Goal: Task Accomplishment & Management: Use online tool/utility

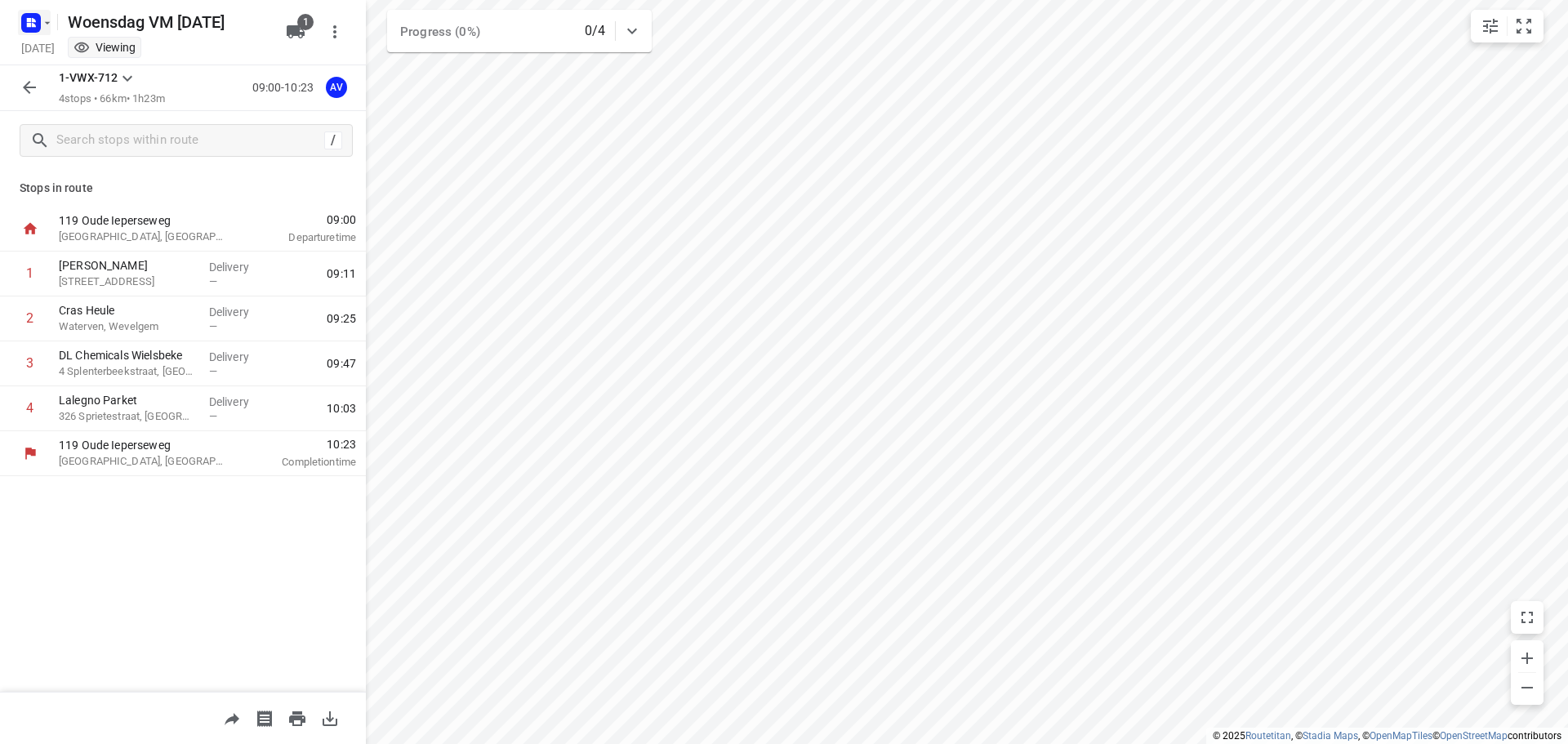
click at [38, 17] on rect "button" at bounding box center [31, 23] width 20 height 20
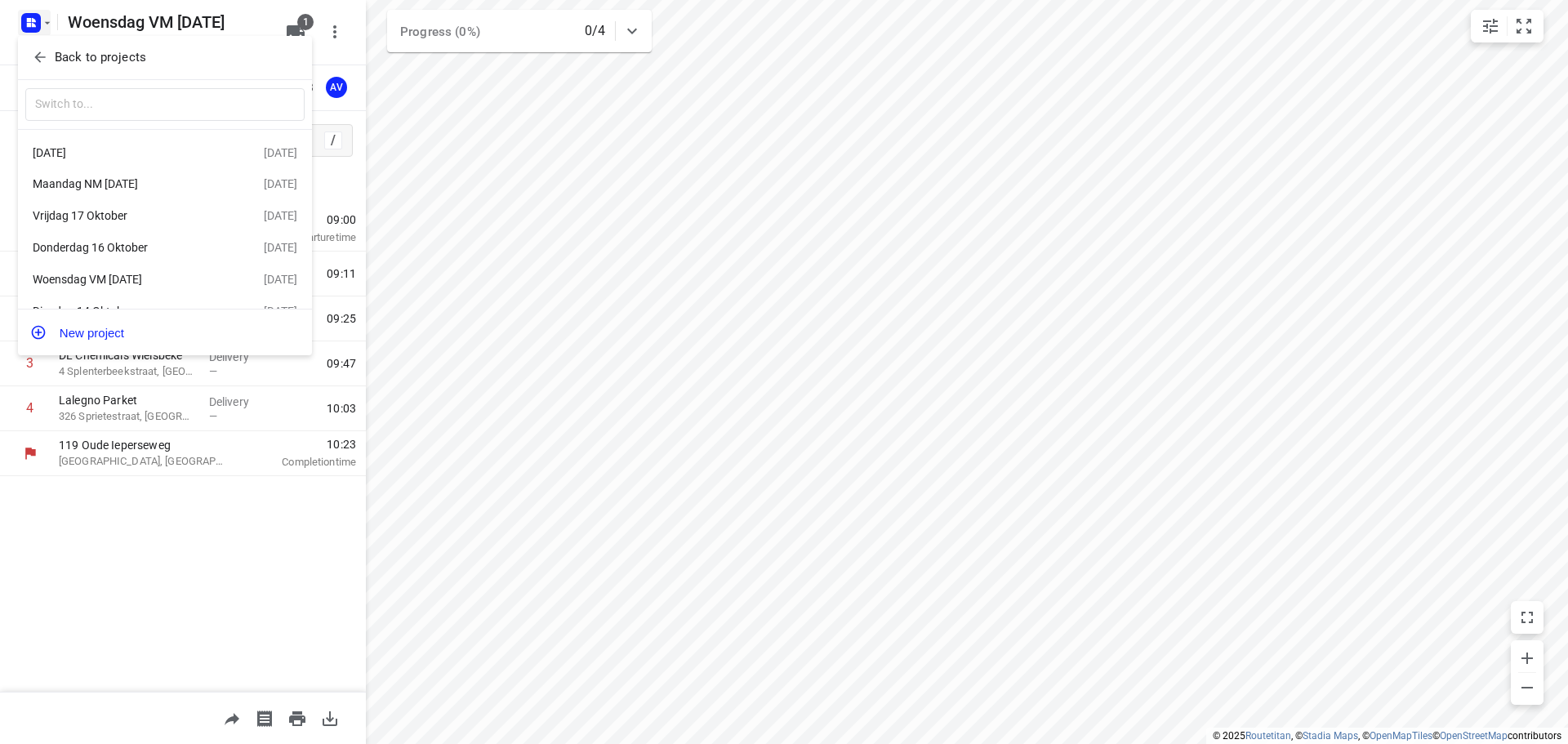
click at [161, 246] on div "Donderdag 16 Oktober" at bounding box center [126, 247] width 188 height 13
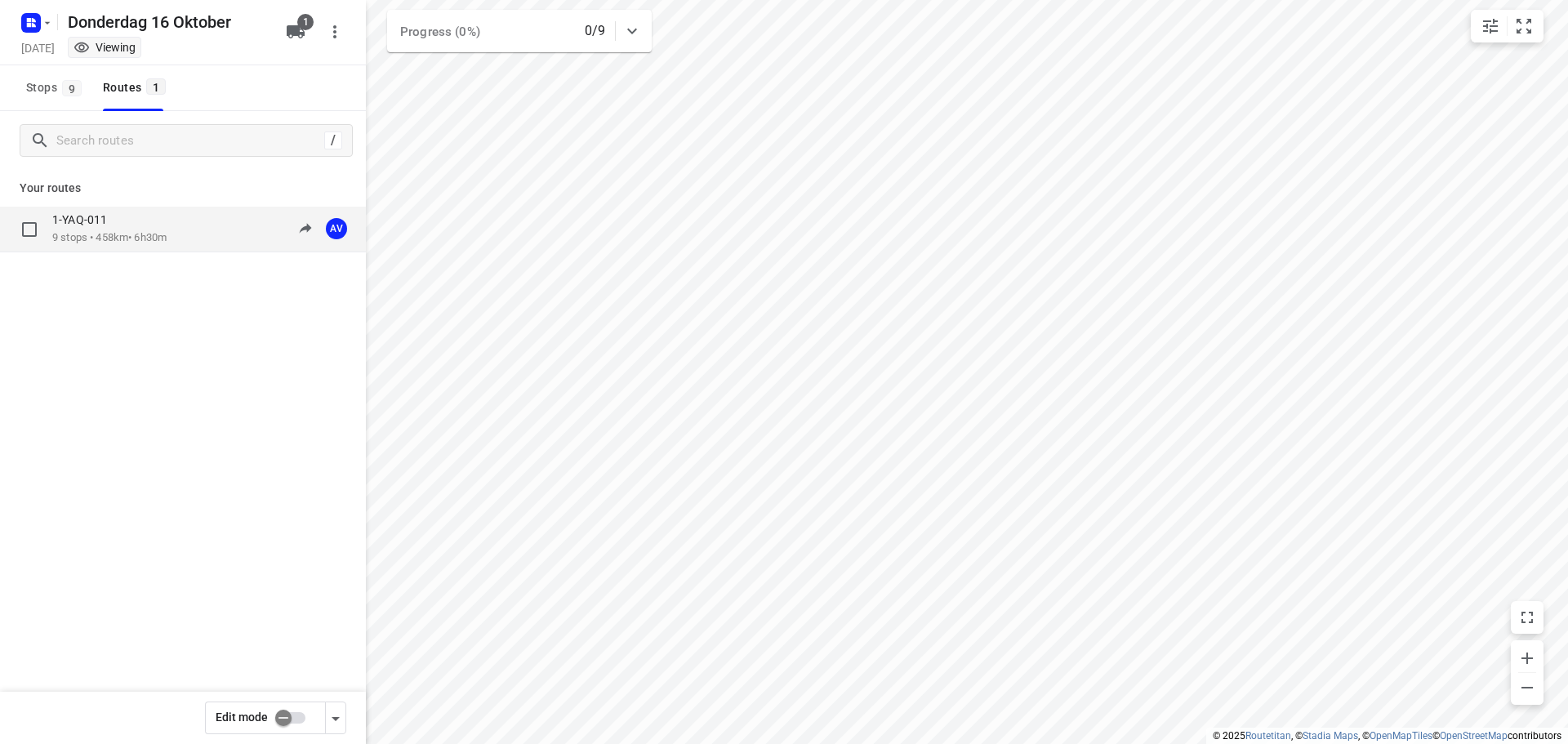
click at [182, 226] on div "1-YAQ-011 9 stops • 458km • 6h30m 09:00-15:30 AV" at bounding box center [209, 229] width 314 height 33
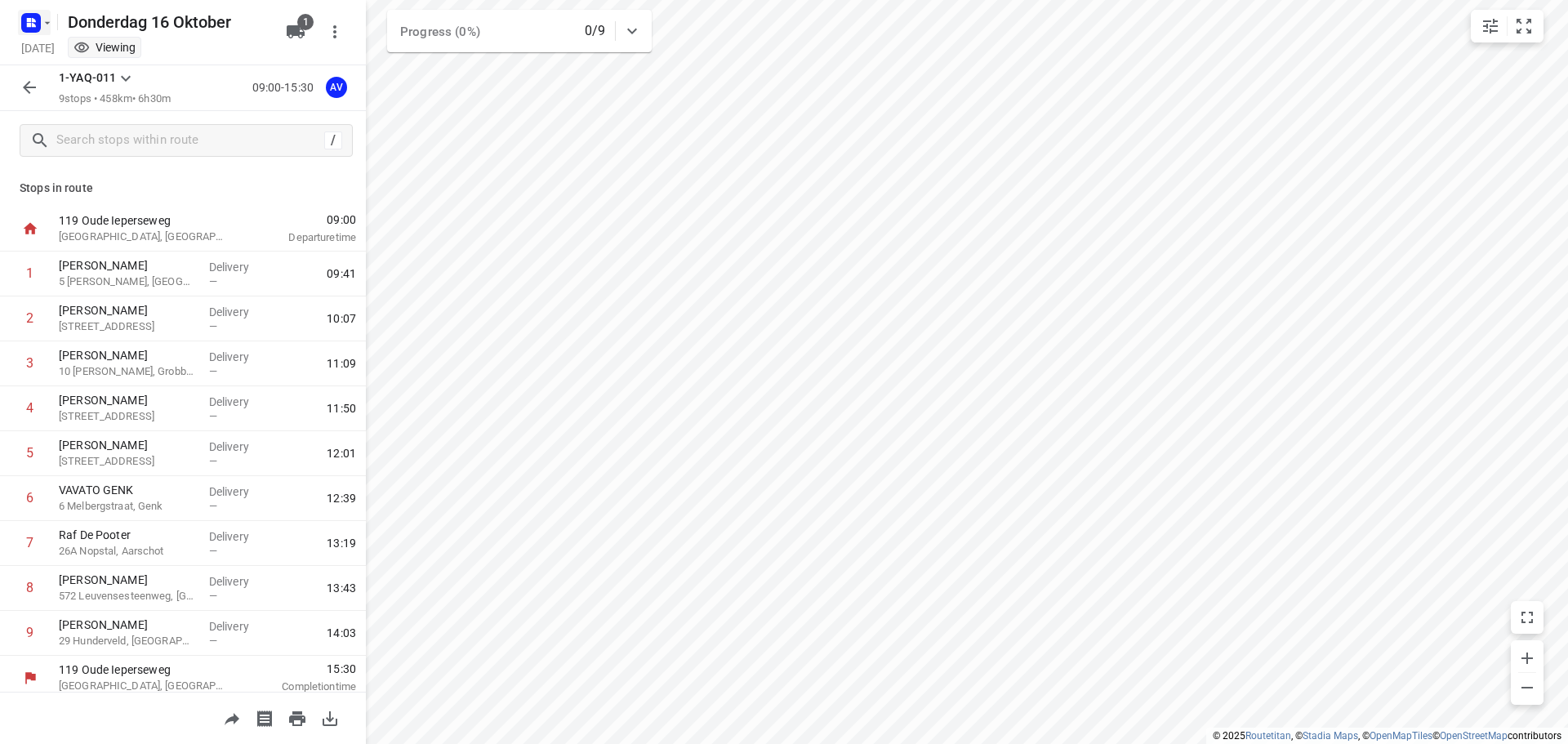
click at [45, 24] on icon "button" at bounding box center [47, 23] width 13 height 13
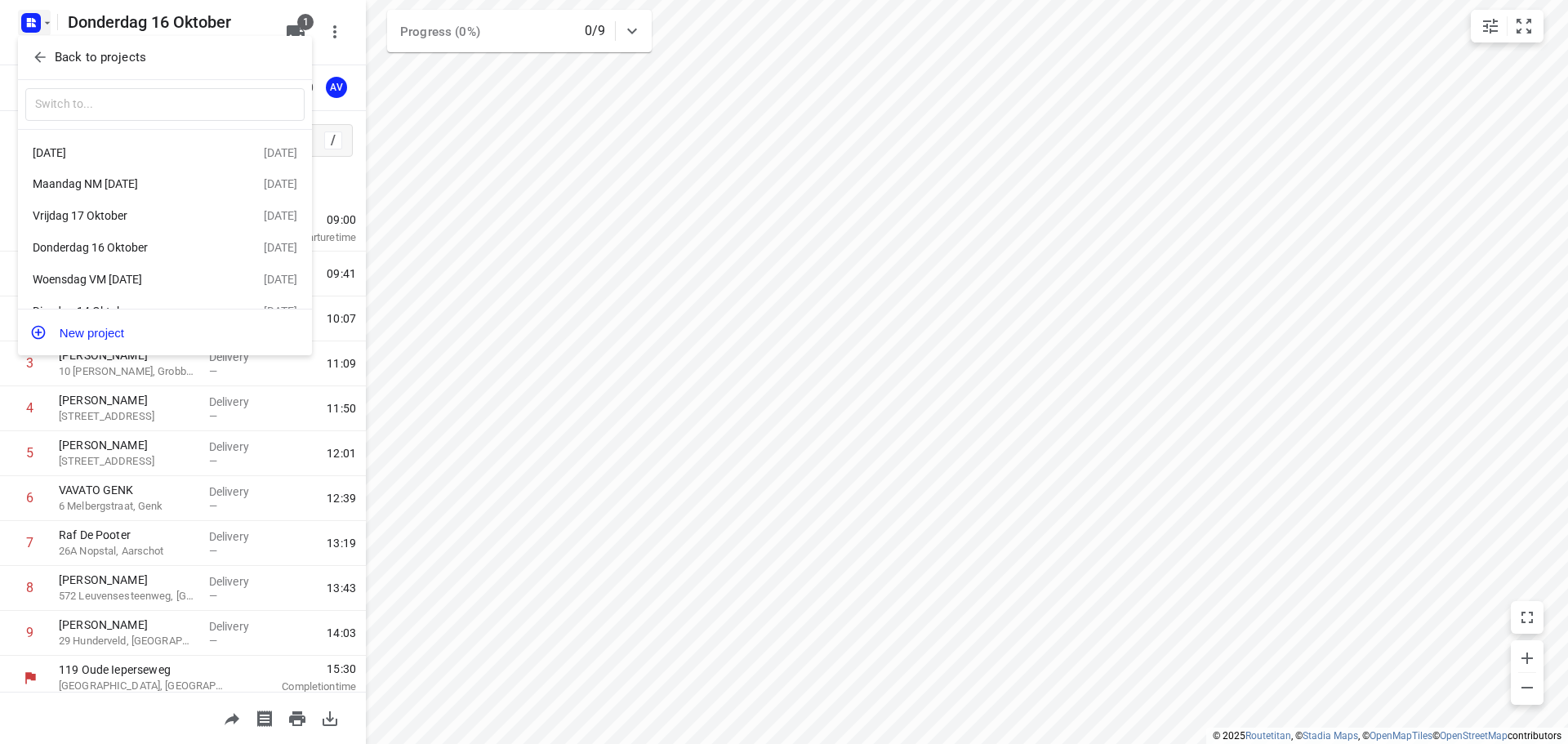
click at [148, 222] on div "Vrijdag 17 Oktober" at bounding box center [126, 216] width 188 height 13
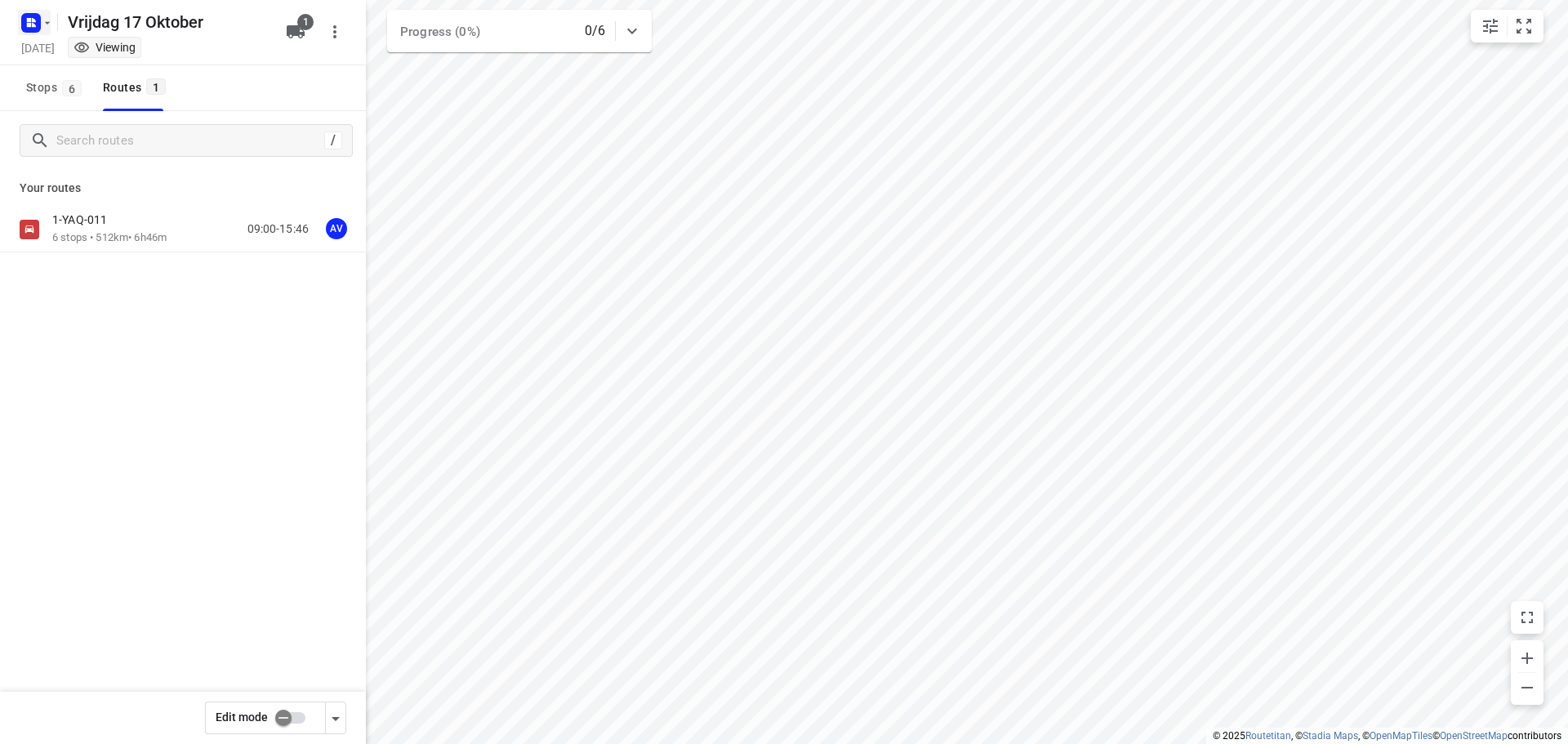
click at [34, 24] on icon "button" at bounding box center [33, 25] width 4 height 4
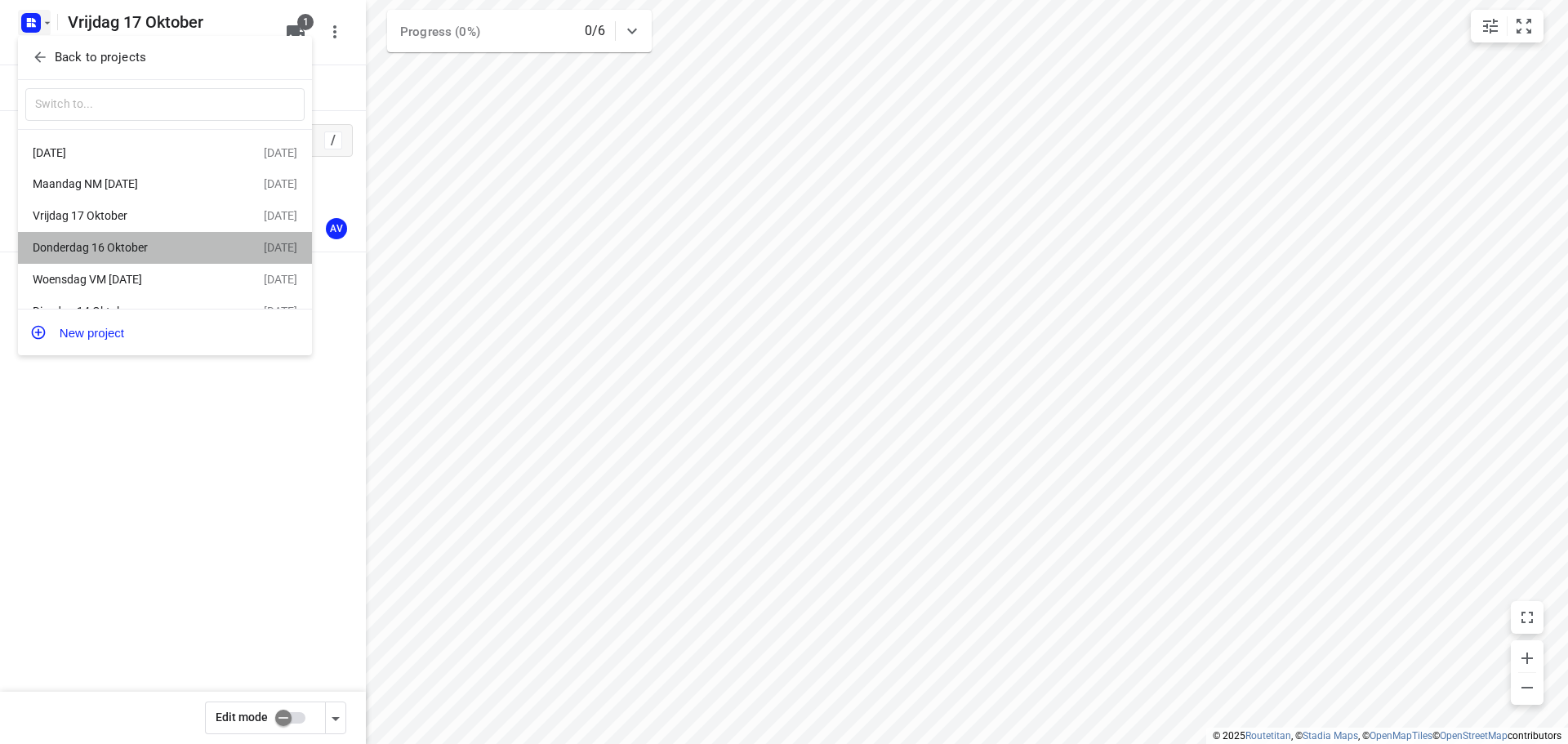
click at [165, 249] on div "Donderdag 16 Oktober" at bounding box center [126, 247] width 188 height 13
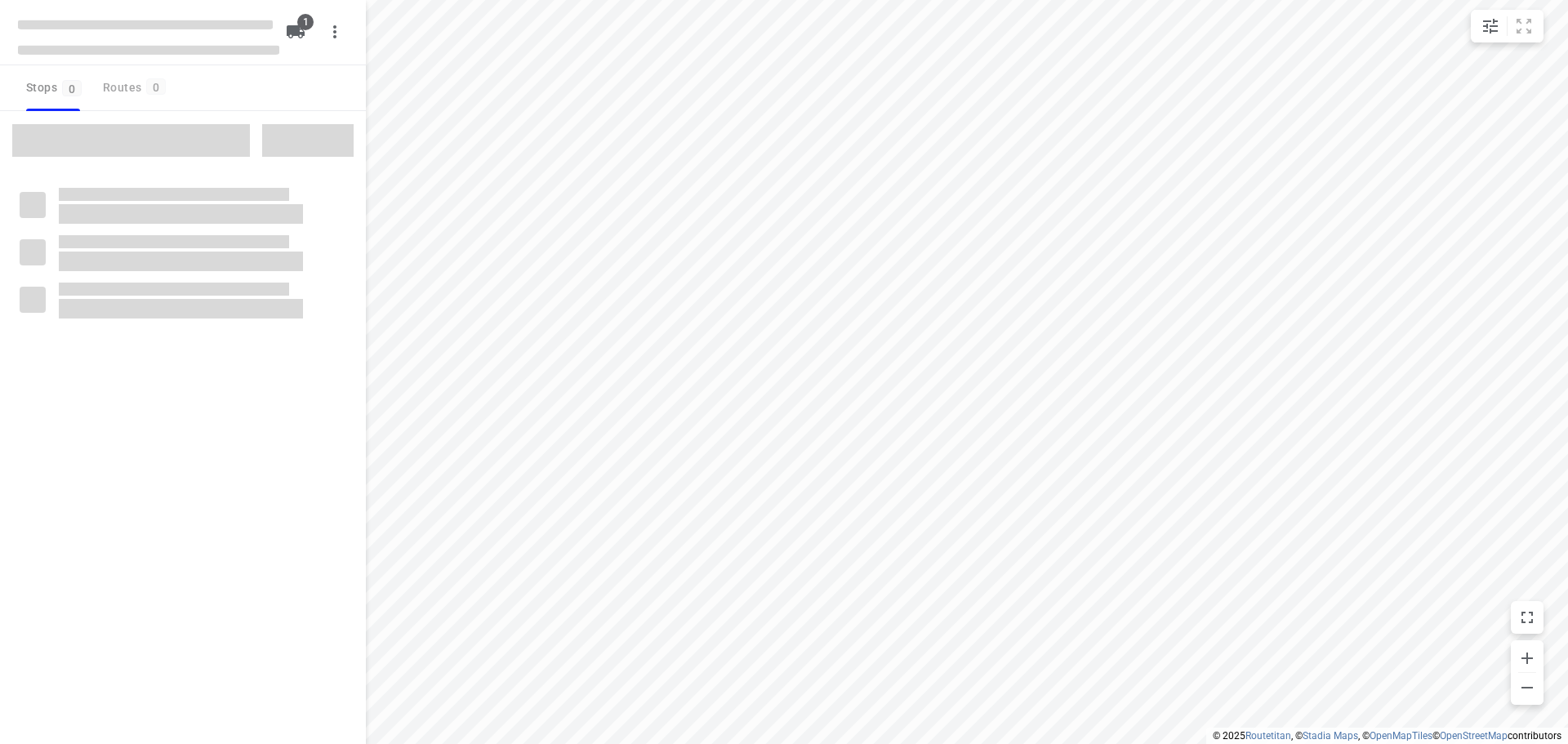
type input "distance"
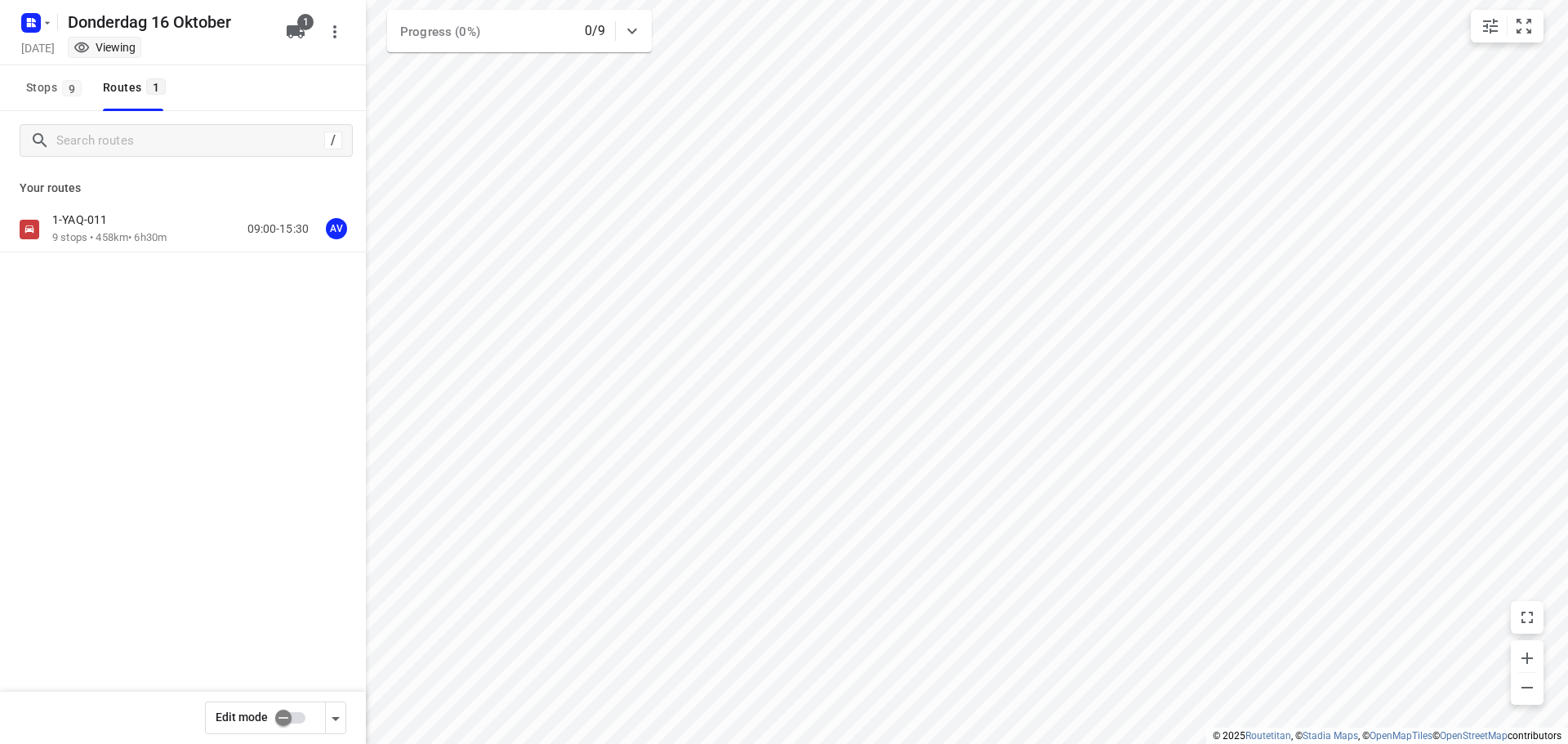
click at [301, 721] on input "checkbox" at bounding box center [283, 718] width 94 height 31
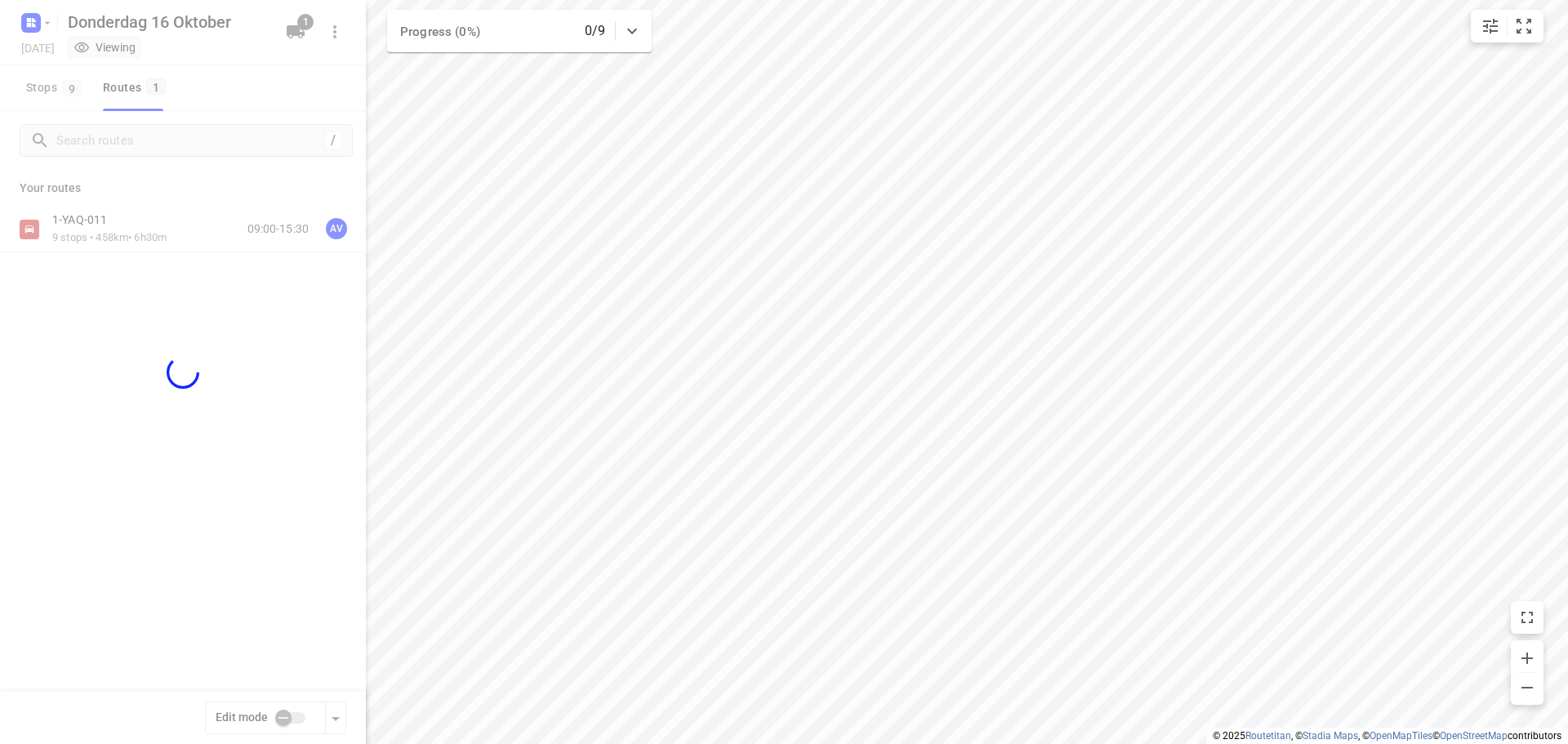
checkbox input "true"
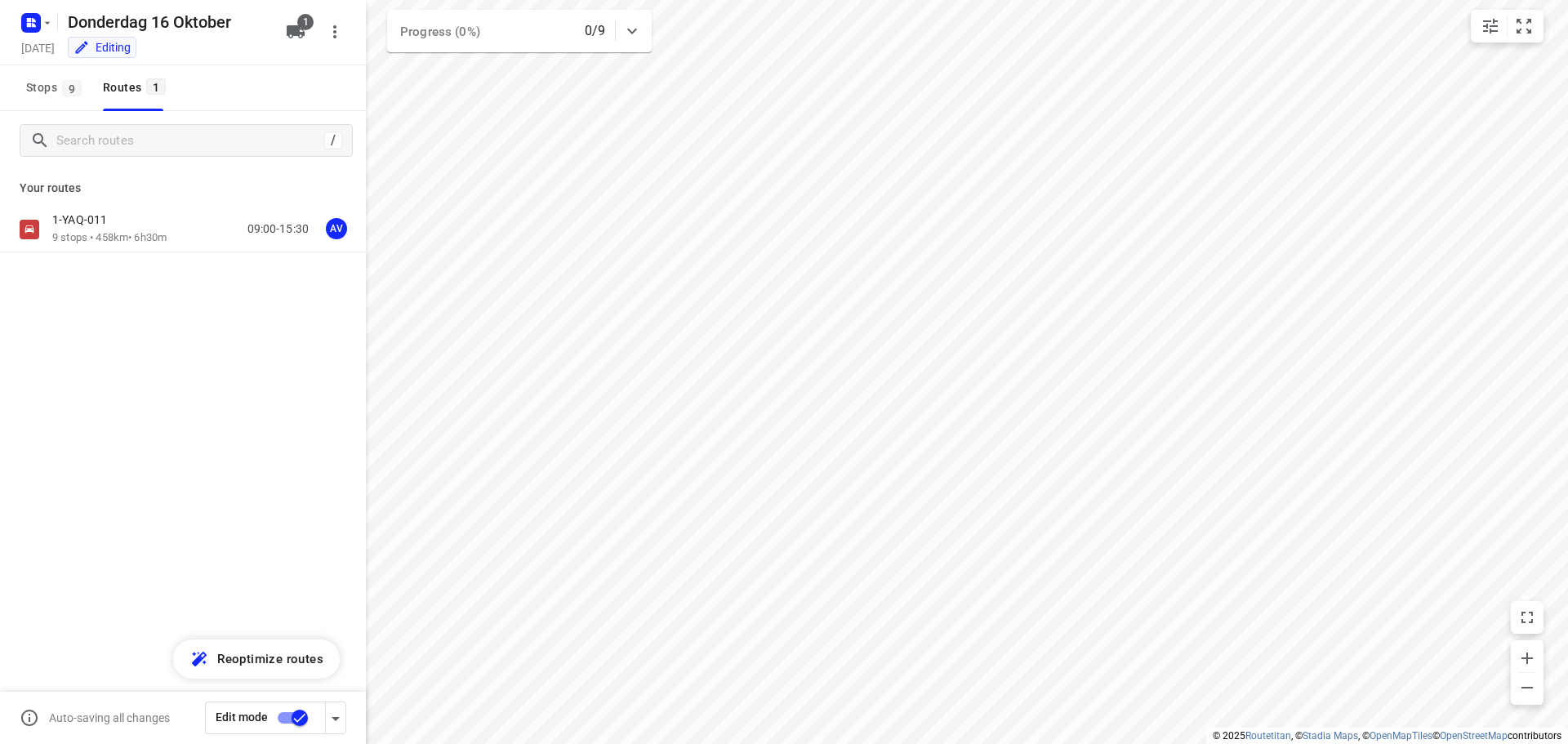
click at [186, 228] on div "1-YAQ-011 9 stops • 458km • 6h30m 09:00-15:30 AV" at bounding box center [209, 229] width 314 height 33
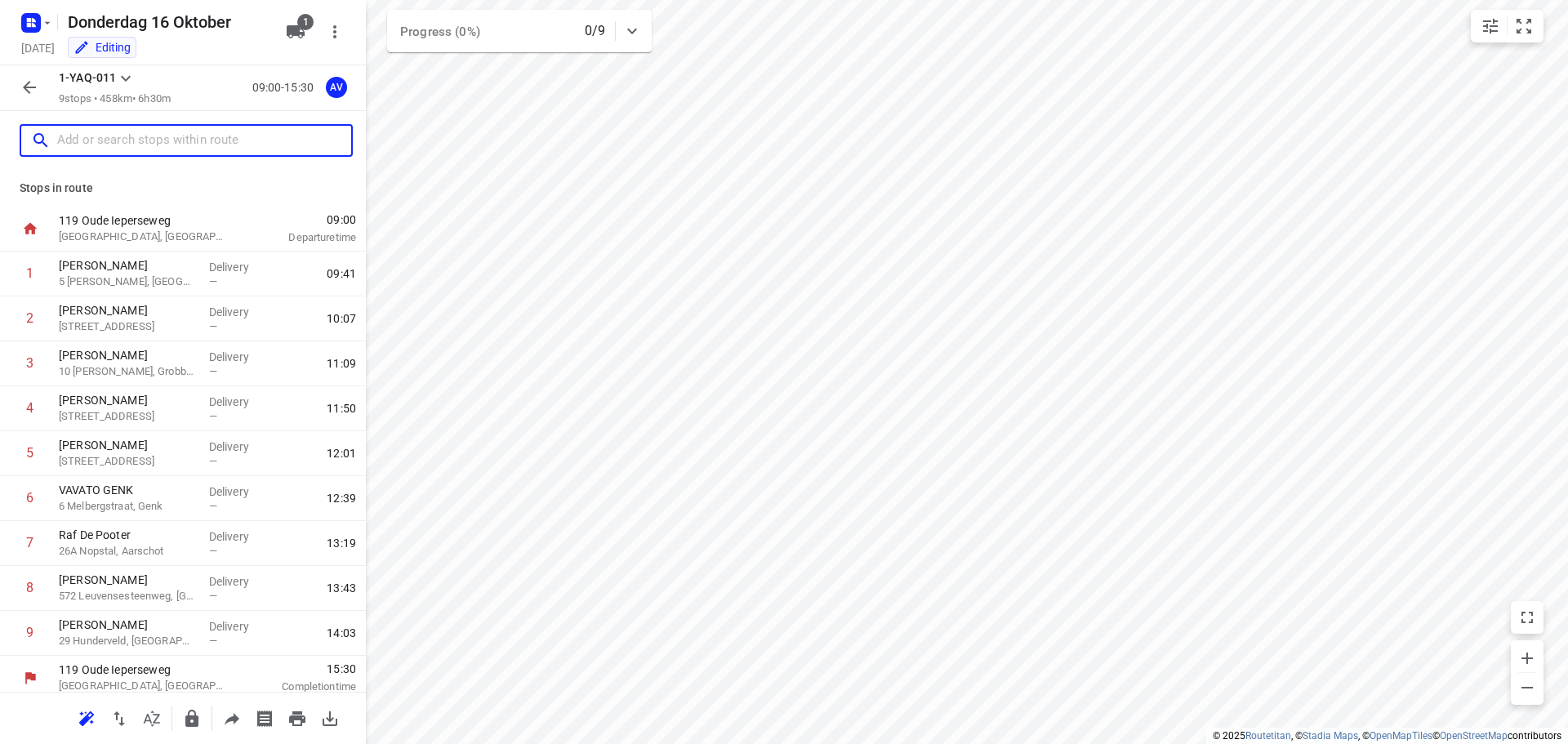
click at [185, 142] on input "text" at bounding box center [204, 141] width 294 height 26
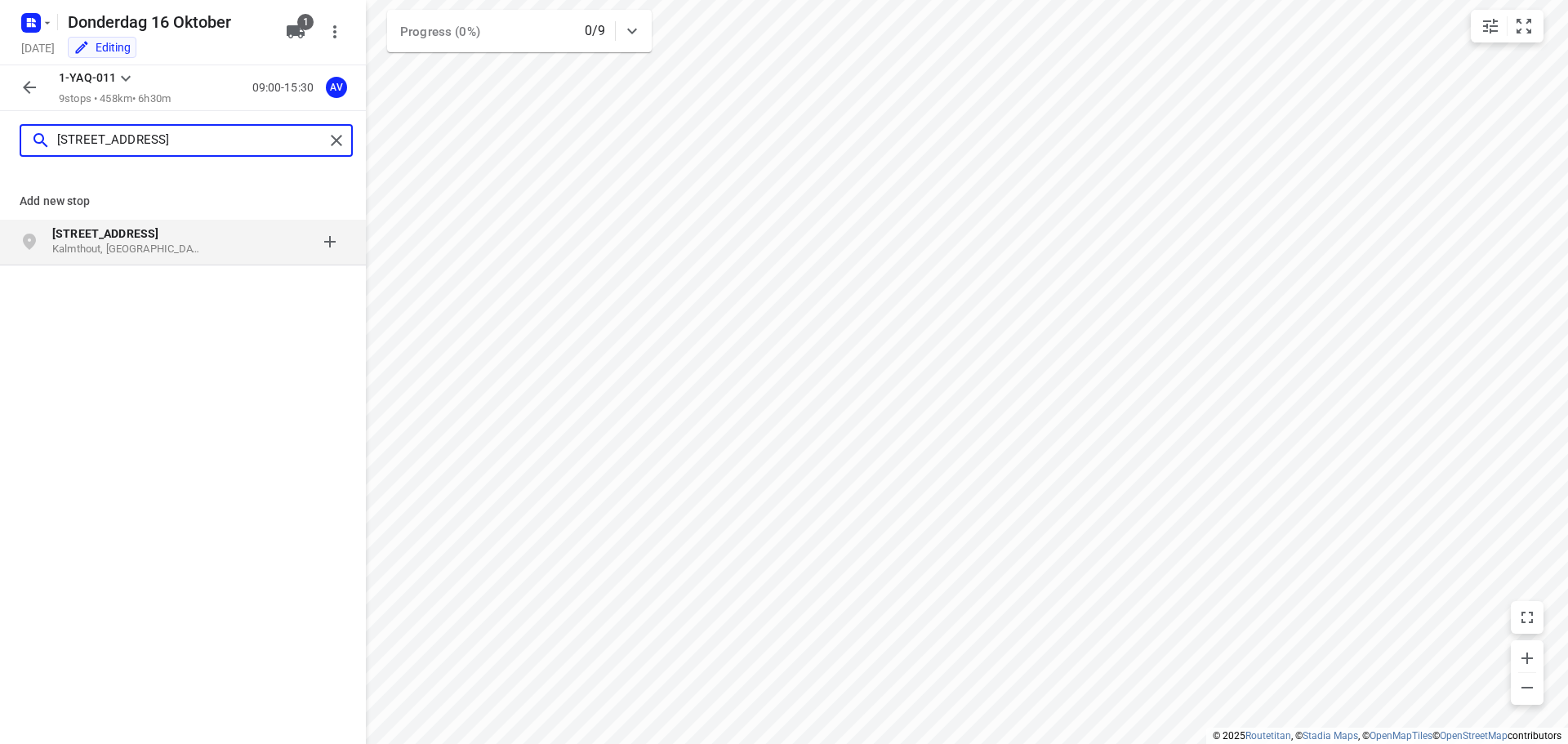
type input "[STREET_ADDRESS]"
click at [186, 252] on p "Kalmthout, [GEOGRAPHIC_DATA]" at bounding box center [127, 249] width 151 height 16
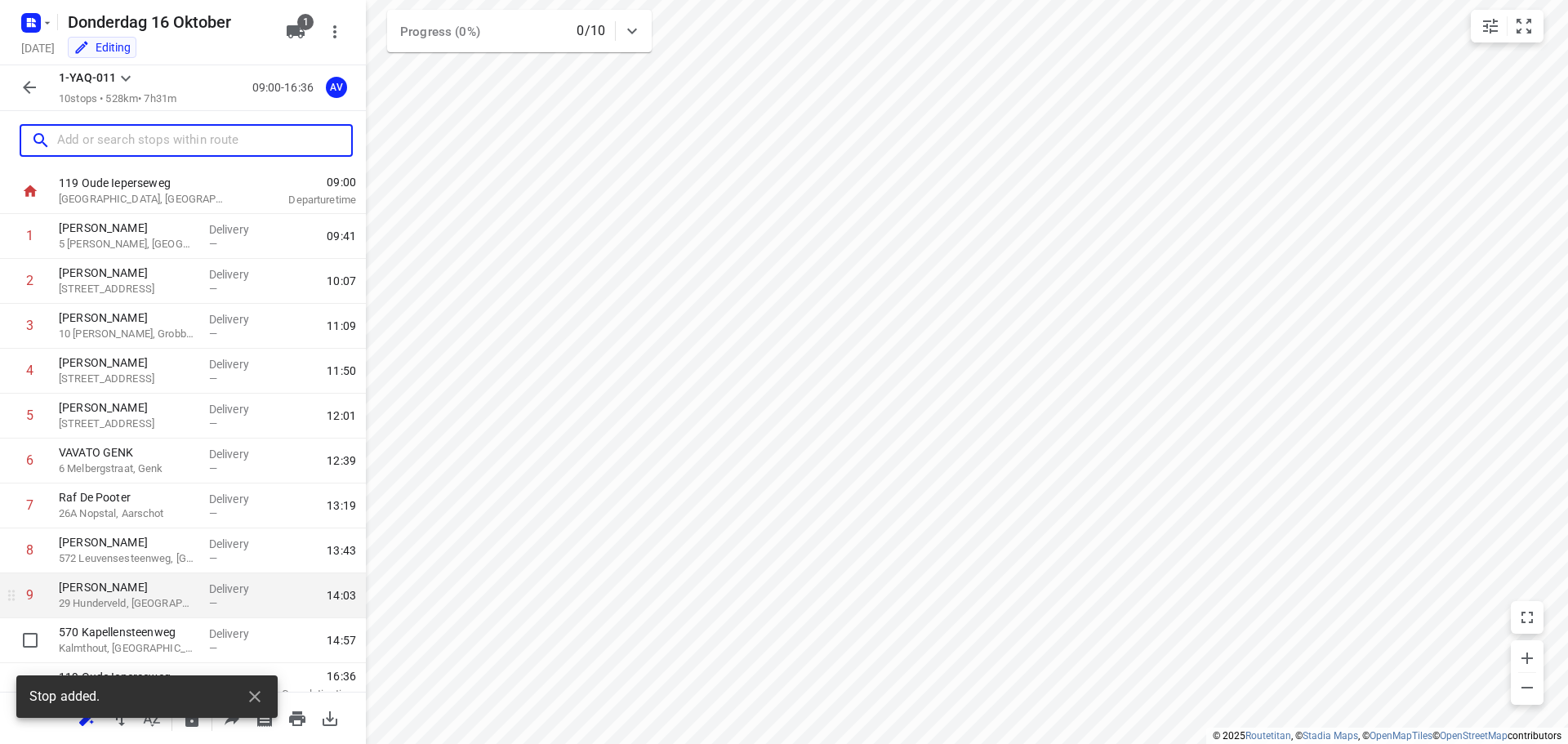
scroll to position [54, 0]
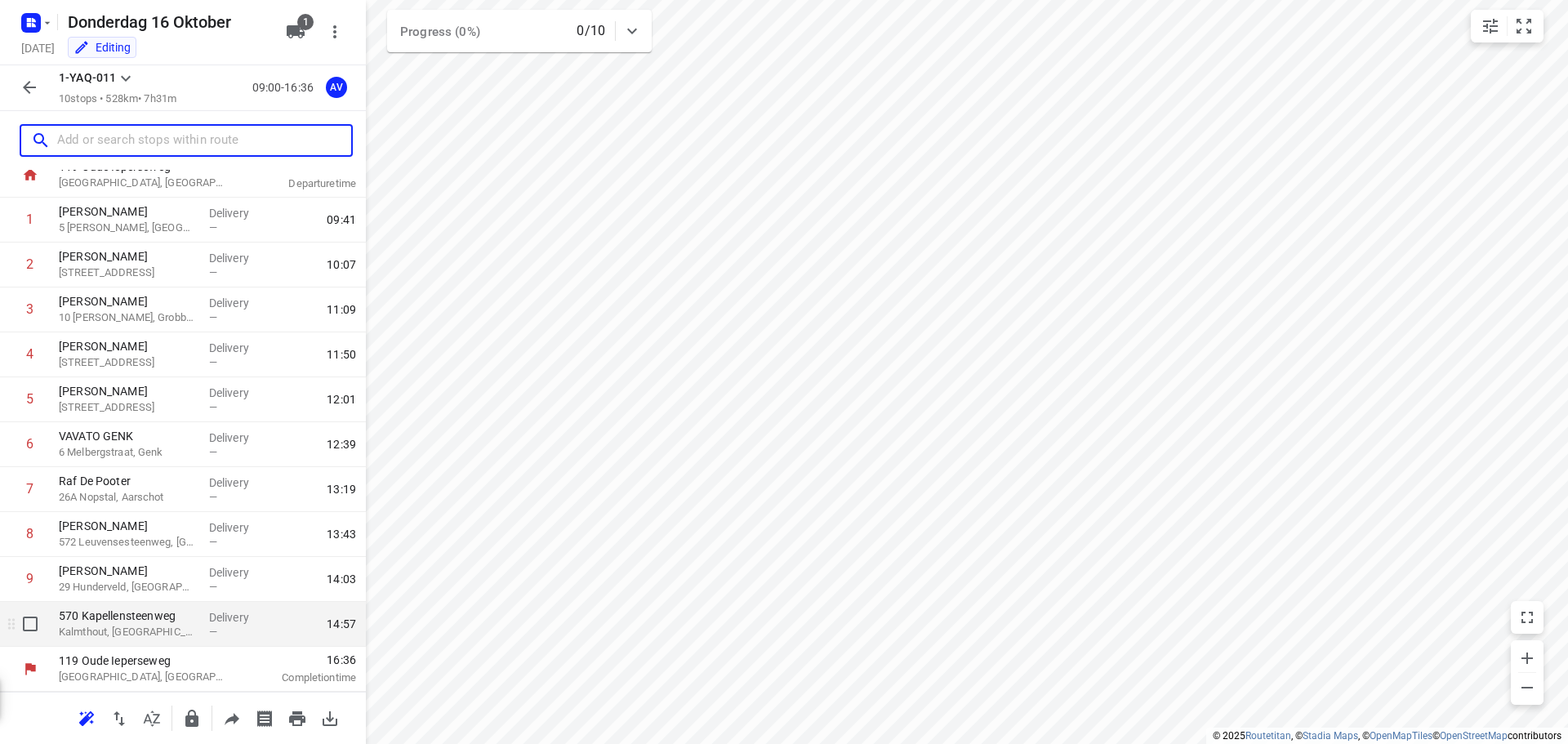
click at [161, 633] on p "Kalmthout, [GEOGRAPHIC_DATA]" at bounding box center [127, 632] width 137 height 17
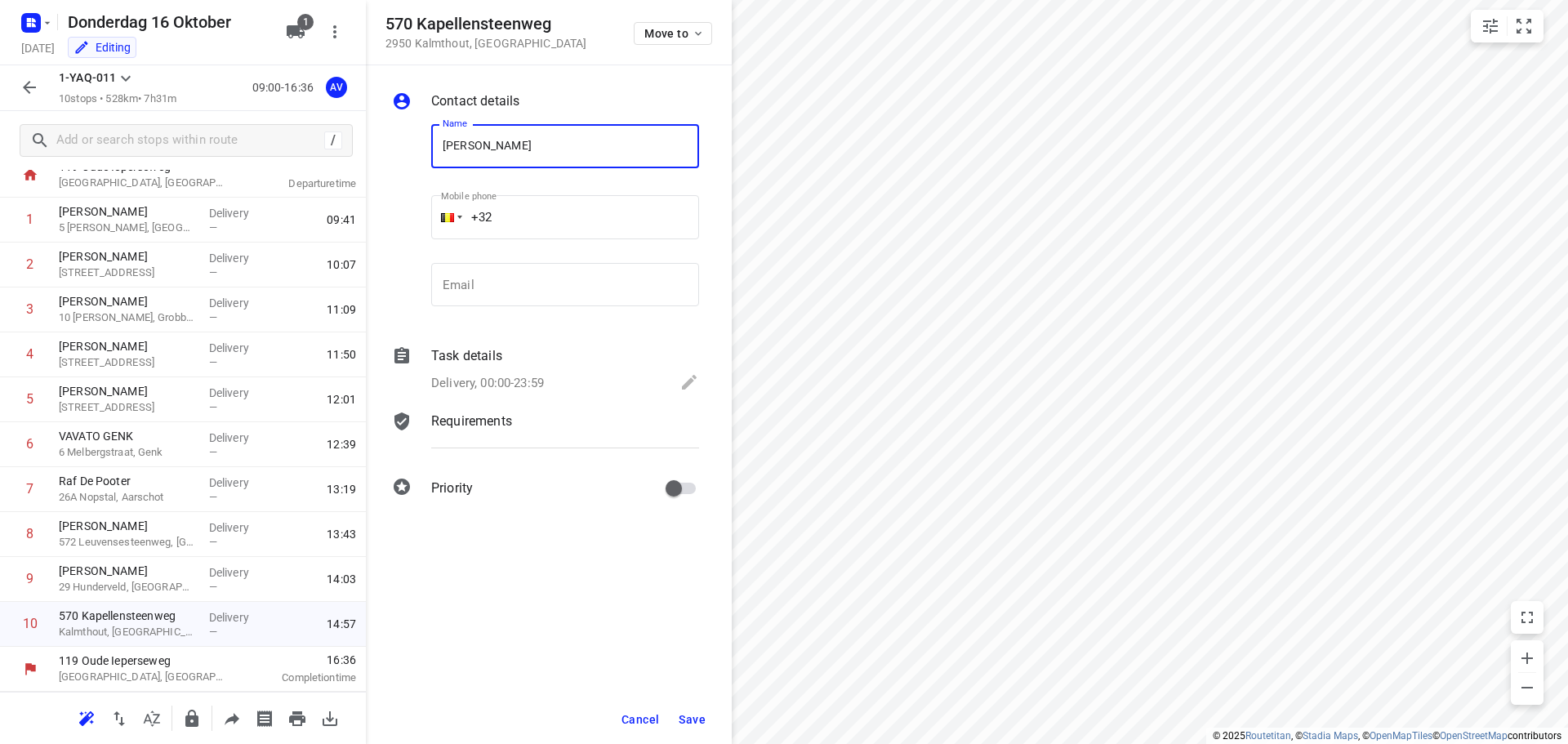
type input "[PERSON_NAME]"
click at [565, 218] on input "+32" at bounding box center [565, 217] width 268 height 44
type input "[PHONE_NUMBER]"
click at [501, 380] on p "Delivery, 00:00-23:59" at bounding box center [487, 383] width 113 height 19
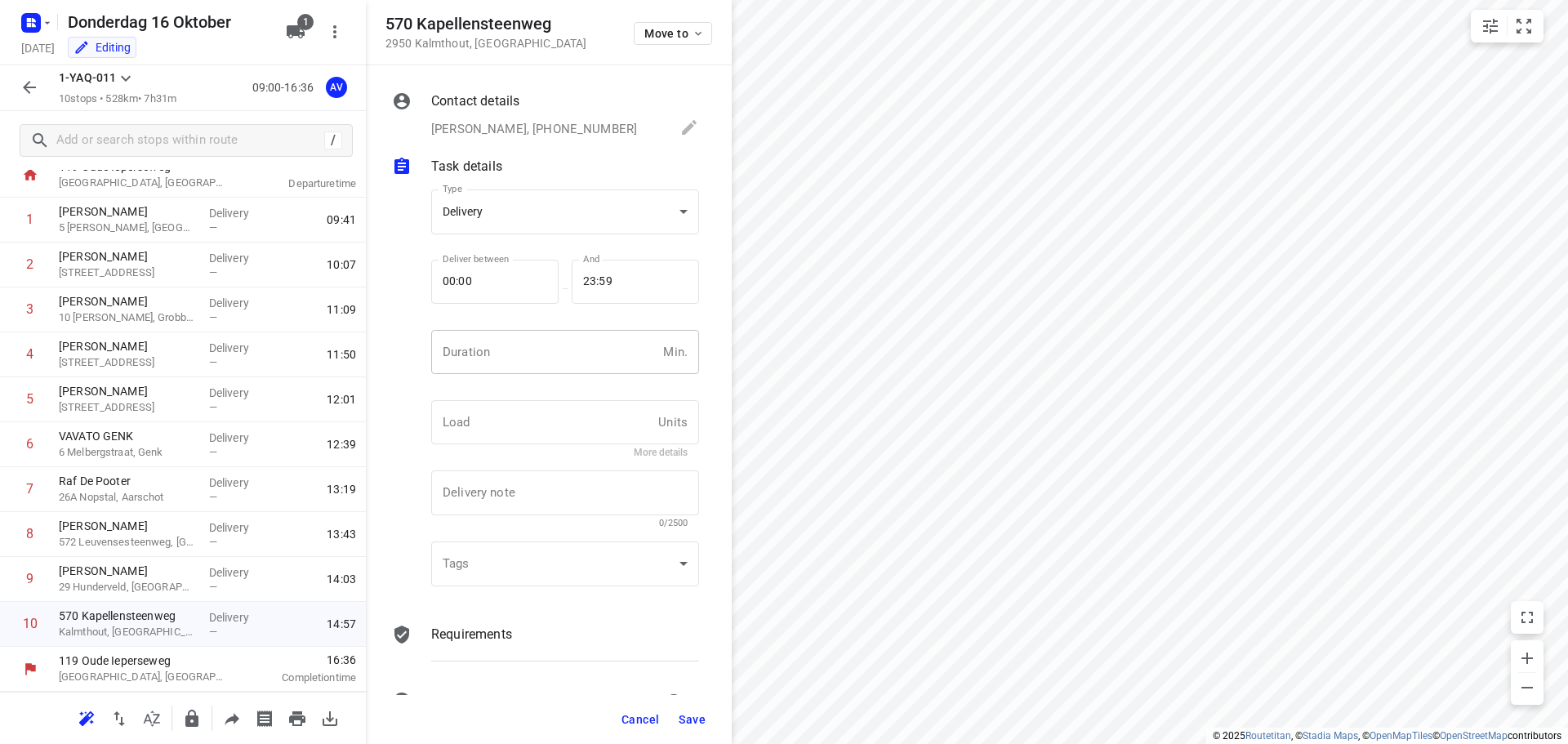
click at [508, 350] on input "number" at bounding box center [544, 352] width 225 height 44
type input "1"
click at [690, 719] on span "Save" at bounding box center [692, 720] width 27 height 13
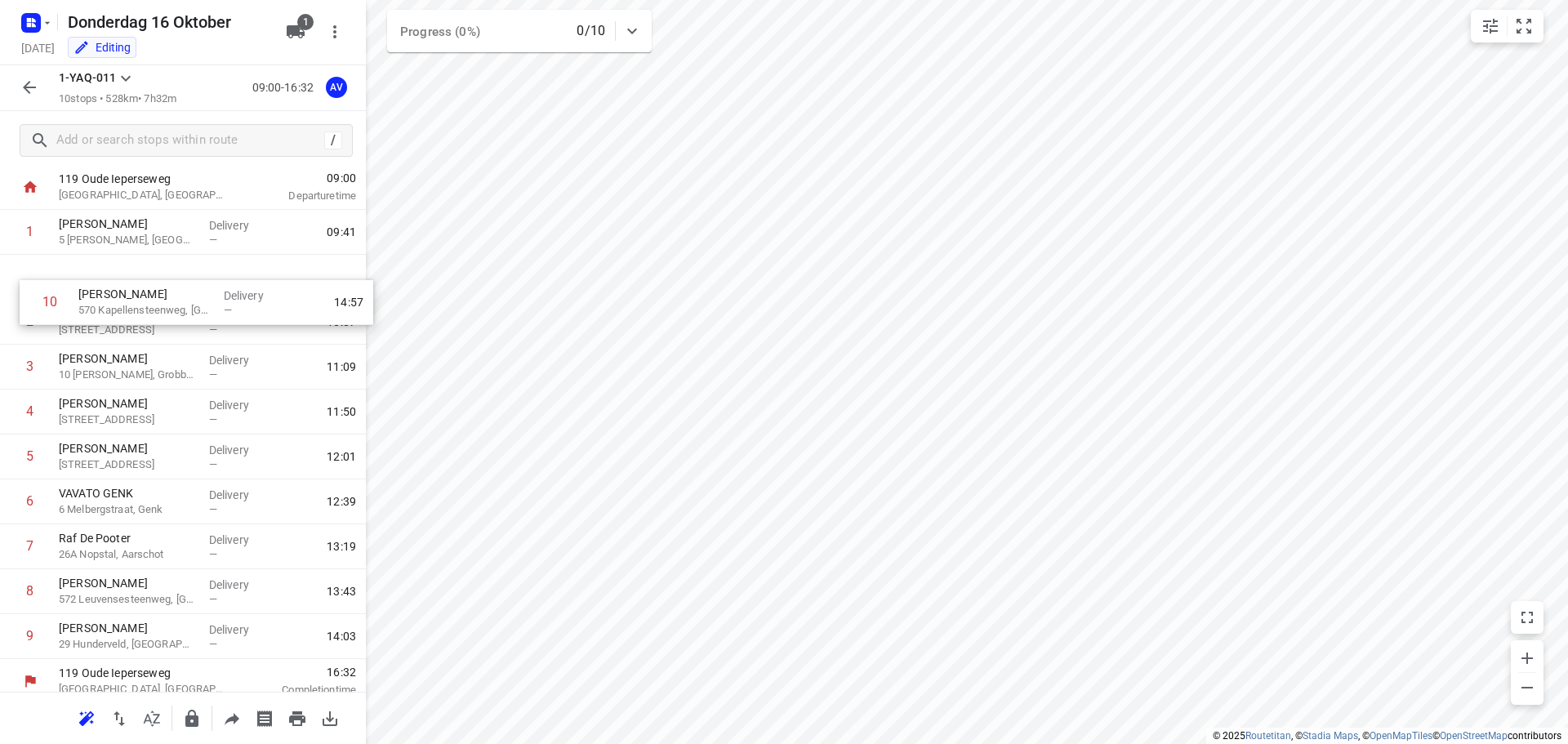
scroll to position [38, 0]
drag, startPoint x: 9, startPoint y: 633, endPoint x: 10, endPoint y: 332, distance: 301.0
click at [10, 332] on div "1 [PERSON_NAME] 5 [PERSON_NAME], Gent Delivery — 09:41 2 [PERSON_NAME] 223 Leeg…" at bounding box center [183, 438] width 366 height 449
click at [27, 83] on icon "button" at bounding box center [30, 88] width 20 height 20
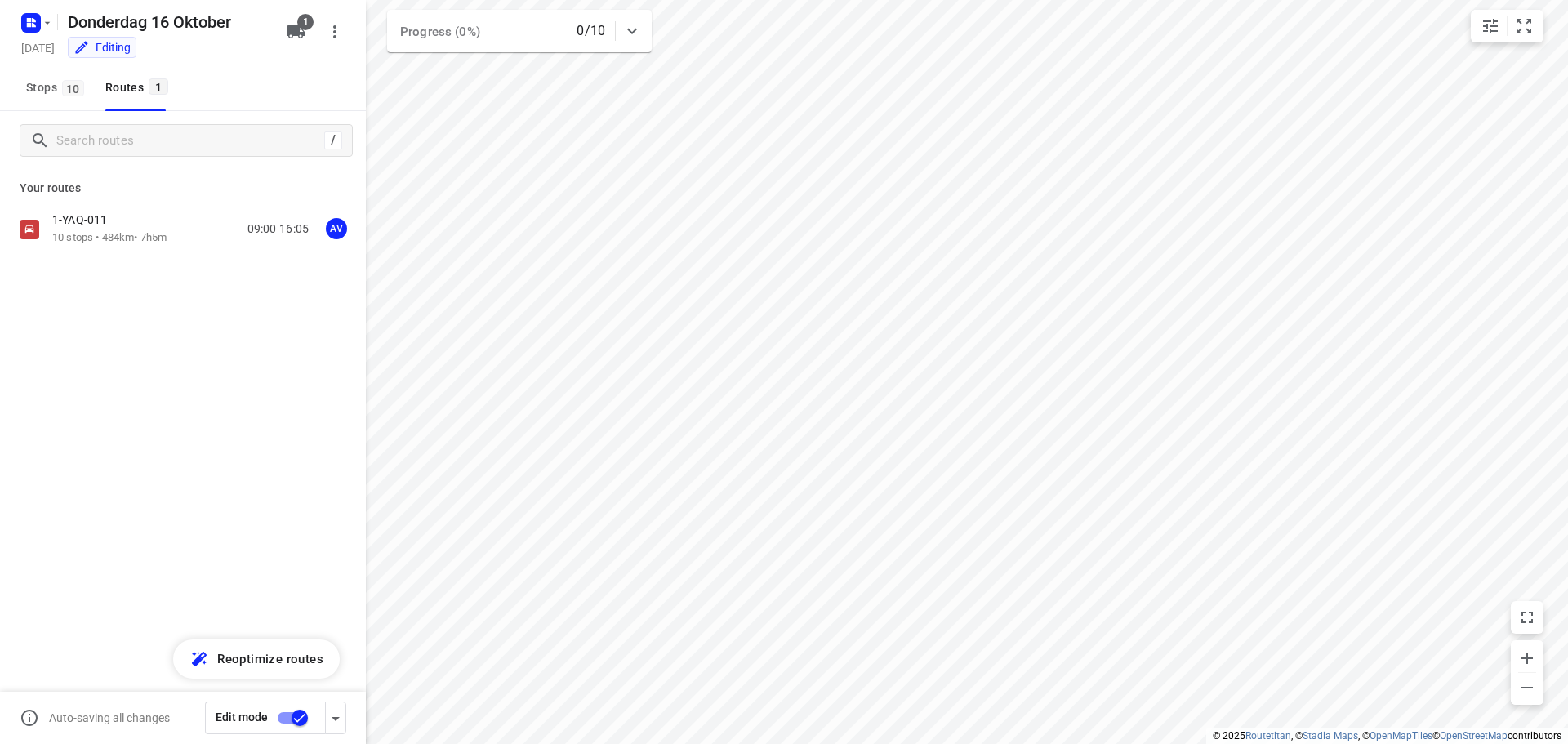
click at [287, 718] on input "checkbox" at bounding box center [300, 718] width 94 height 31
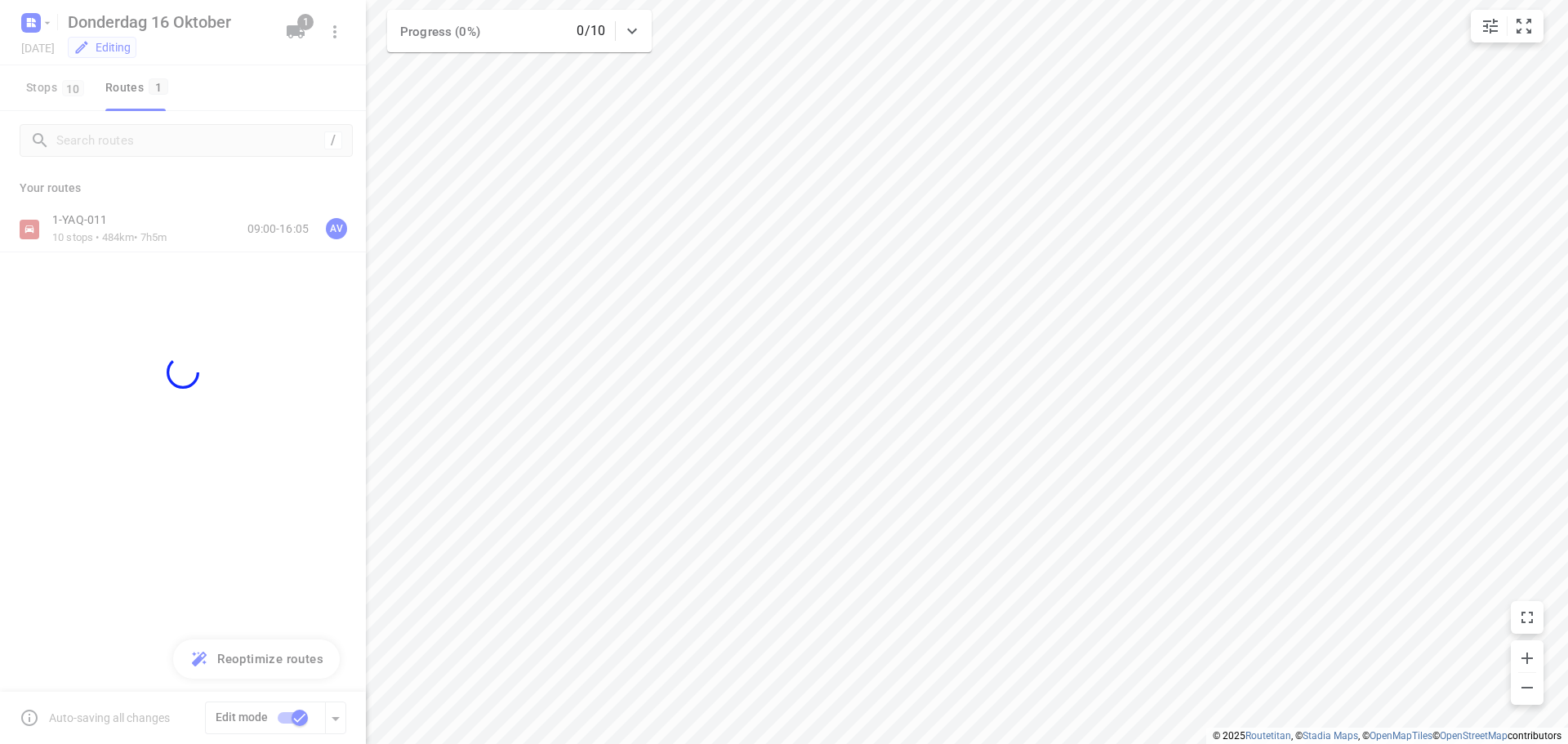
checkbox input "false"
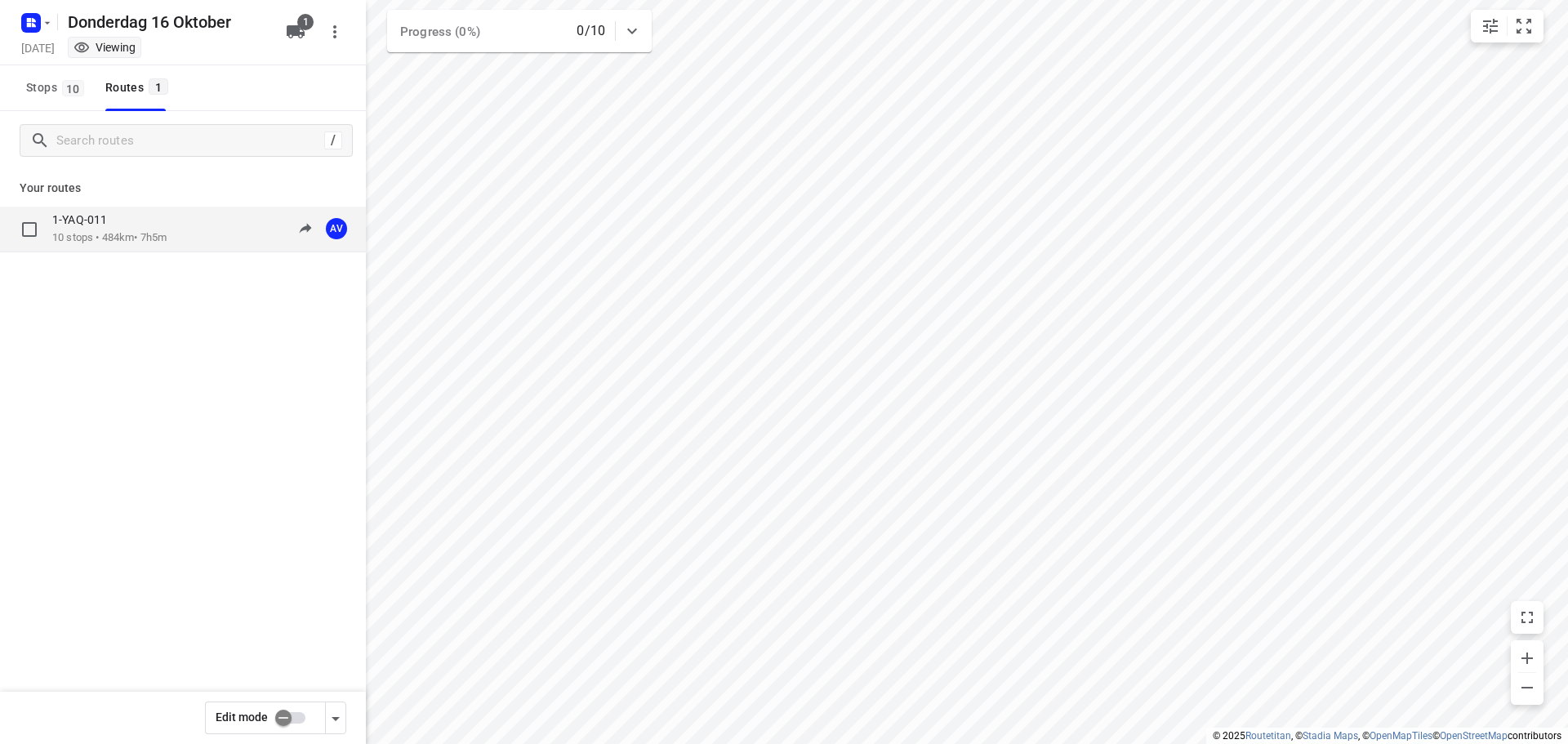
click at [175, 238] on div "1-YAQ-011 10 stops • 484km • 7h5m 09:00-16:05 AV" at bounding box center [209, 229] width 314 height 33
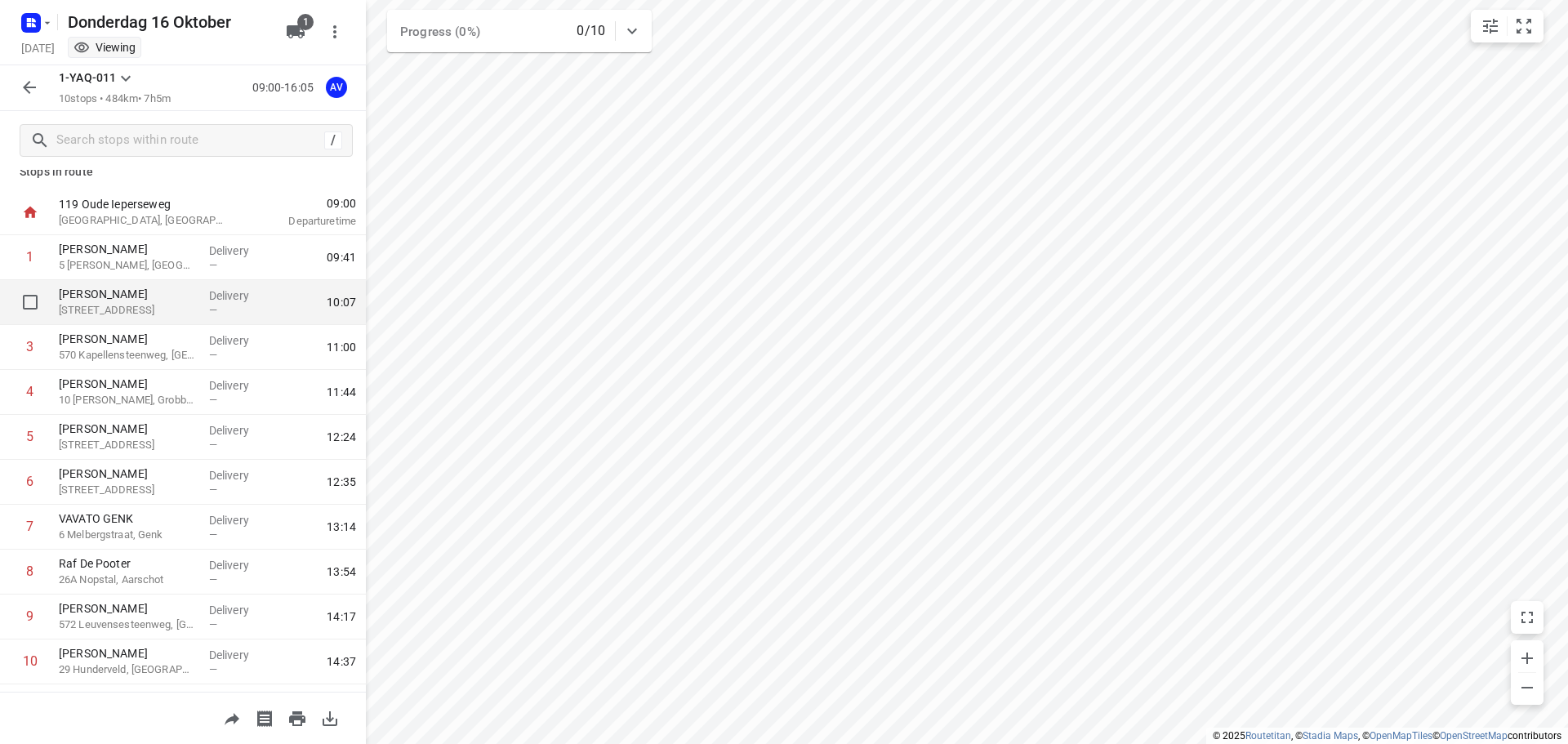
scroll to position [0, 0]
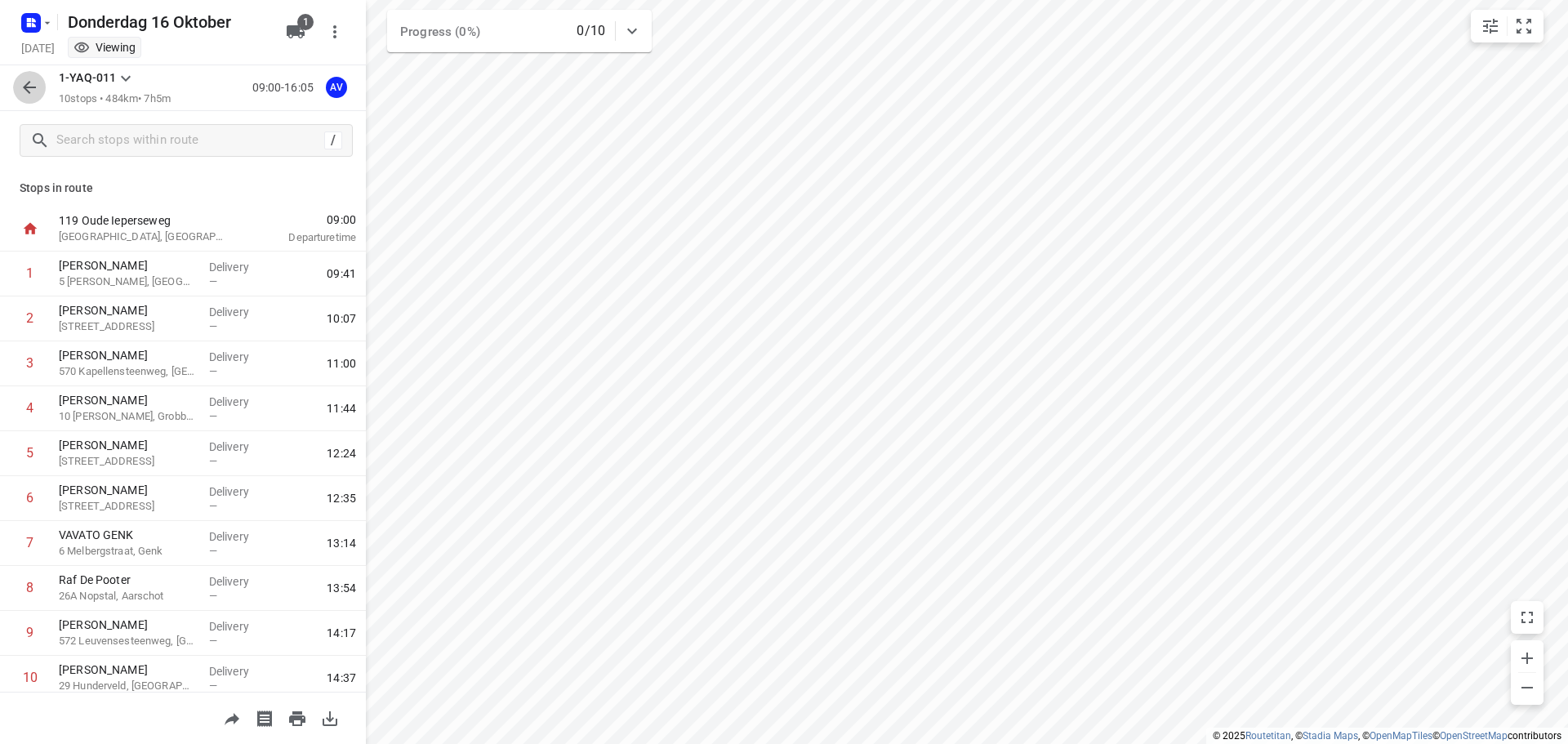
click at [28, 89] on icon "button" at bounding box center [30, 88] width 20 height 20
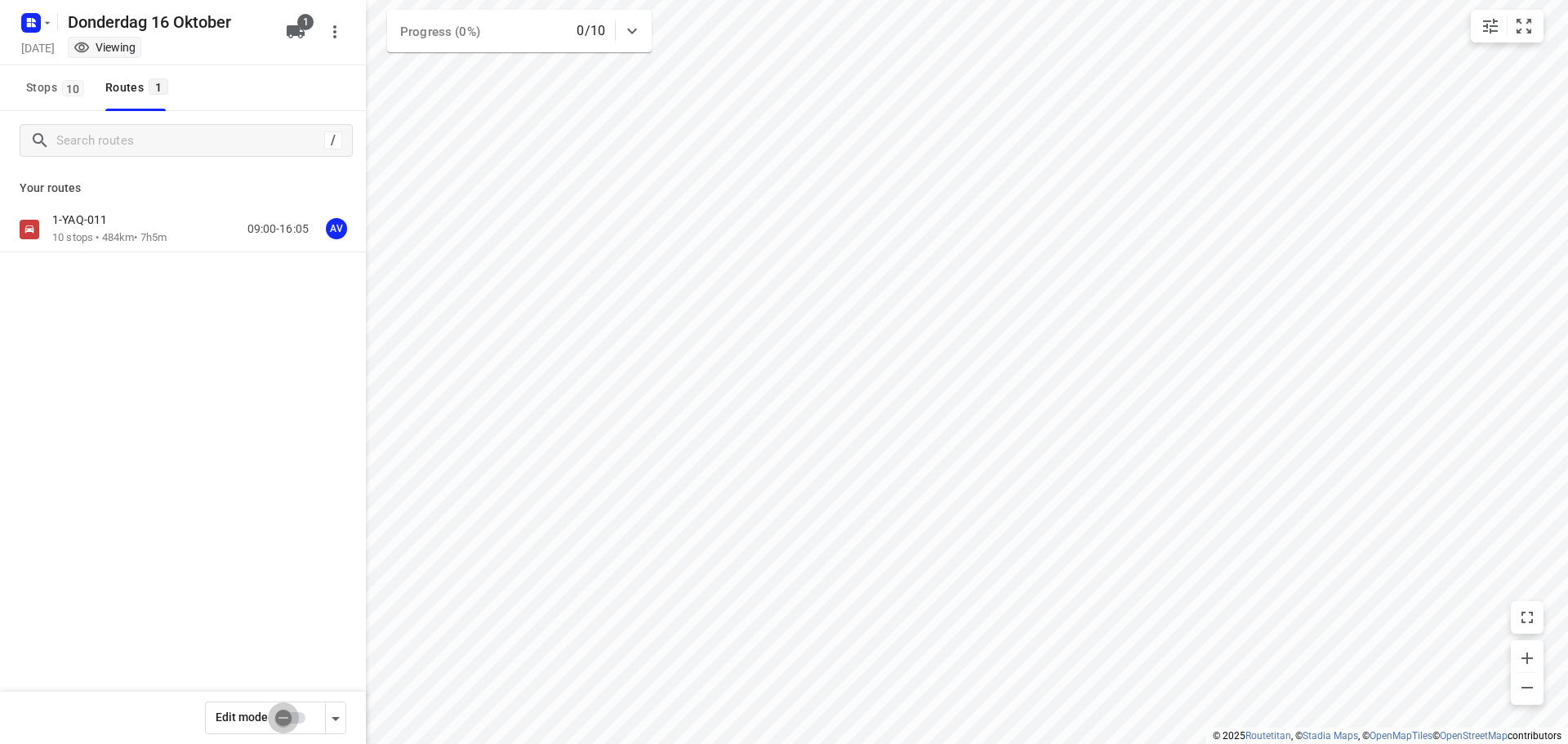
click at [297, 716] on input "checkbox" at bounding box center [283, 718] width 94 height 31
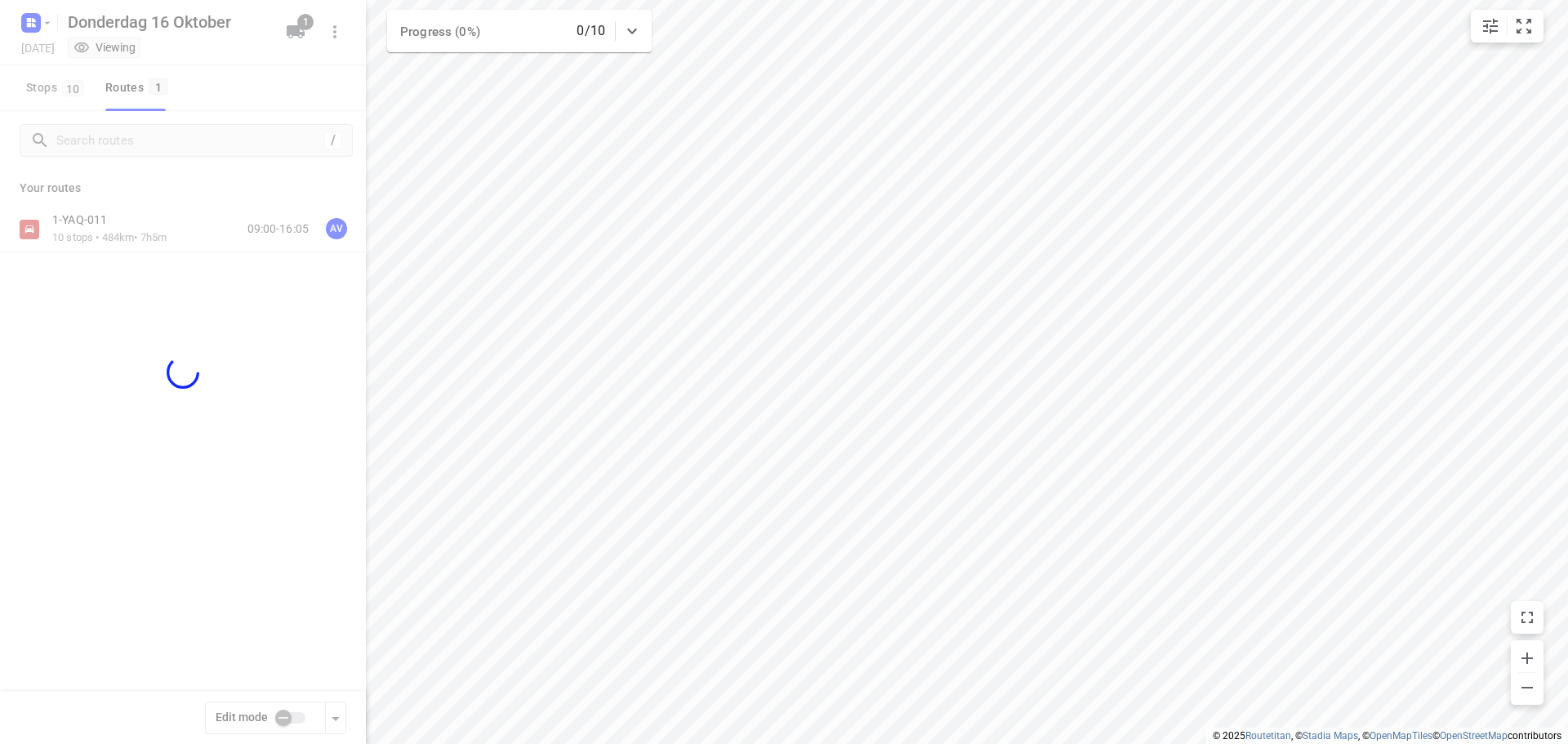
checkbox input "true"
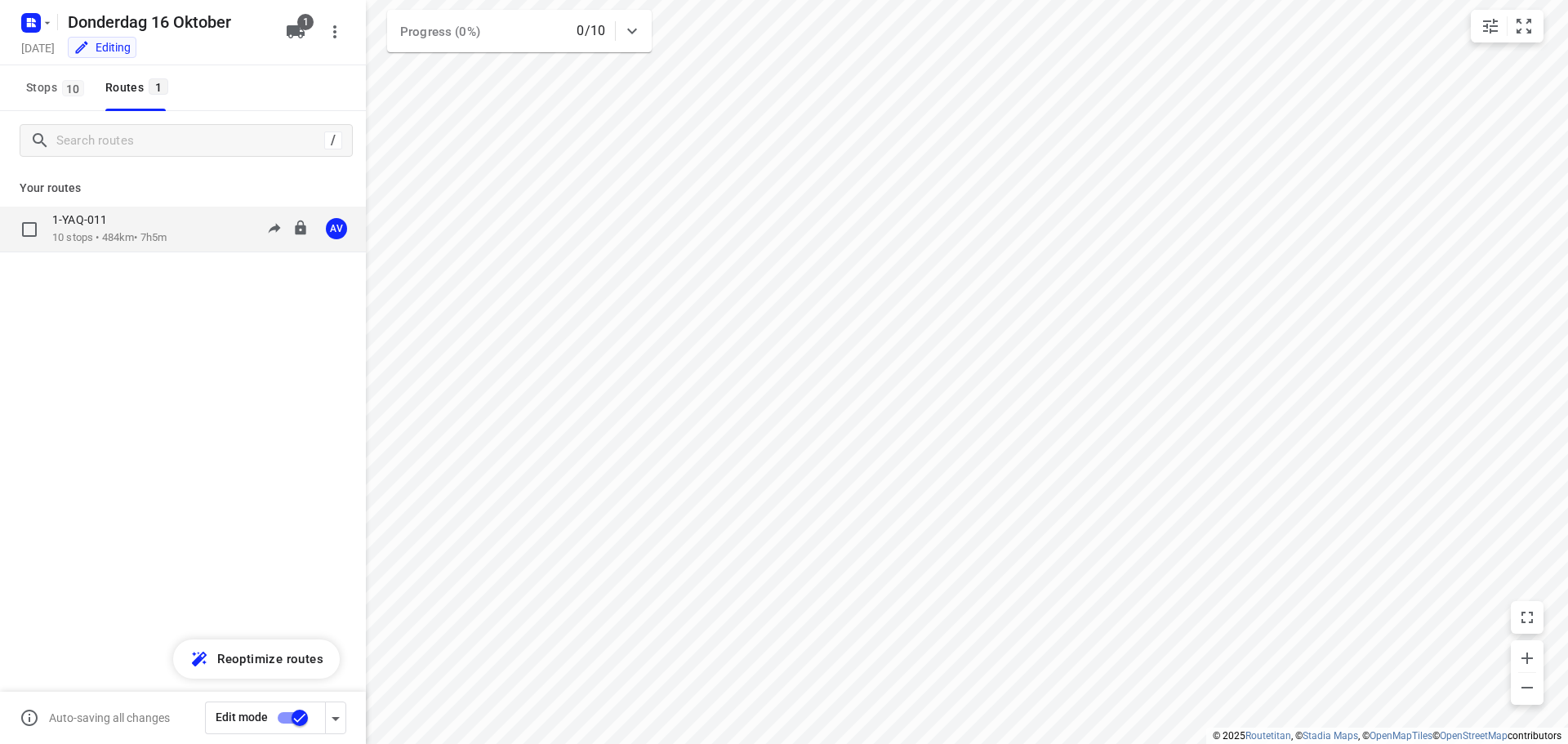
click at [192, 233] on div "1-YAQ-011 10 stops • 484km • 7h5m 09:00-16:05 AV" at bounding box center [209, 229] width 314 height 33
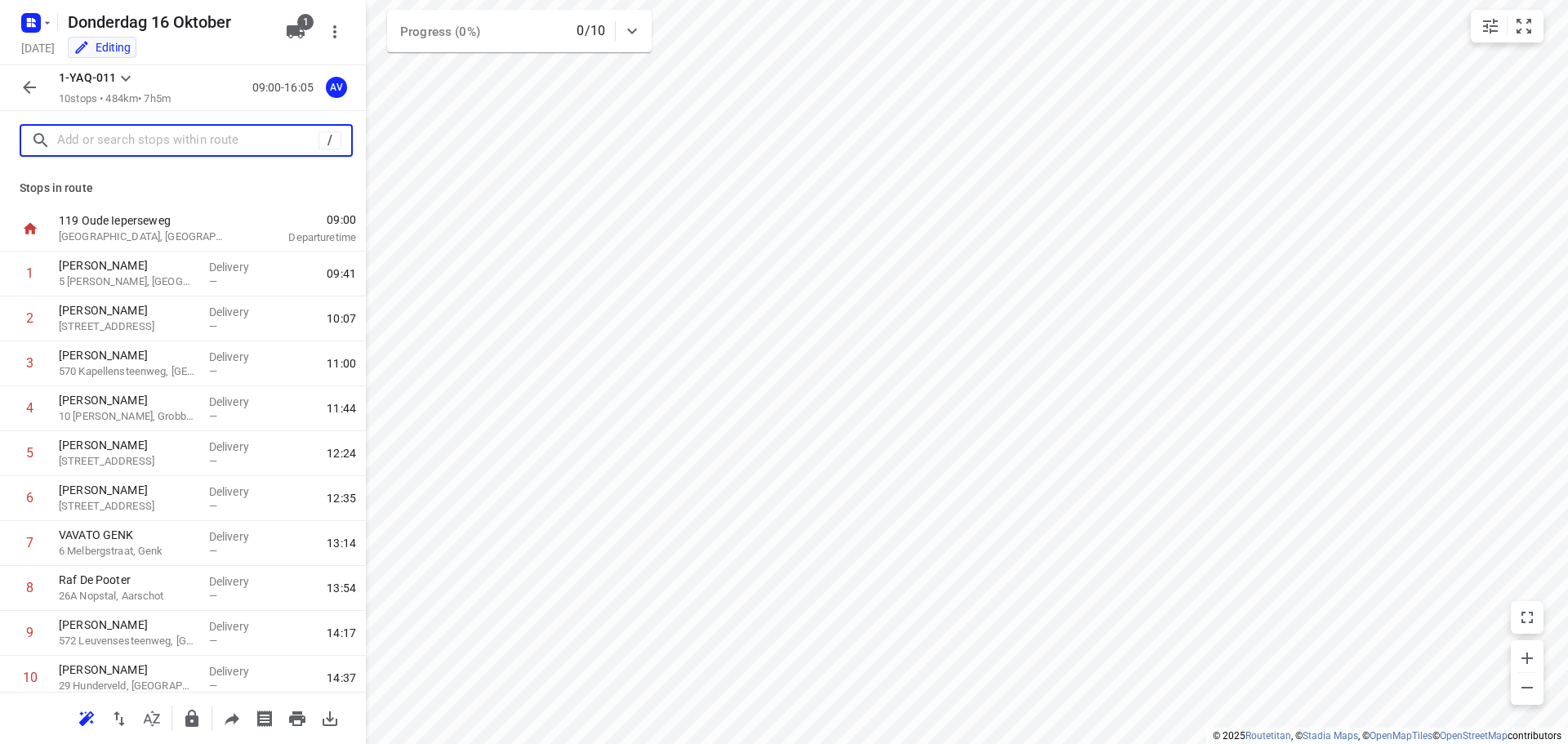
click at [187, 151] on input "text" at bounding box center [188, 141] width 261 height 26
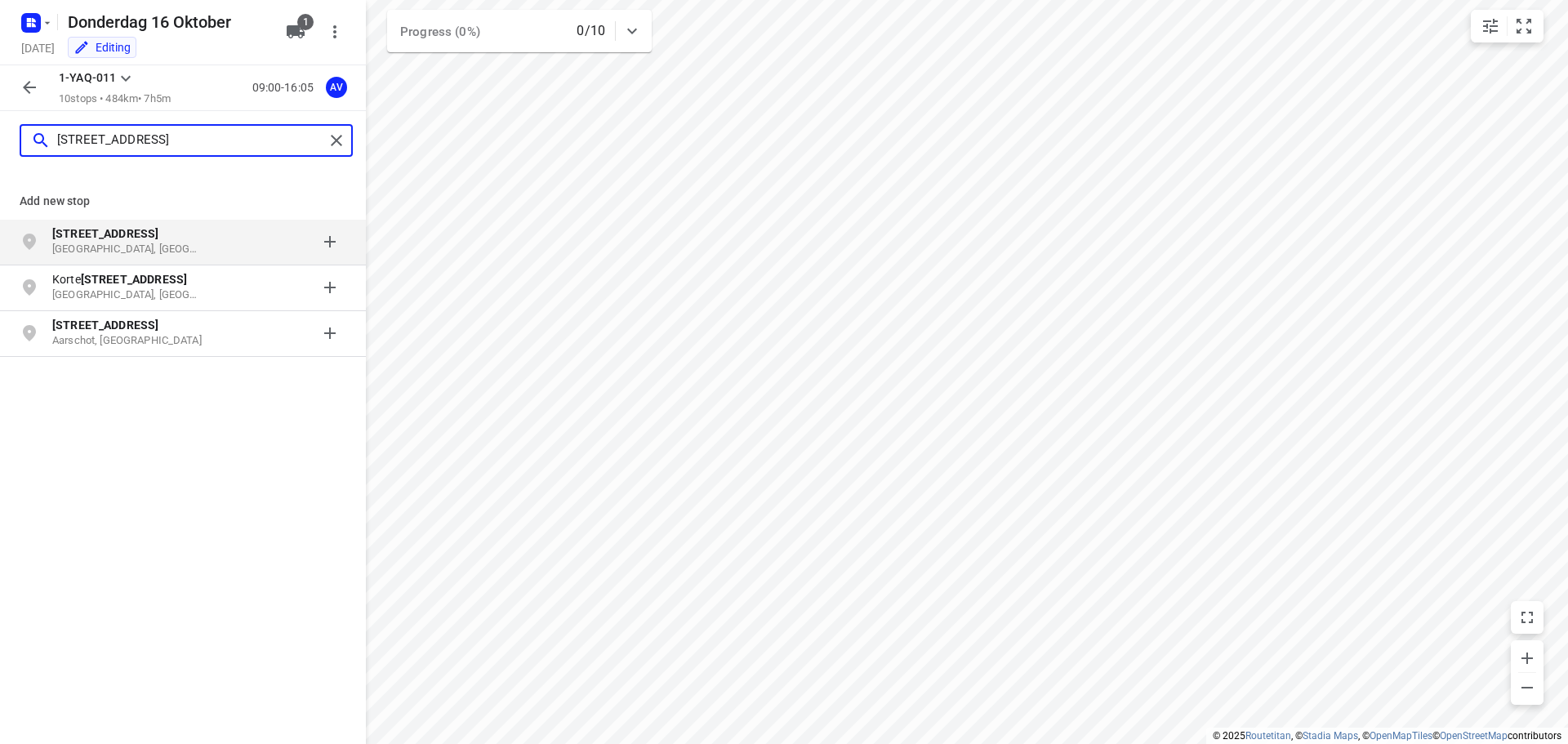
type input "[STREET_ADDRESS]"
click at [219, 239] on div at bounding box center [283, 241] width 127 height 32
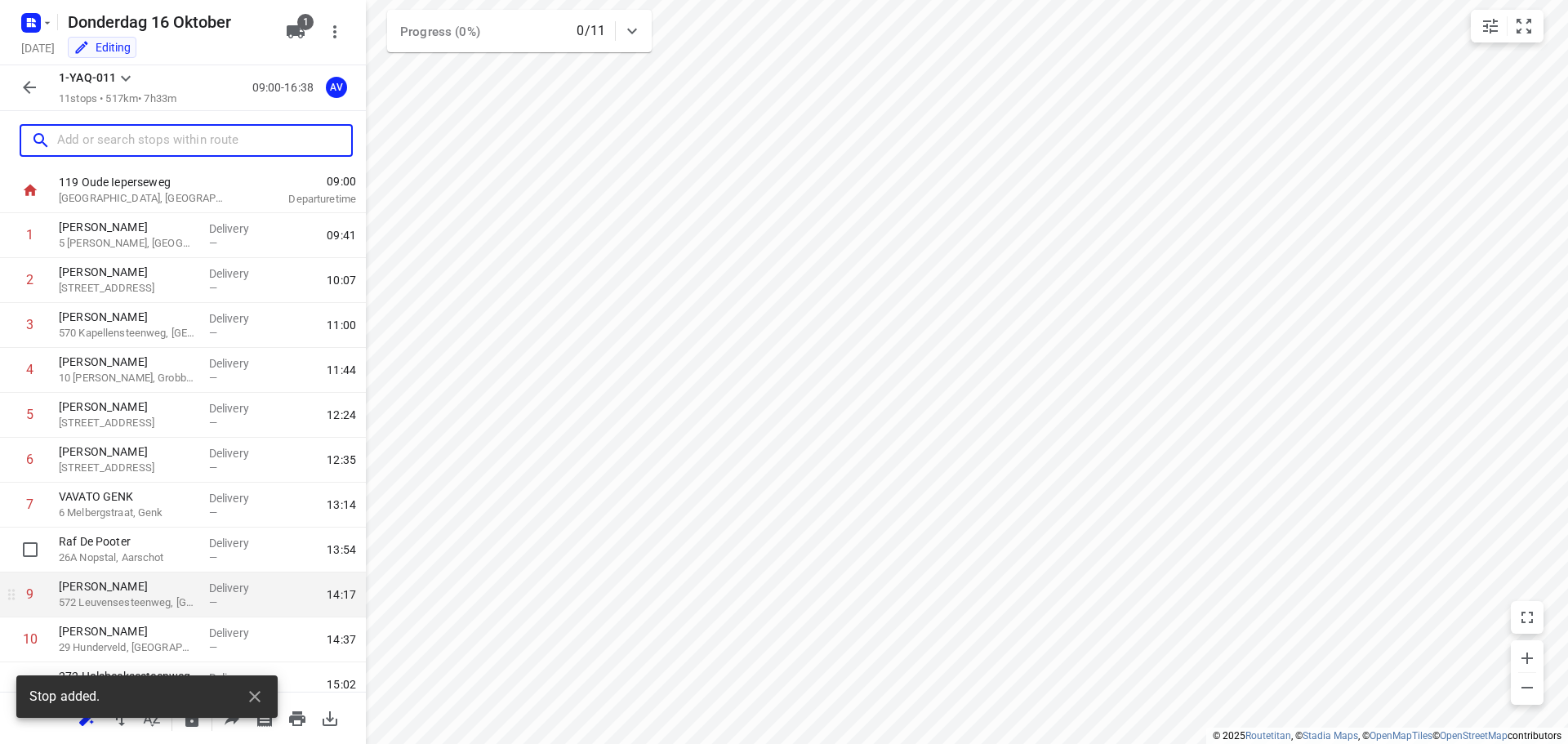
scroll to position [98, 0]
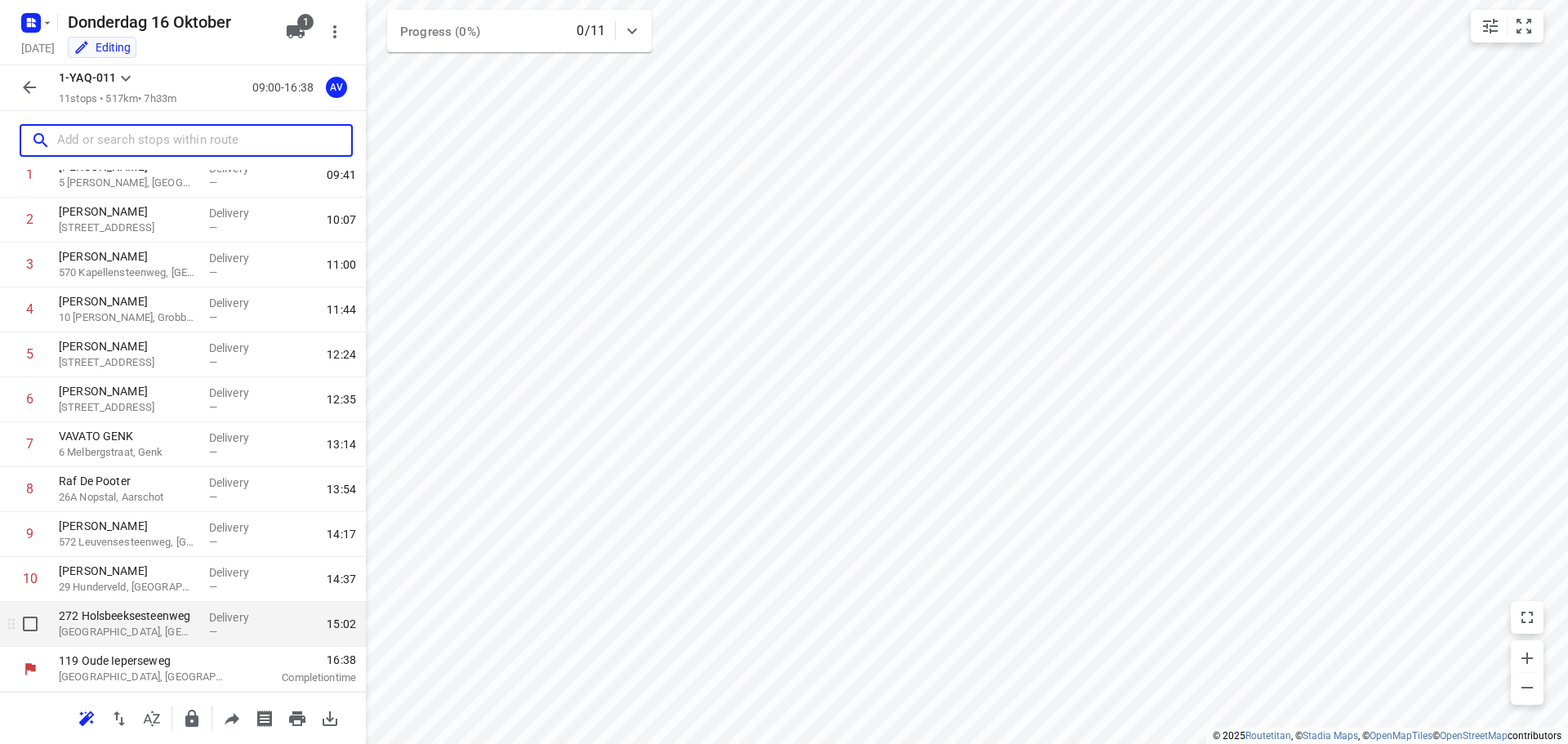
click at [166, 636] on p "[GEOGRAPHIC_DATA], [GEOGRAPHIC_DATA]" at bounding box center [127, 632] width 137 height 17
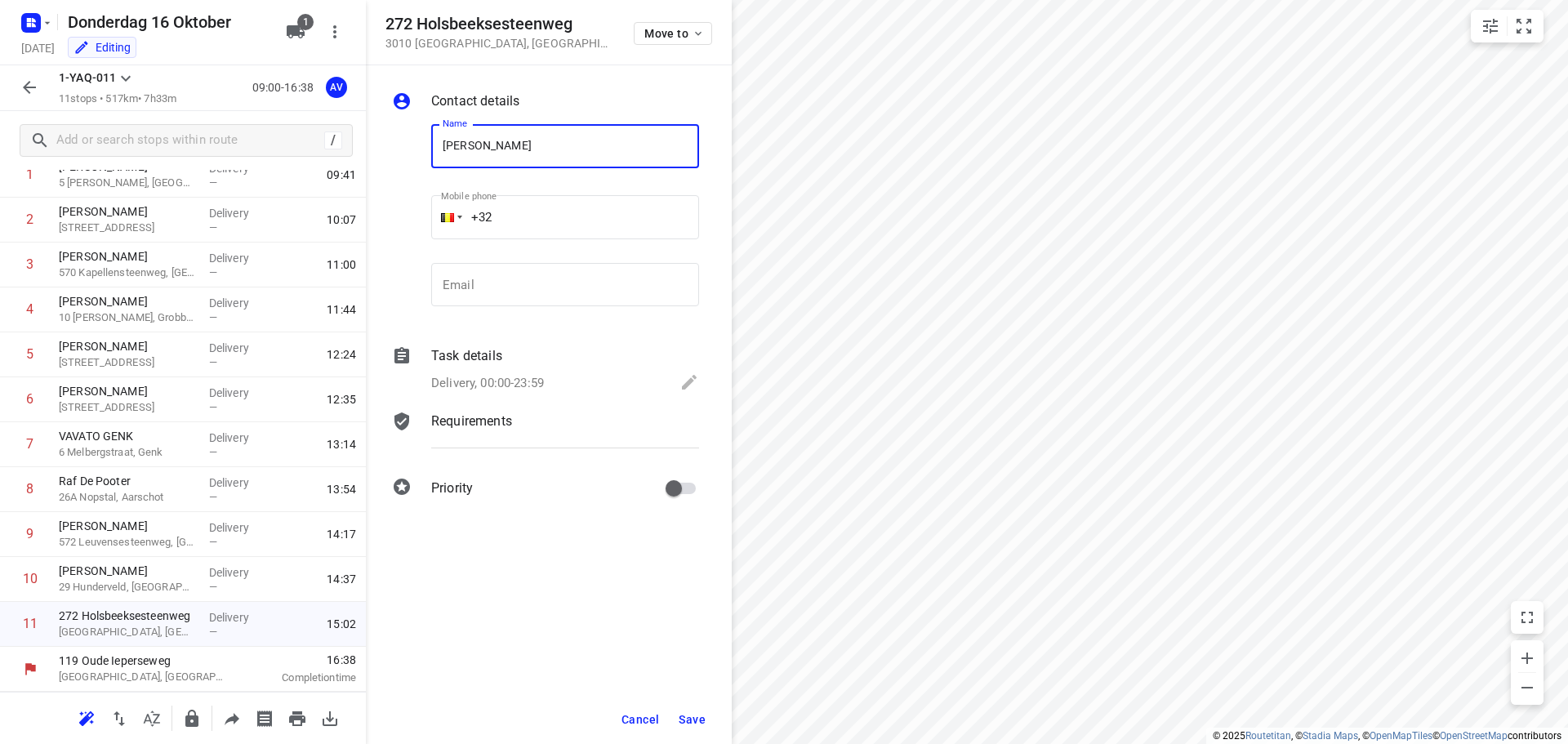
type input "[PERSON_NAME]"
click at [566, 216] on input "+32" at bounding box center [565, 217] width 268 height 44
type input "[PHONE_NUMBER]"
click at [519, 382] on p "Delivery, 00:00-23:59" at bounding box center [487, 383] width 113 height 19
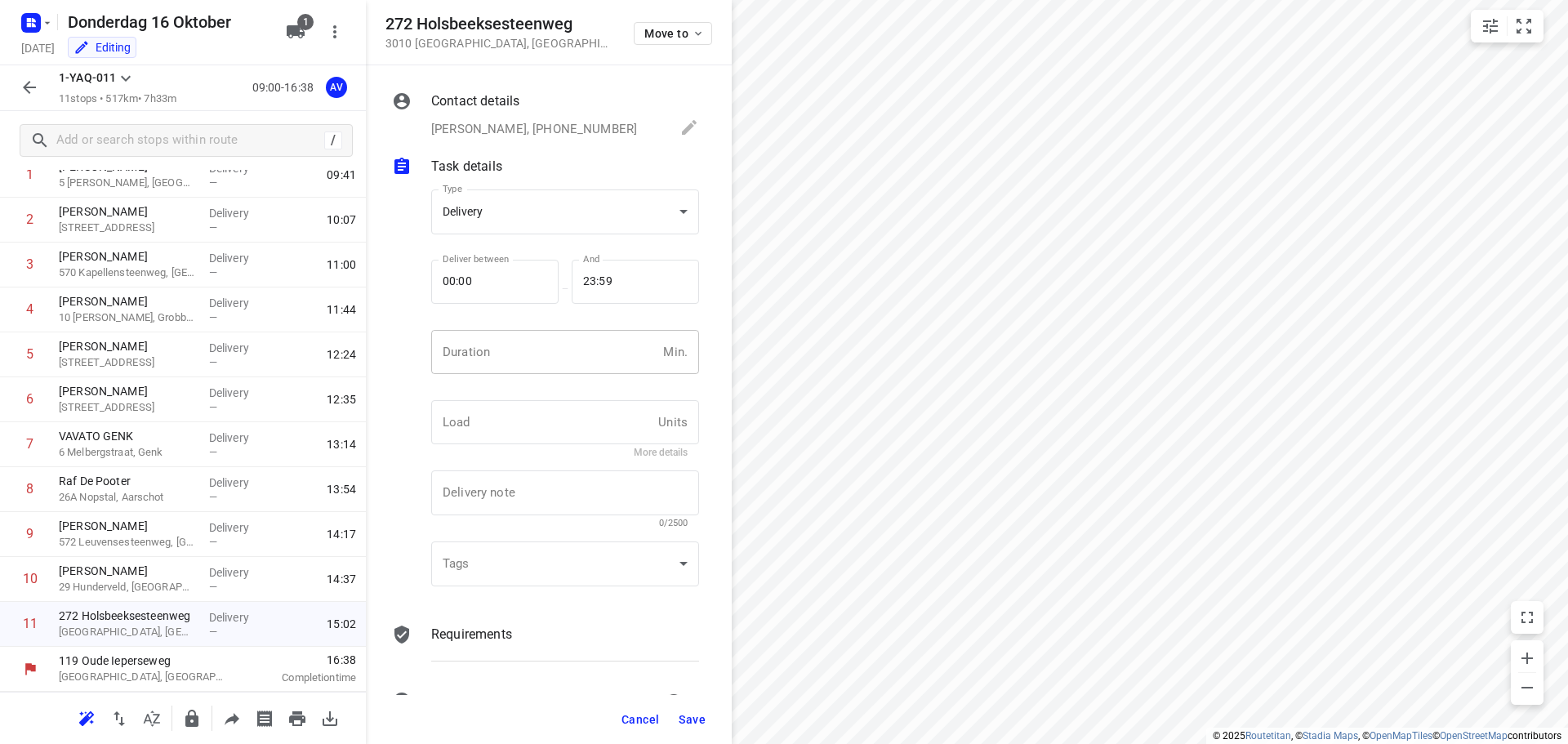
click at [530, 362] on input "number" at bounding box center [544, 352] width 225 height 44
type input "1"
click at [697, 714] on span "Save" at bounding box center [692, 720] width 27 height 13
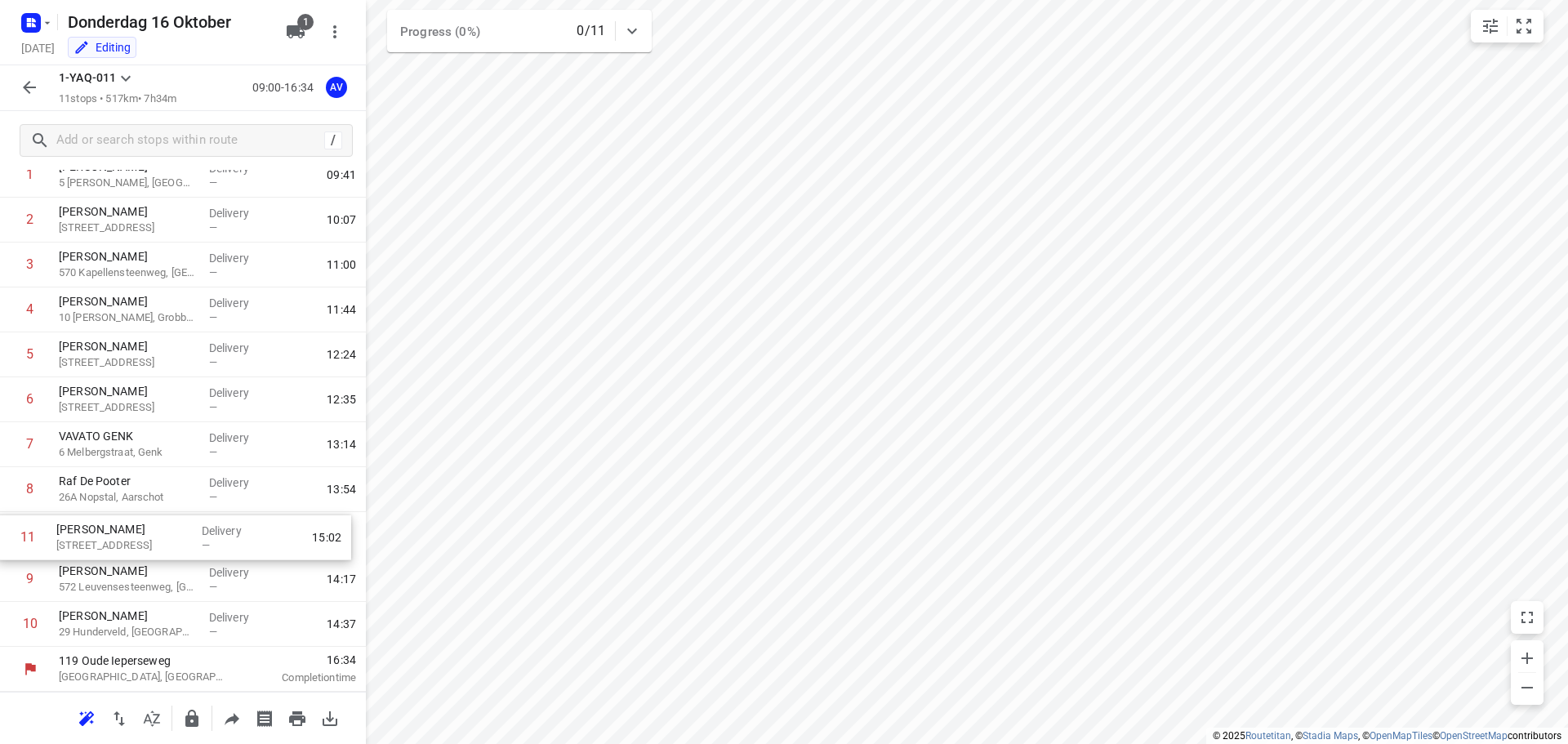
drag, startPoint x: 7, startPoint y: 626, endPoint x: 3, endPoint y: 533, distance: 93.1
click at [3, 533] on div "1 [PERSON_NAME] 5 [PERSON_NAME], Gent Delivery — 09:41 2 [PERSON_NAME] [GEOGRAP…" at bounding box center [183, 400] width 366 height 494
click at [23, 90] on icon "button" at bounding box center [30, 88] width 20 height 20
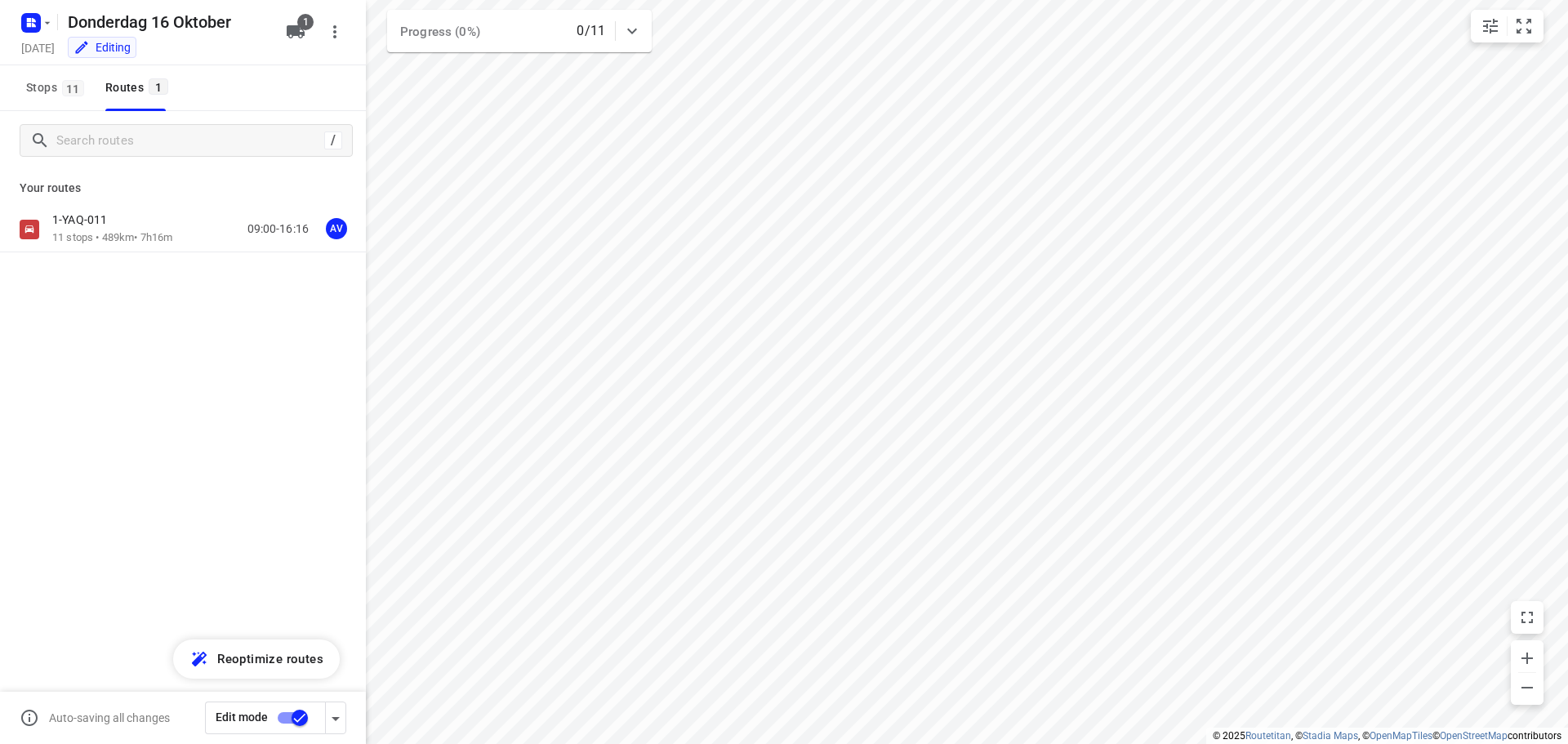
click at [285, 718] on input "checkbox" at bounding box center [300, 718] width 94 height 31
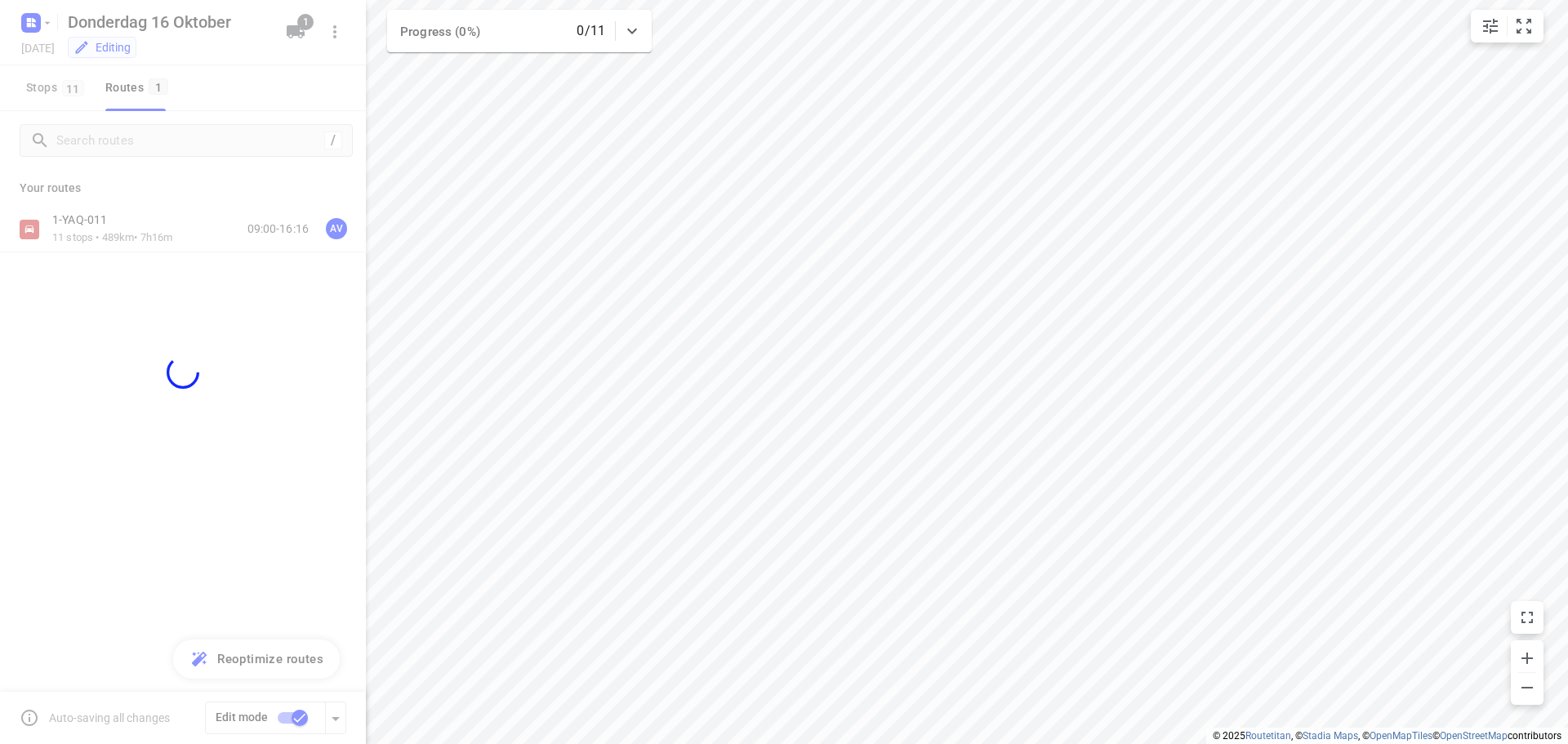
checkbox input "false"
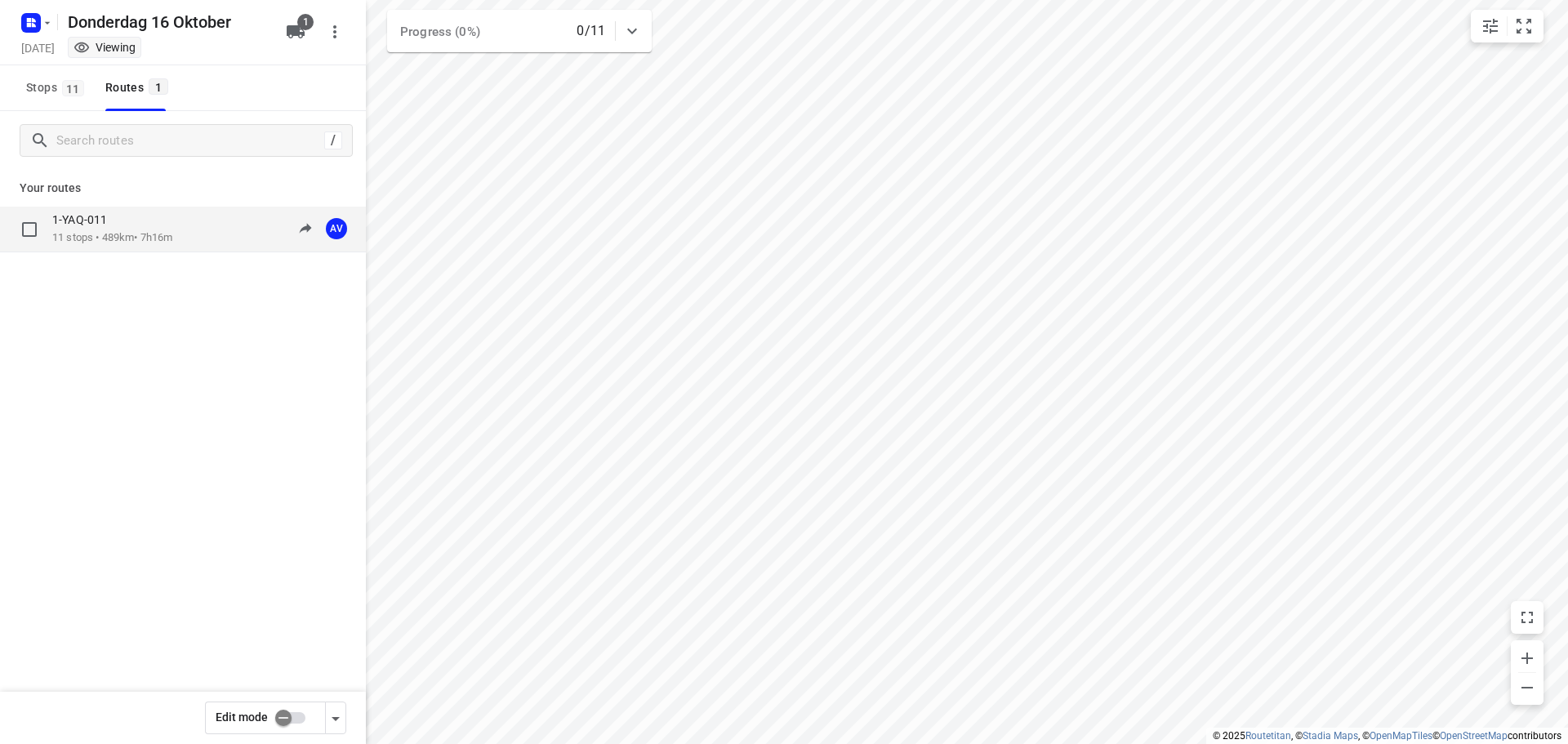
click at [193, 231] on div "1-YAQ-011 11 stops • 489km • 7h16m 09:00-16:16 AV" at bounding box center [209, 229] width 314 height 33
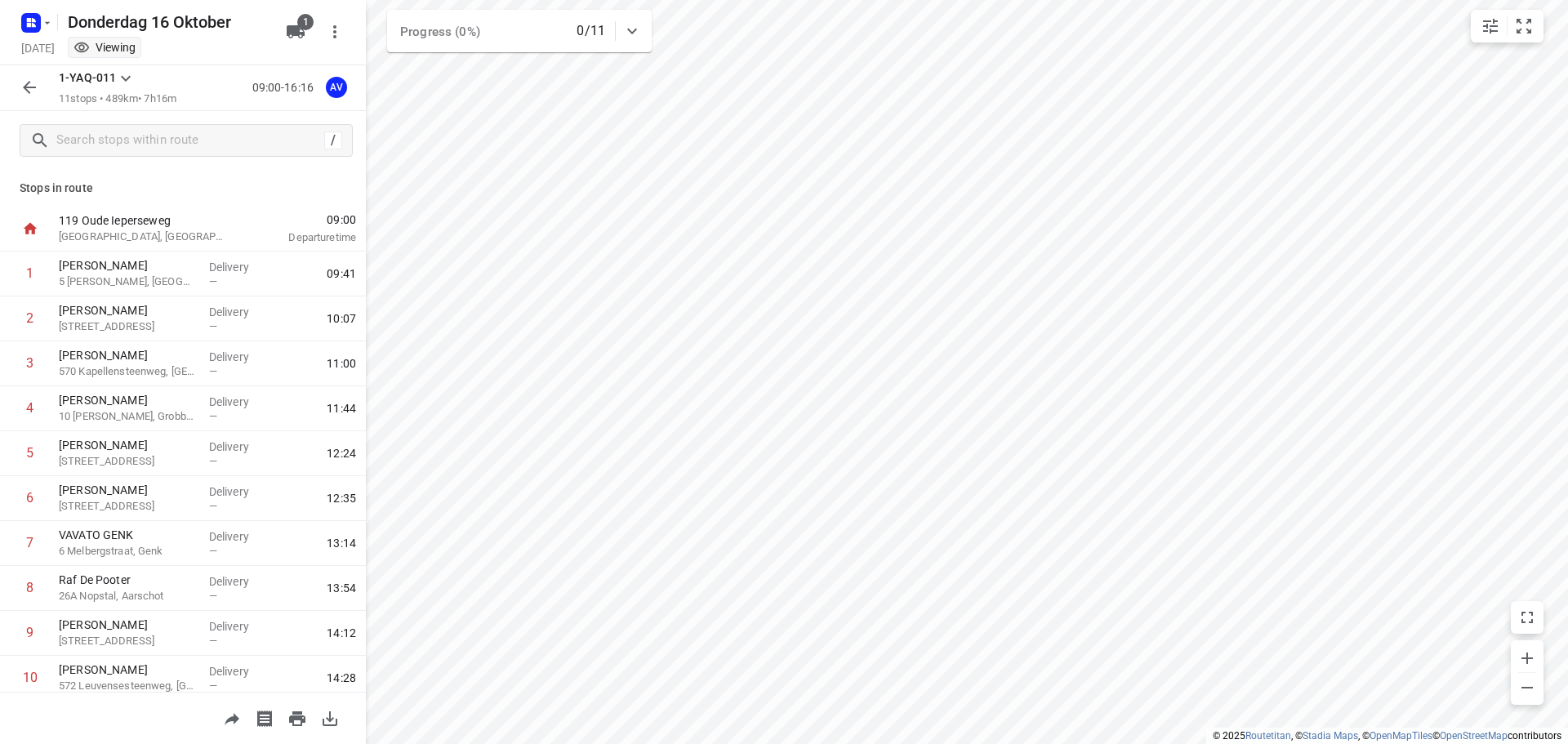
click at [22, 85] on icon "button" at bounding box center [30, 88] width 20 height 20
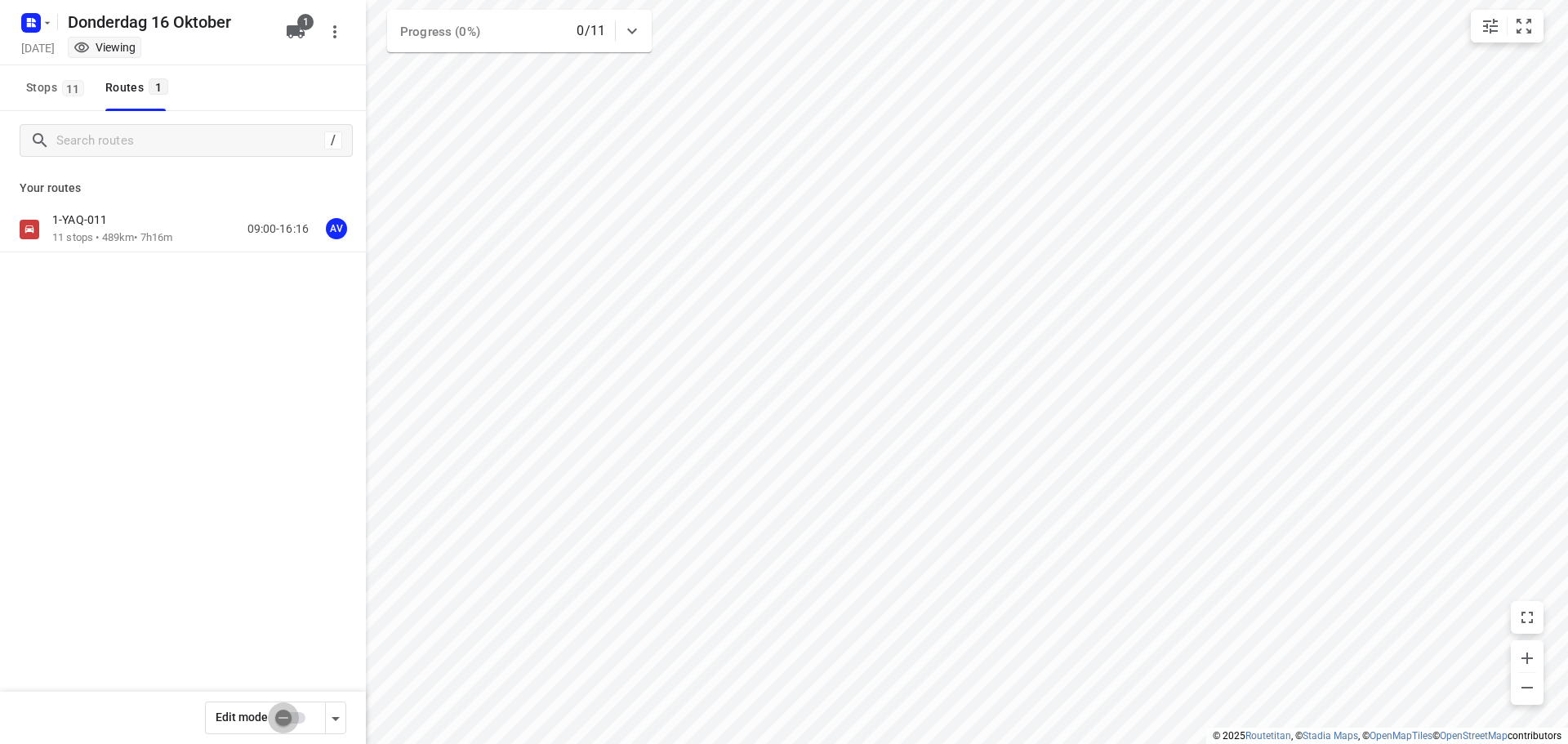
click at [297, 719] on input "checkbox" at bounding box center [283, 718] width 94 height 31
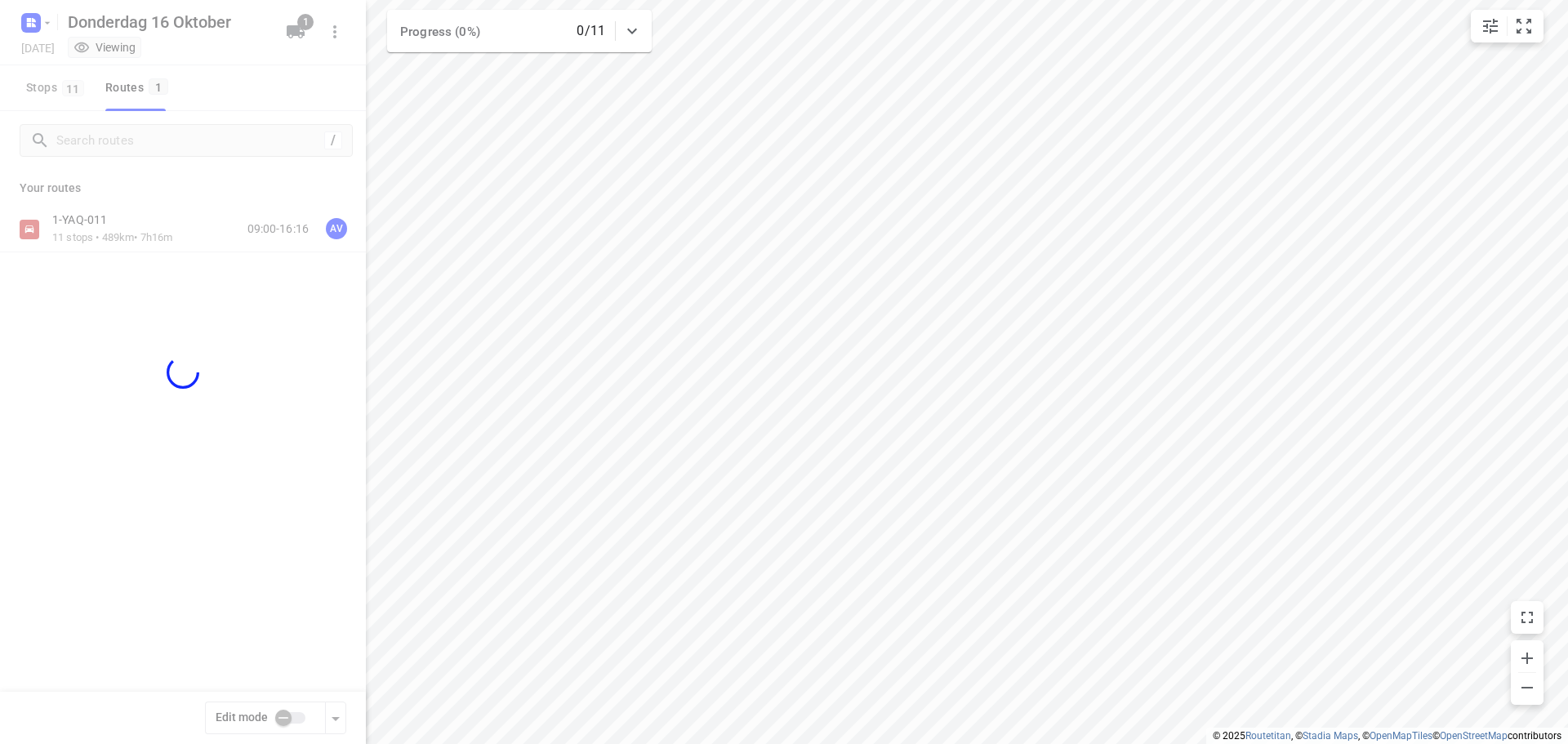
checkbox input "true"
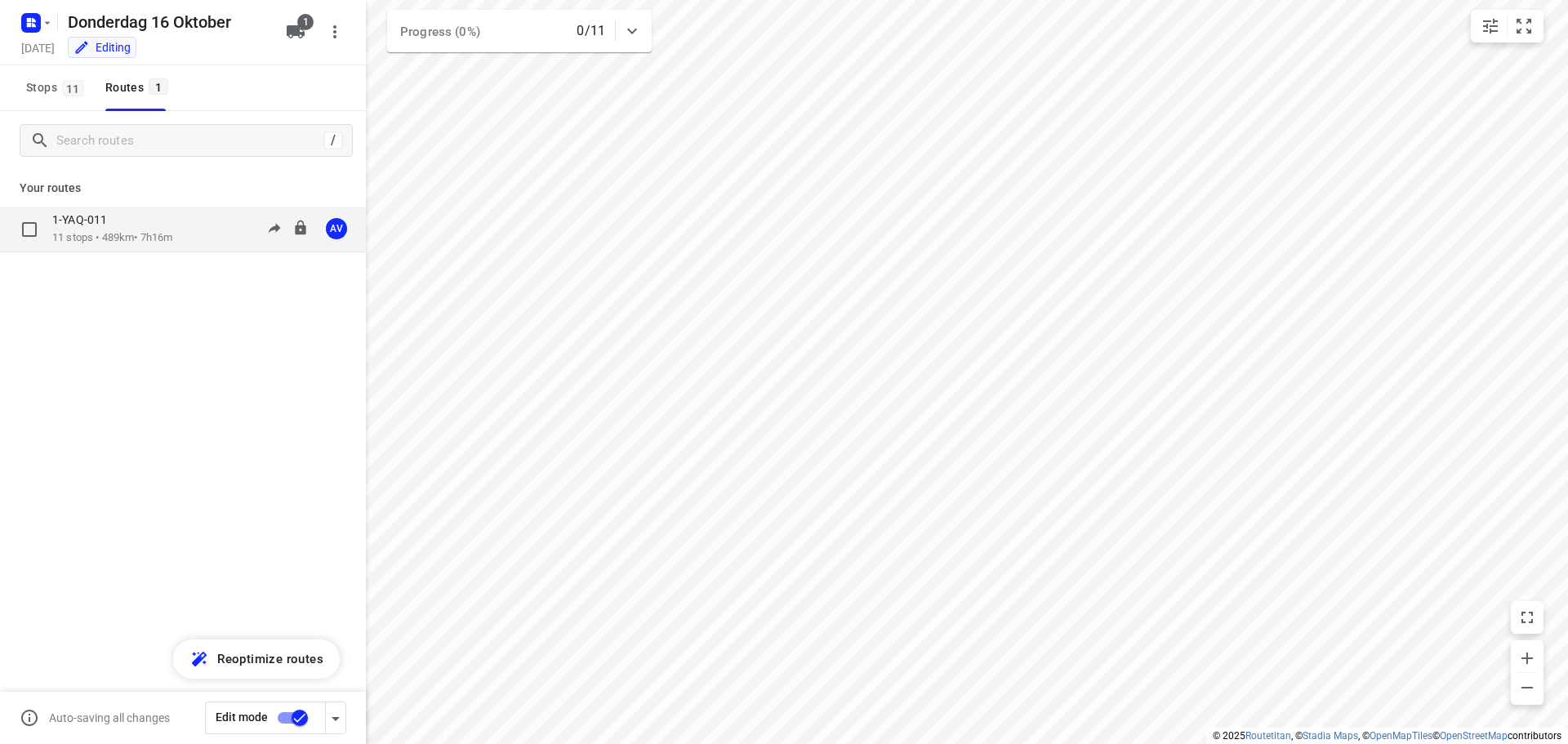
click at [185, 234] on div "1-YAQ-011 11 stops • 489km • 7h16m 09:00-16:16 AV" at bounding box center [209, 229] width 314 height 33
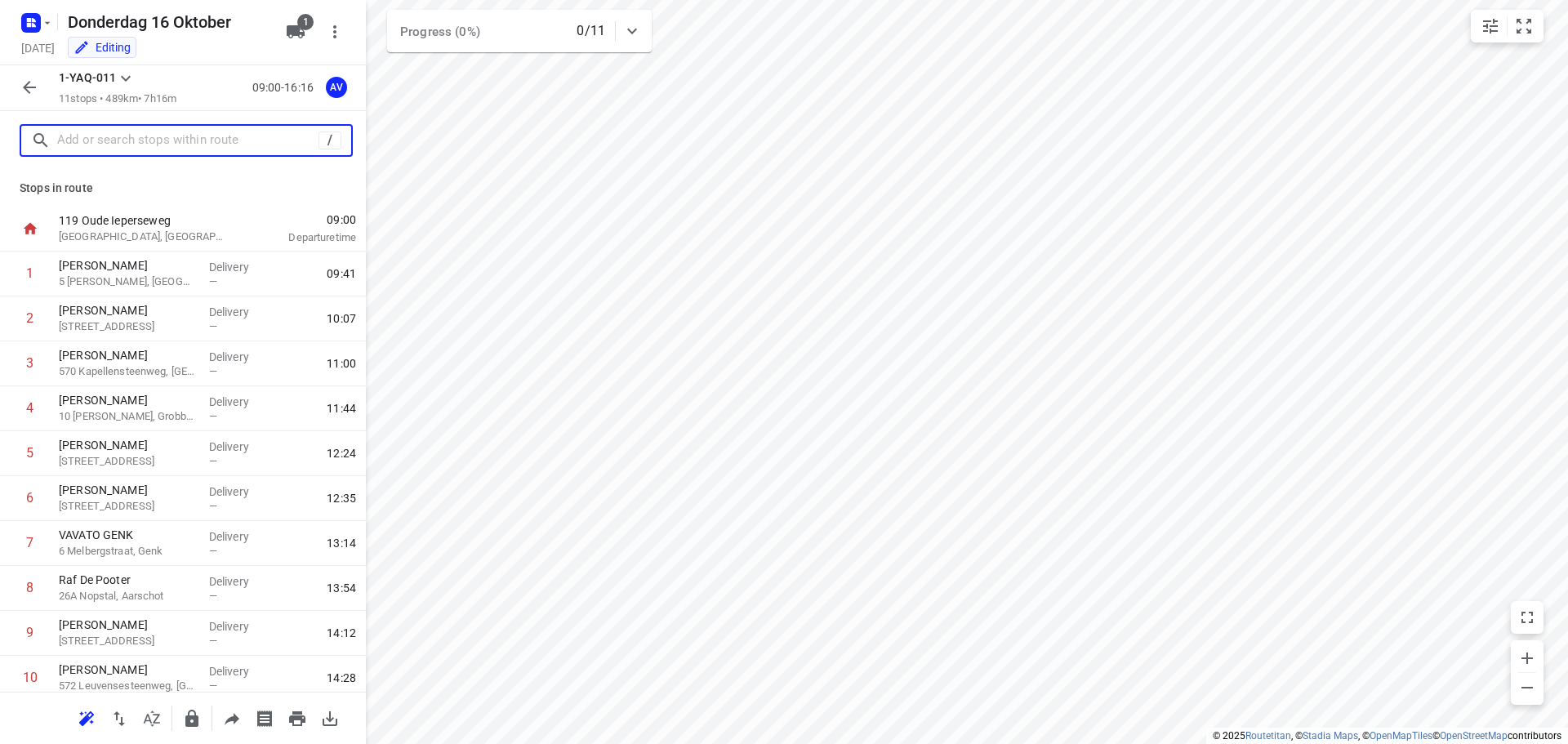
click at [155, 137] on input "text" at bounding box center [188, 141] width 261 height 26
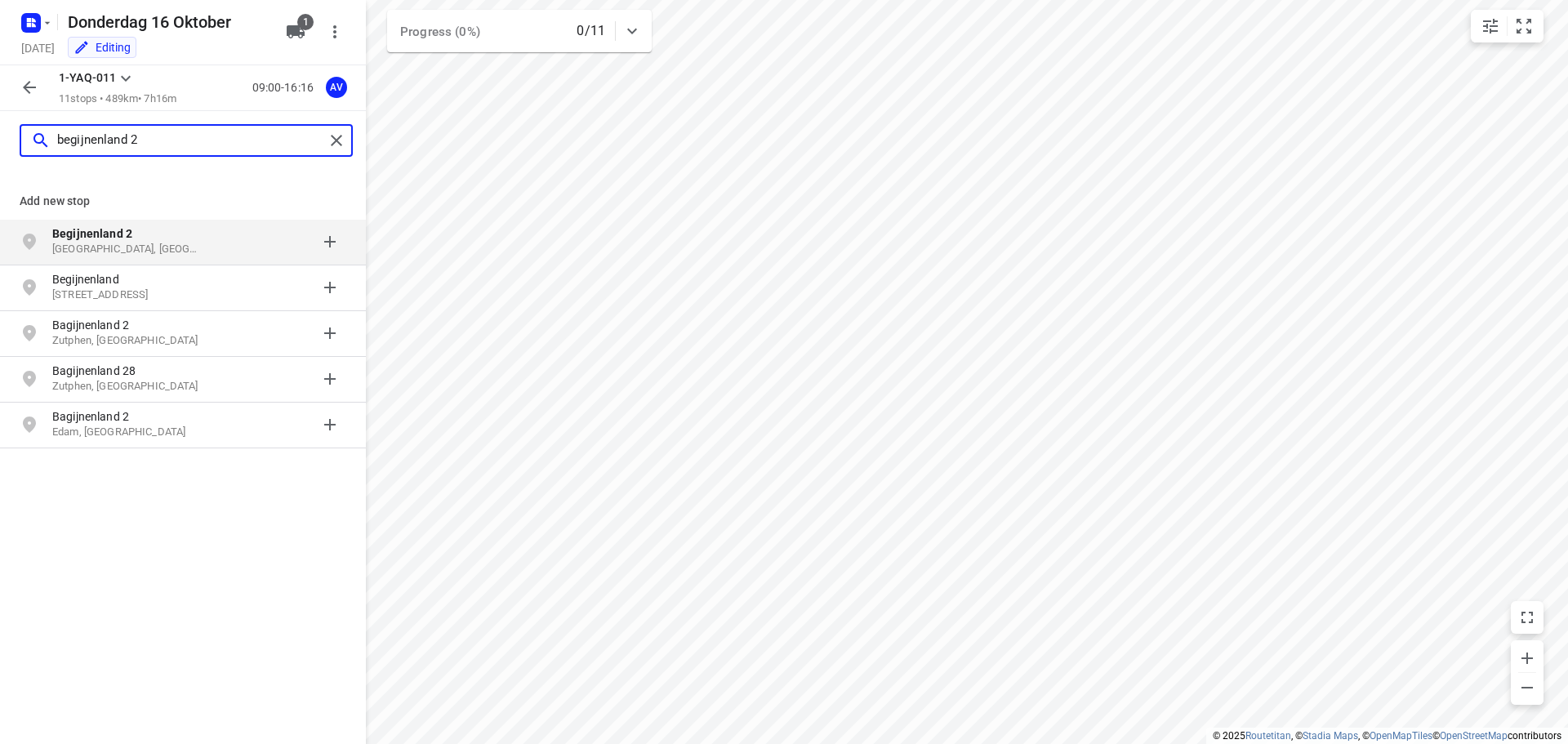
type input "begijnenland 2"
click at [174, 238] on p "Begijnenland 2" at bounding box center [127, 233] width 151 height 17
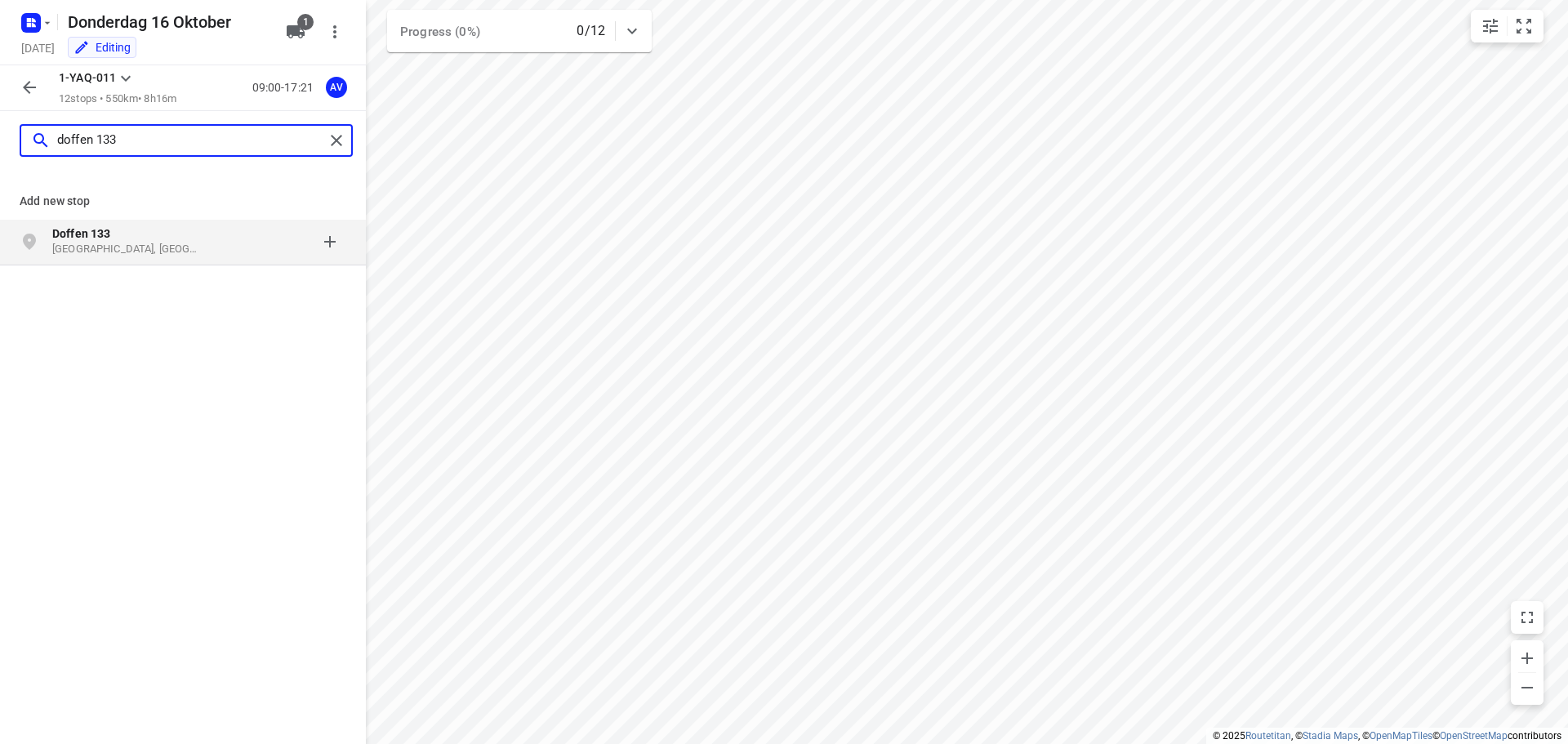
type input "doffen 133"
click at [180, 241] on p "Doffen 133" at bounding box center [127, 233] width 151 height 17
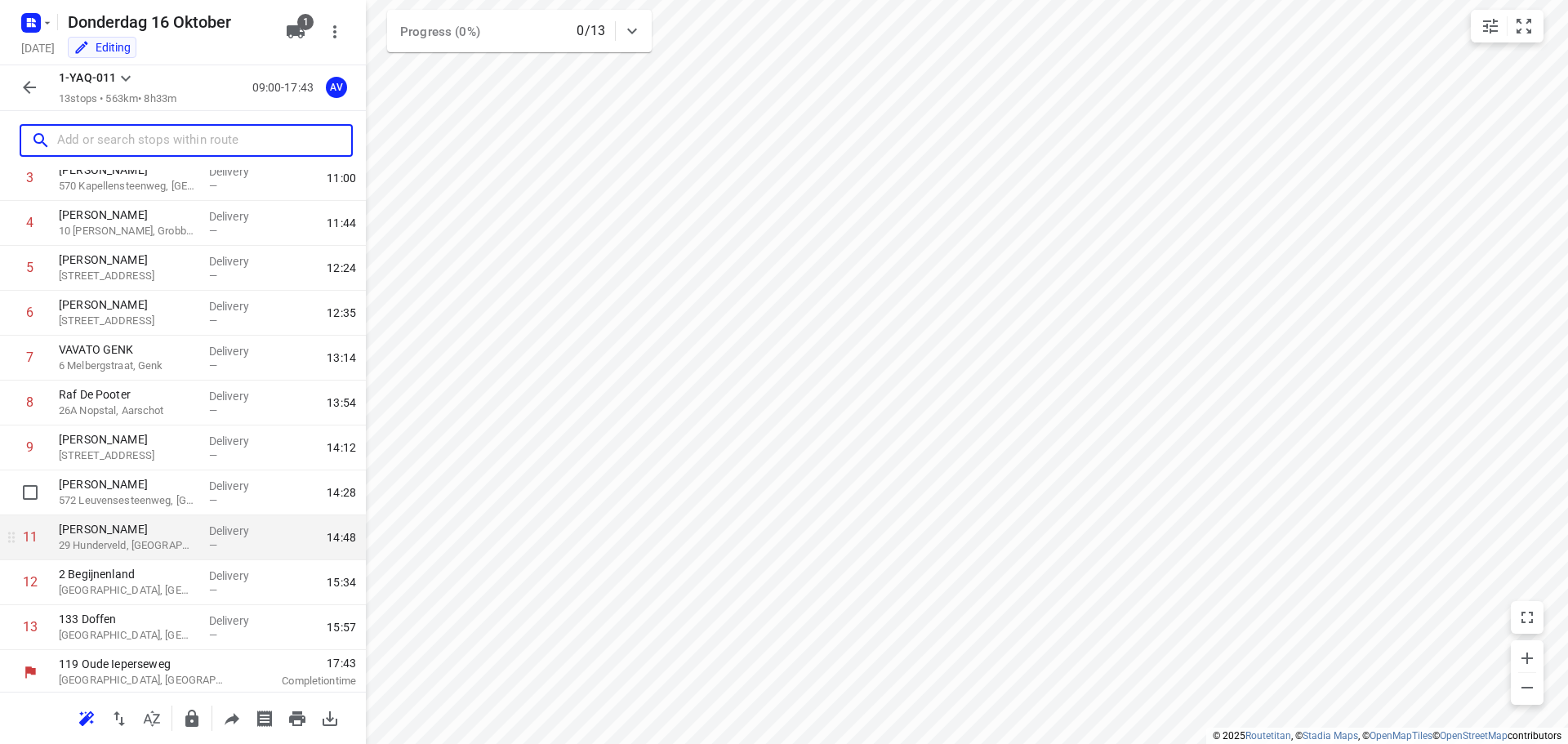
scroll to position [189, 0]
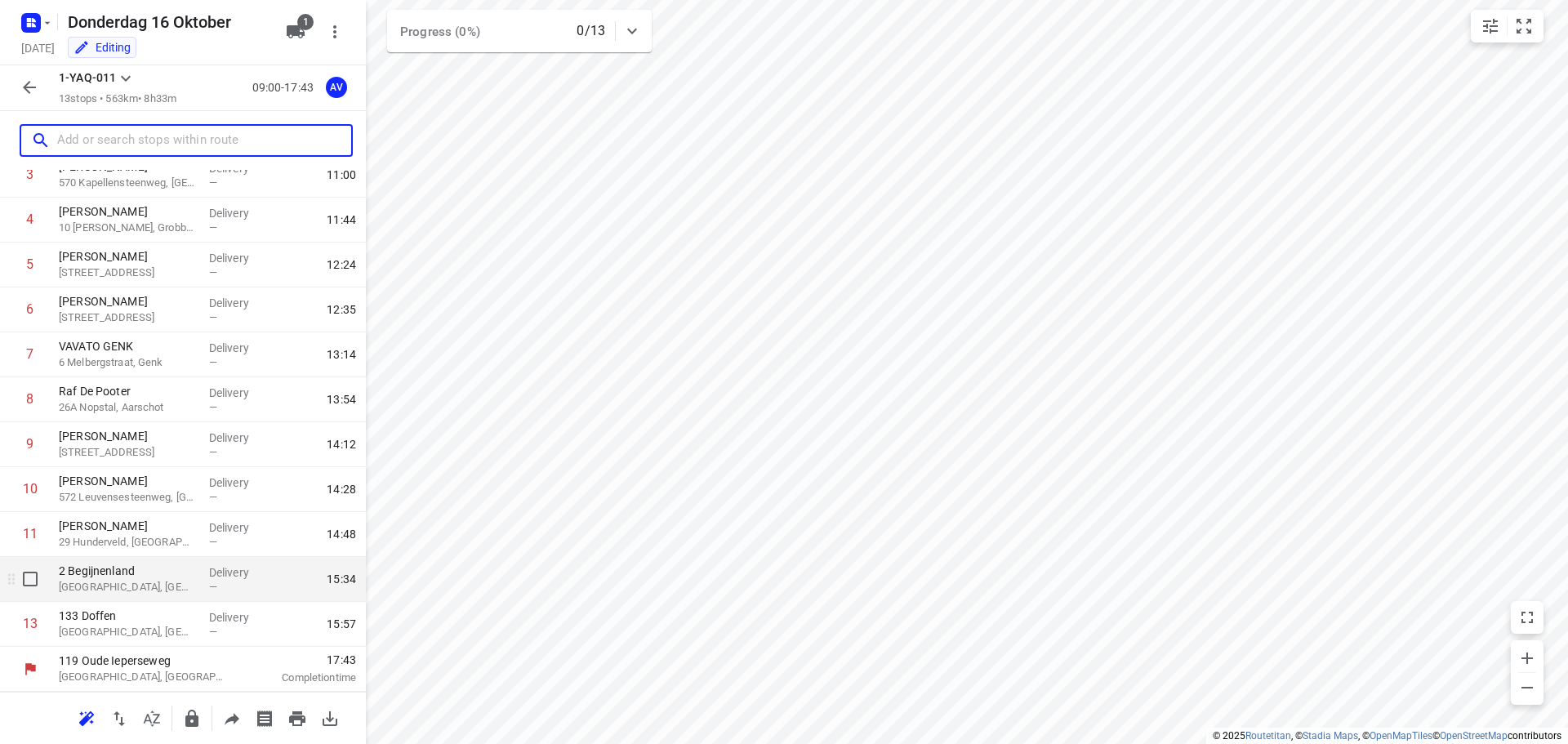
click at [153, 583] on p "[GEOGRAPHIC_DATA], [GEOGRAPHIC_DATA]" at bounding box center [127, 588] width 137 height 17
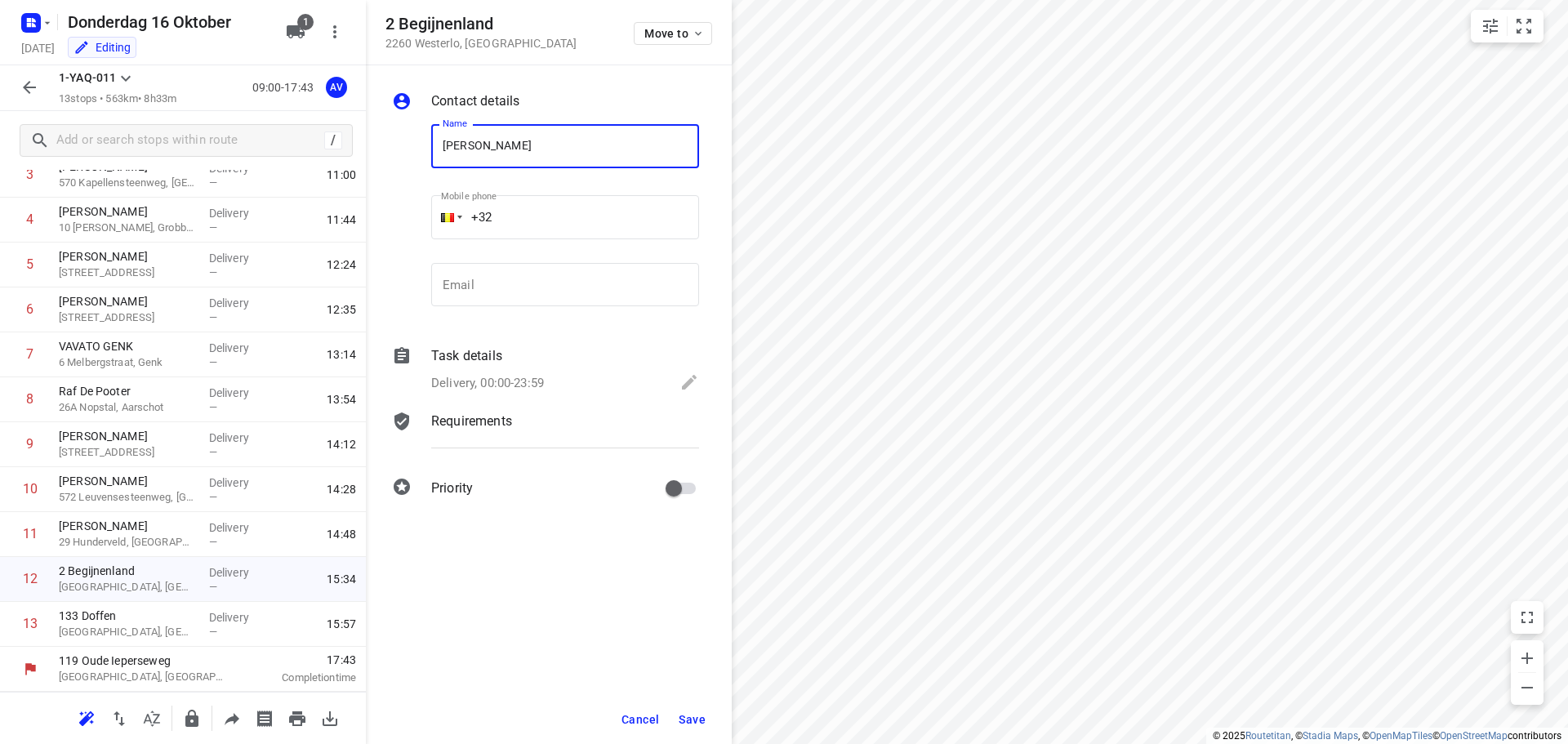
type input "[PERSON_NAME]"
click at [555, 216] on input "+32" at bounding box center [565, 217] width 268 height 44
type input "[PHONE_NUMBER]"
click at [544, 383] on p "Delivery, 00:00-23:59" at bounding box center [487, 383] width 113 height 19
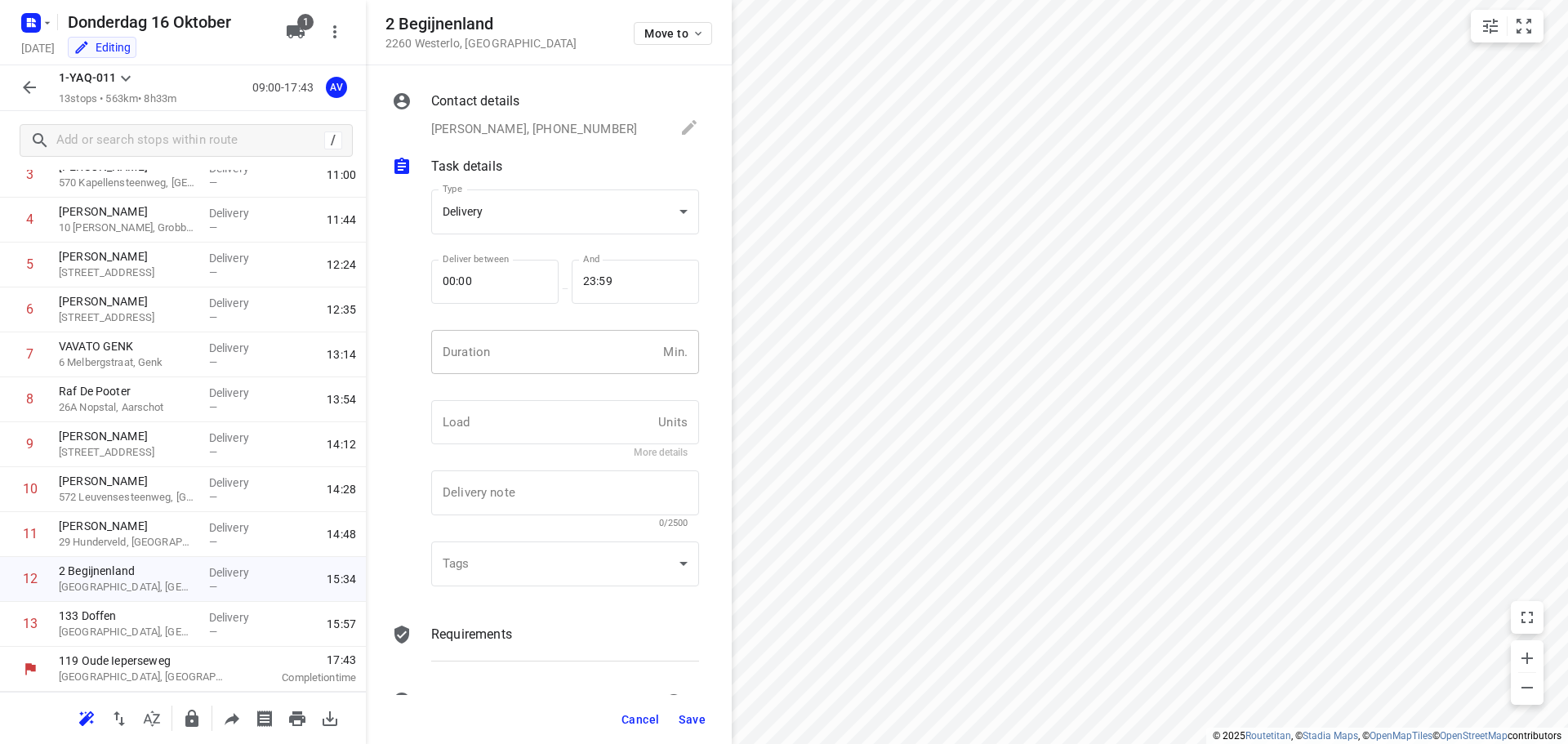
click at [549, 355] on input "number" at bounding box center [544, 352] width 225 height 44
type input "1"
click at [693, 718] on span "Save" at bounding box center [692, 720] width 27 height 13
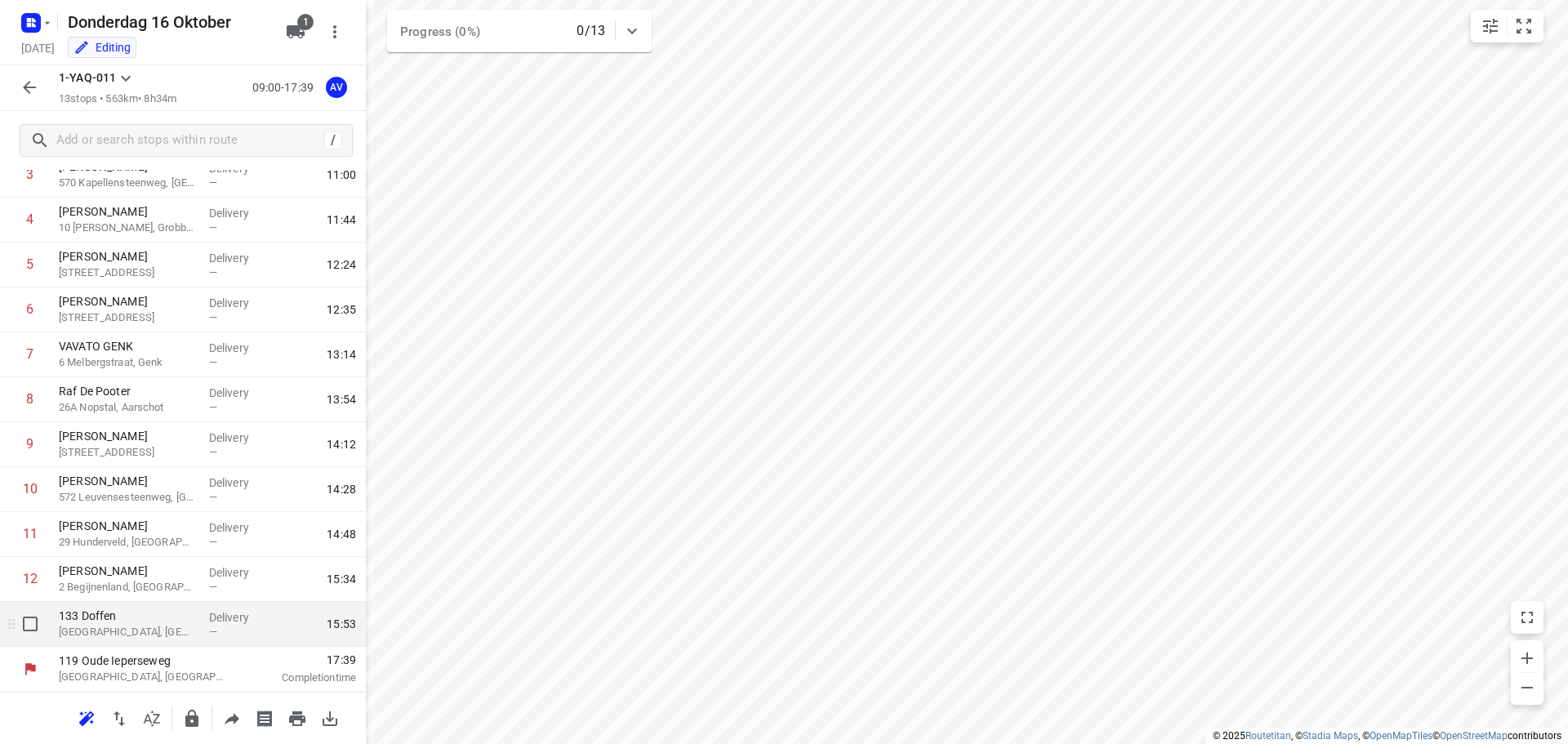
click at [147, 635] on p "[GEOGRAPHIC_DATA], [GEOGRAPHIC_DATA]" at bounding box center [127, 632] width 137 height 17
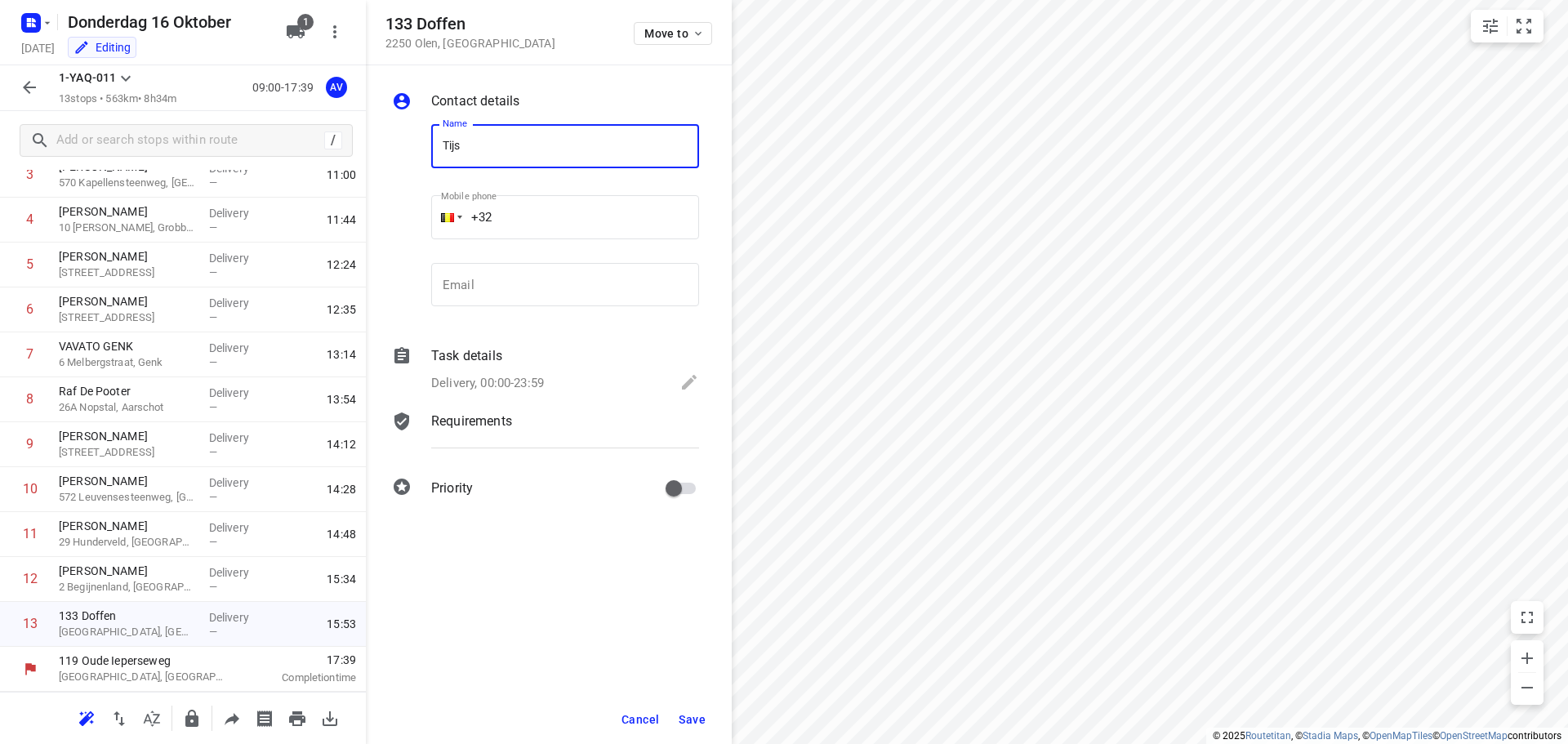
type input "[PERSON_NAME]"
click at [554, 218] on input "+32" at bounding box center [565, 217] width 268 height 44
type input "[PHONE_NUMBER]"
click at [520, 379] on p "Delivery, 00:00-23:59" at bounding box center [487, 383] width 113 height 19
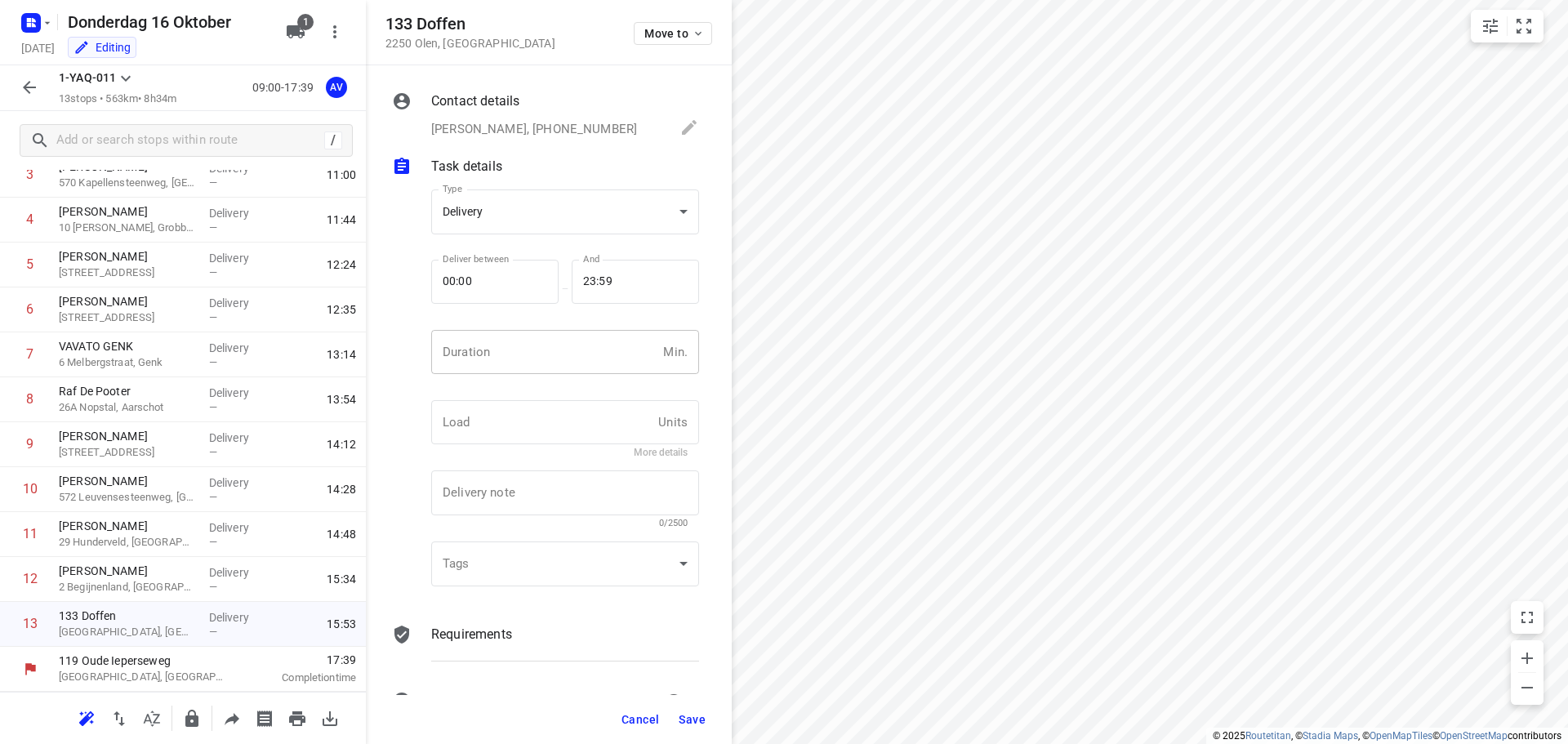
click at [532, 357] on input "number" at bounding box center [544, 352] width 225 height 44
type input "1"
click at [694, 722] on span "Save" at bounding box center [692, 720] width 27 height 13
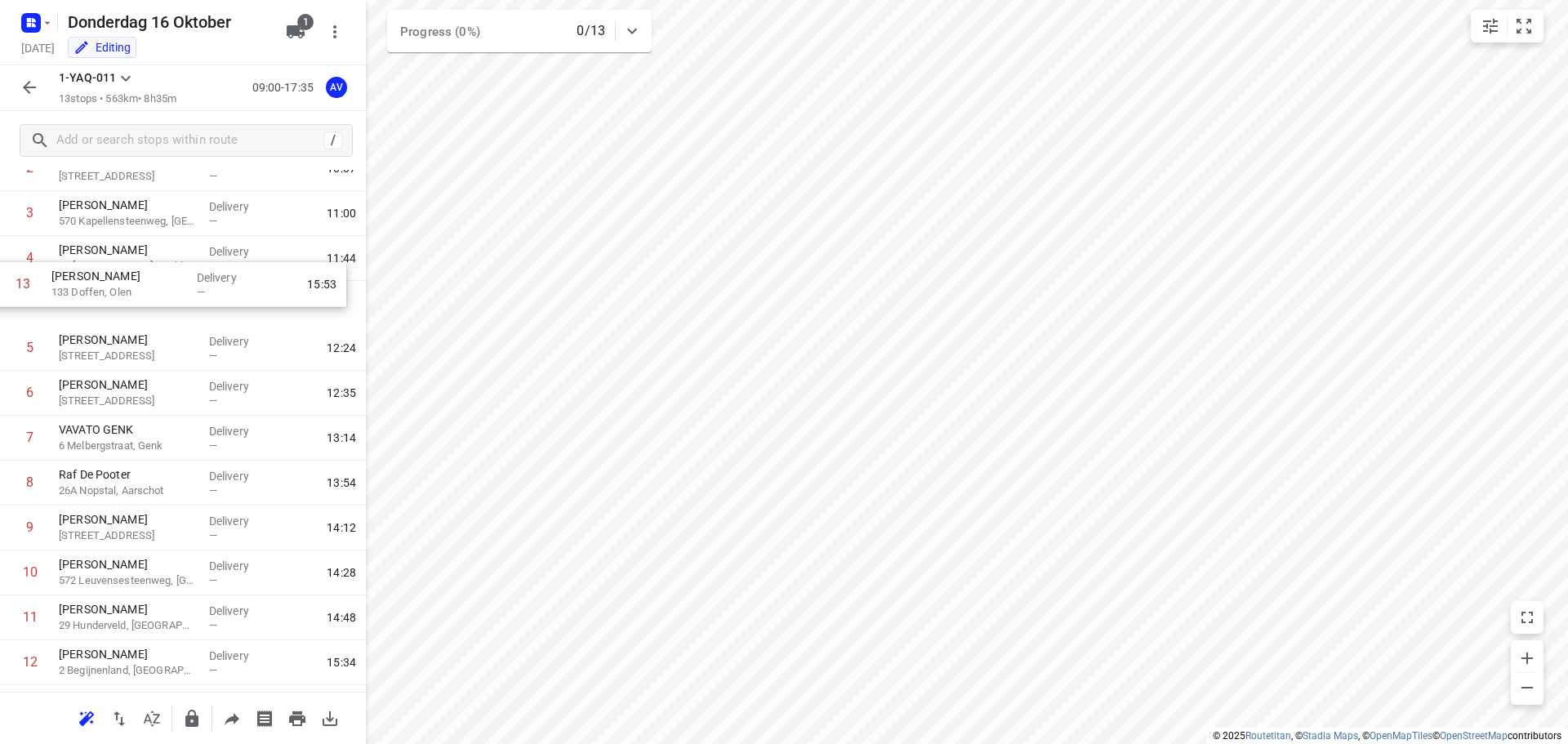
scroll to position [150, 0]
drag, startPoint x: 7, startPoint y: 633, endPoint x: 2, endPoint y: 313, distance: 320.0
click at [2, 313] on div "1 [PERSON_NAME] 5 [PERSON_NAME], Gent Delivery — 09:41 2 [PERSON_NAME] [GEOGRAP…" at bounding box center [183, 394] width 366 height 584
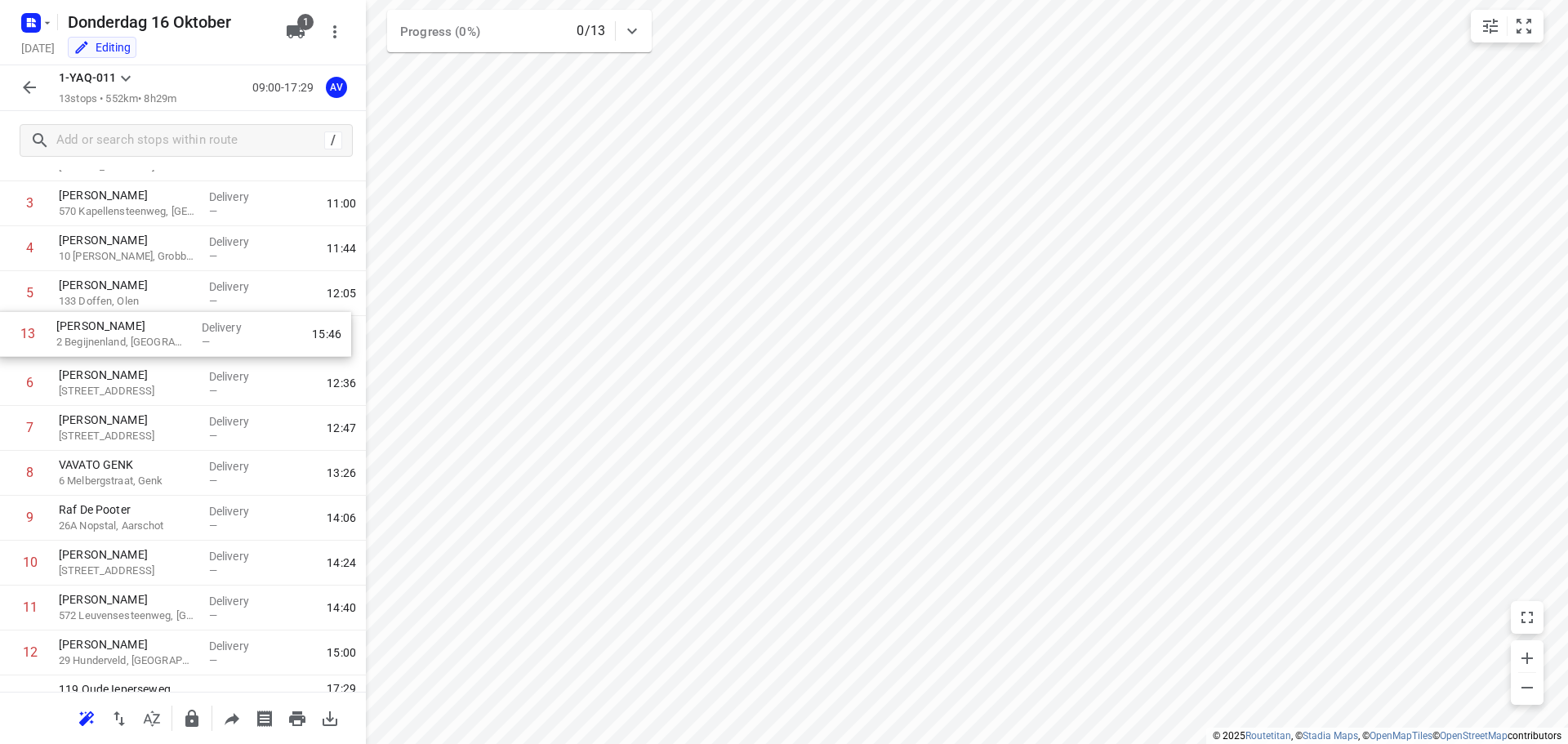
drag, startPoint x: 8, startPoint y: 672, endPoint x: 5, endPoint y: 339, distance: 333.0
click at [5, 339] on div "1 [PERSON_NAME] 5 [PERSON_NAME], Gent Delivery — 09:41 2 [PERSON_NAME] 223 Leeg…" at bounding box center [183, 384] width 366 height 584
click at [31, 338] on input "checkbox" at bounding box center [30, 338] width 32 height 32
checkbox input "true"
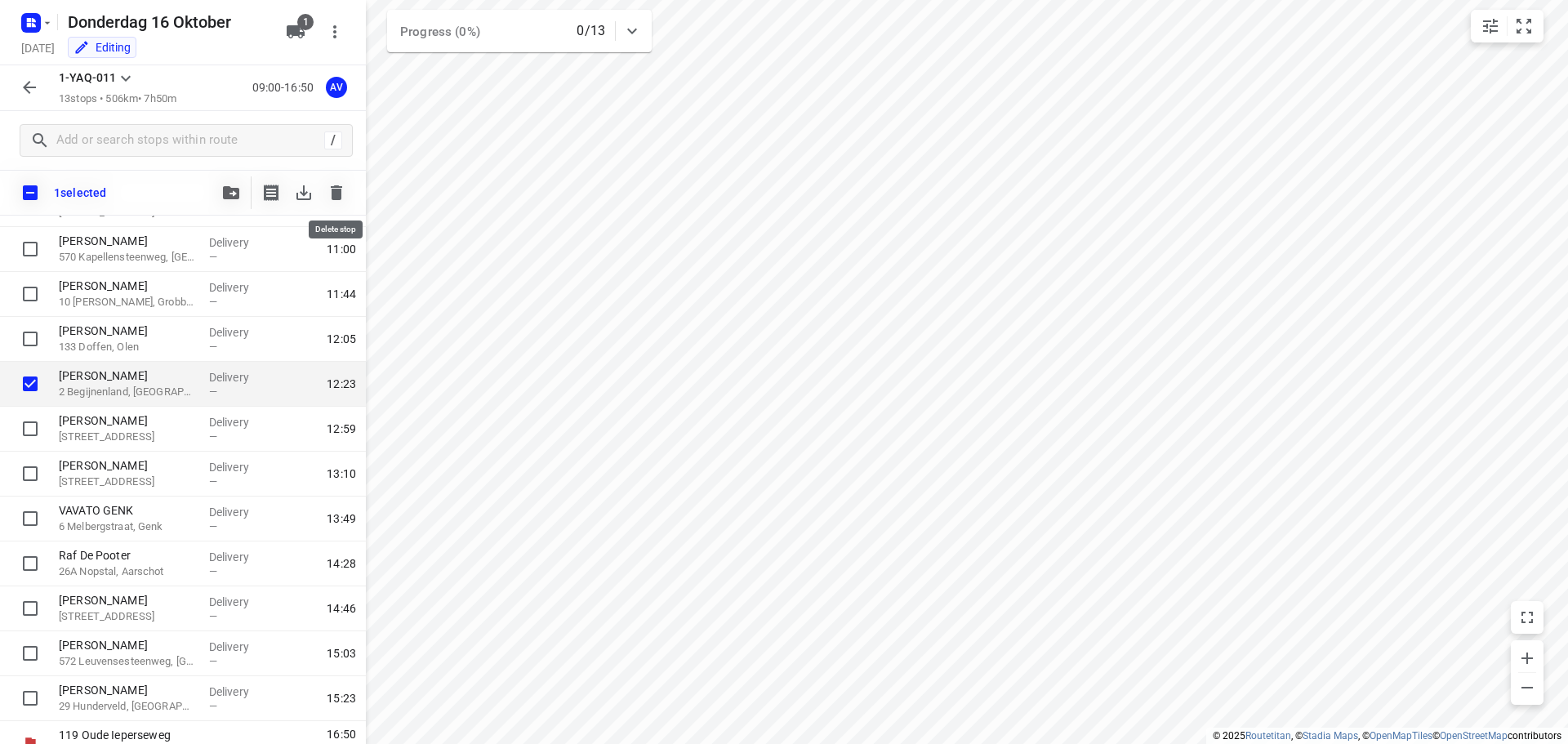
click at [334, 195] on icon "button" at bounding box center [337, 193] width 12 height 15
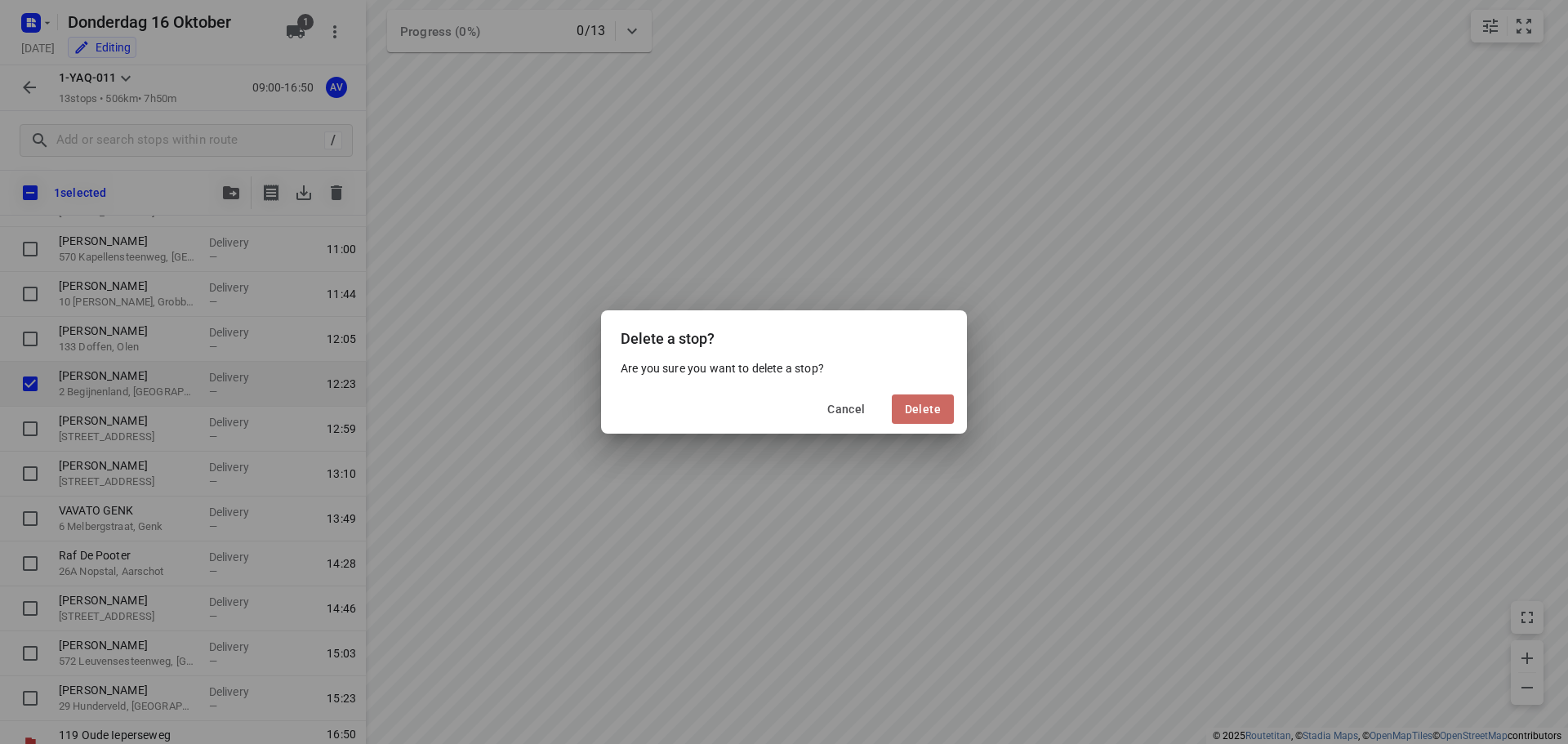
click at [928, 405] on span "Delete" at bounding box center [923, 410] width 36 height 13
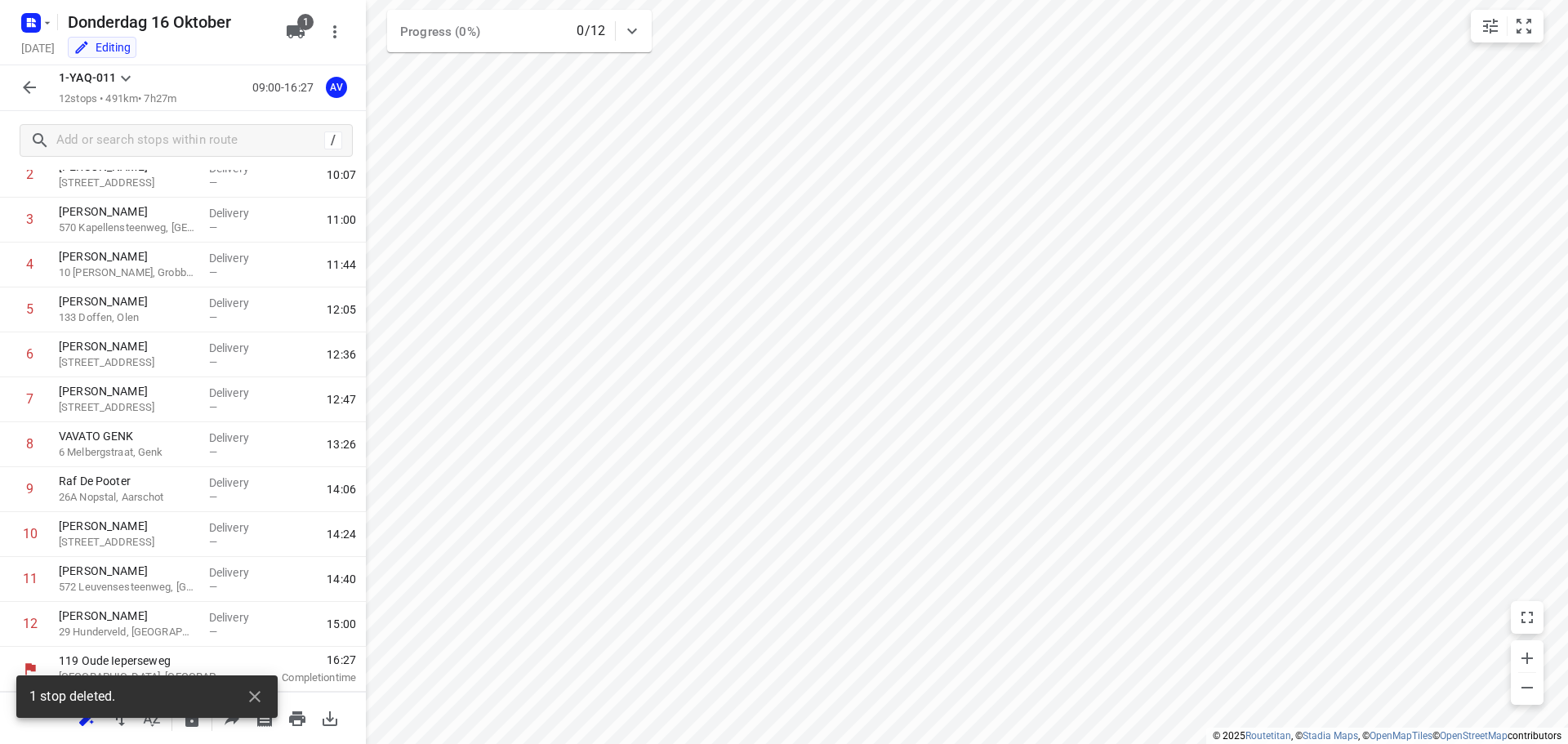
scroll to position [144, 0]
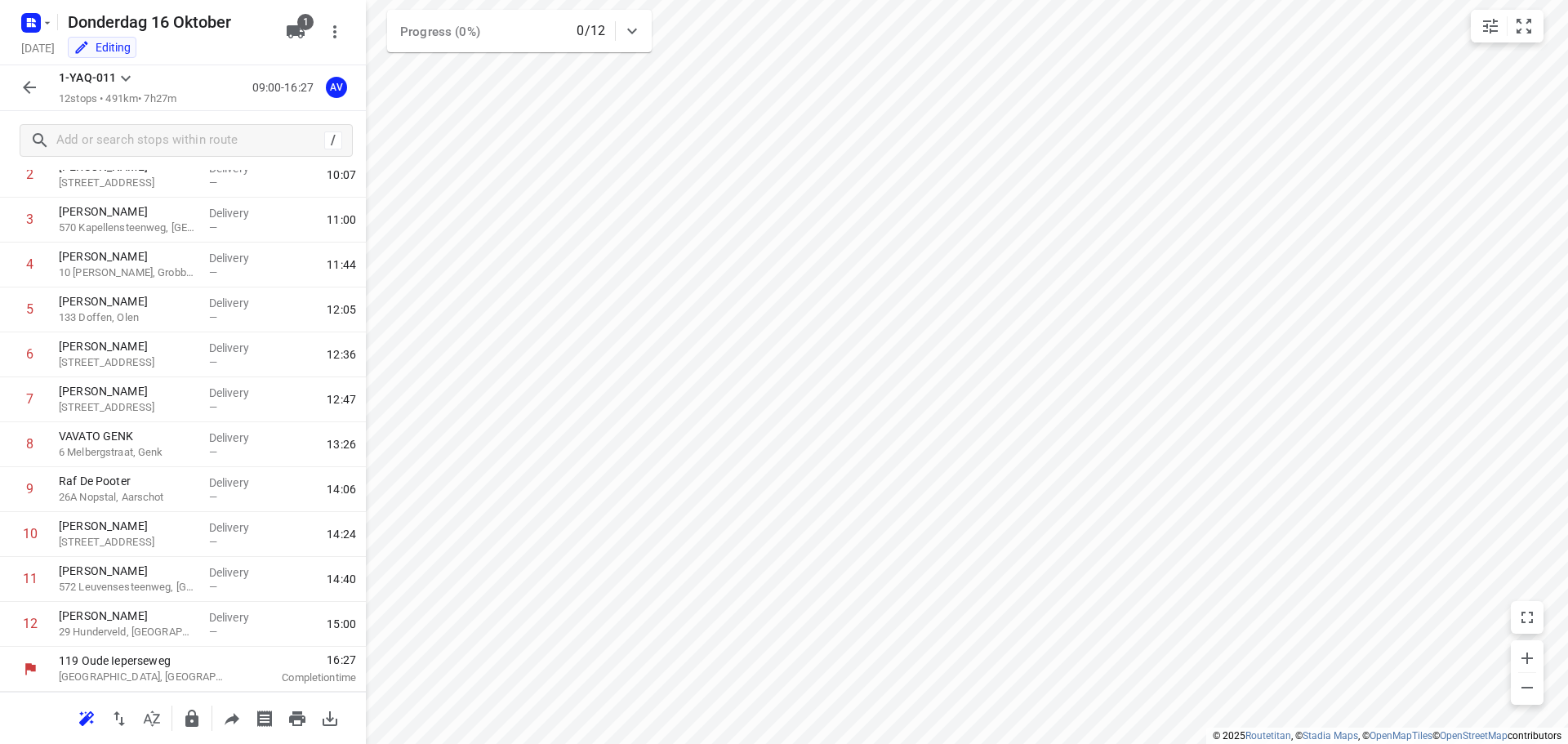
click at [24, 86] on icon "button" at bounding box center [30, 88] width 20 height 20
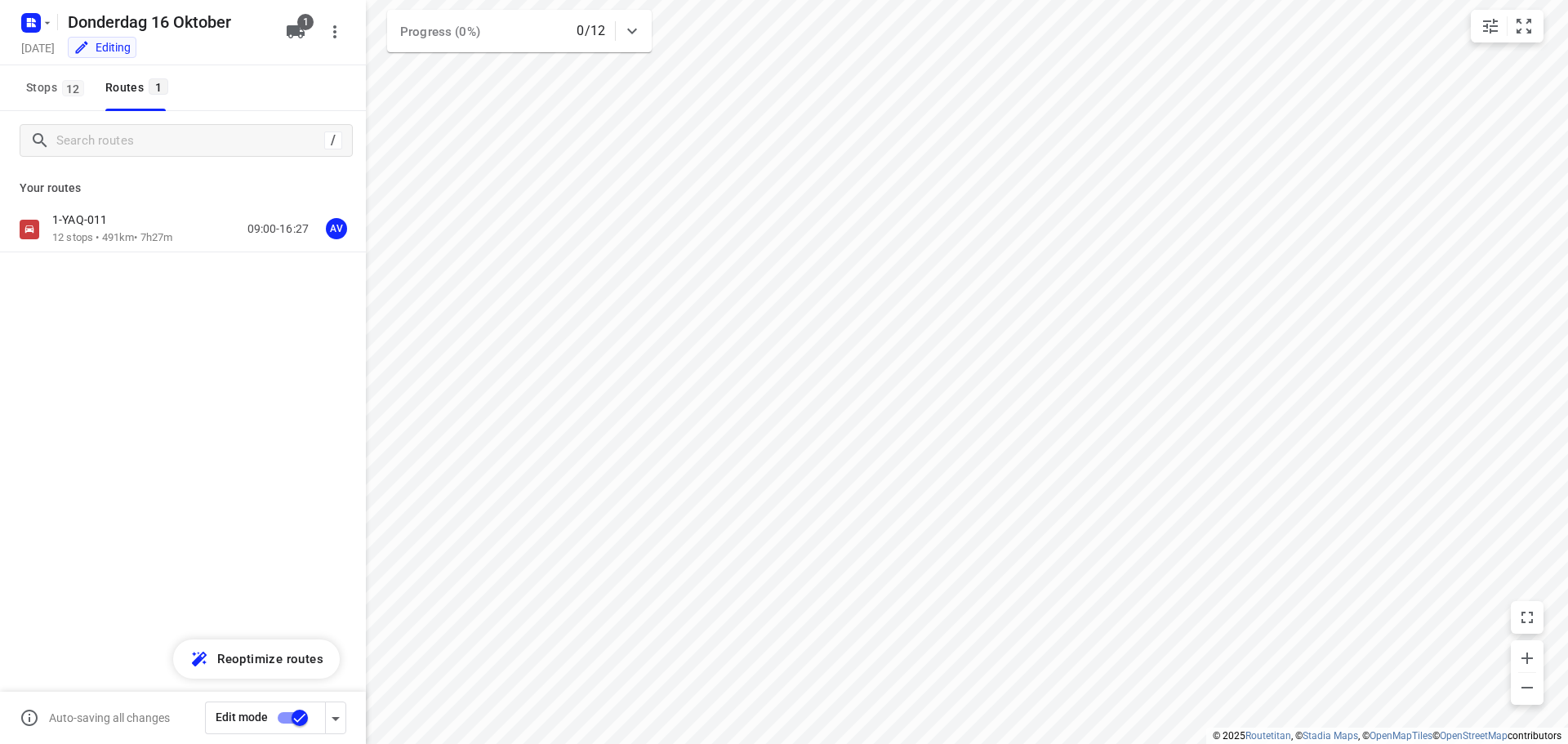
click at [283, 717] on input "checkbox" at bounding box center [300, 718] width 94 height 31
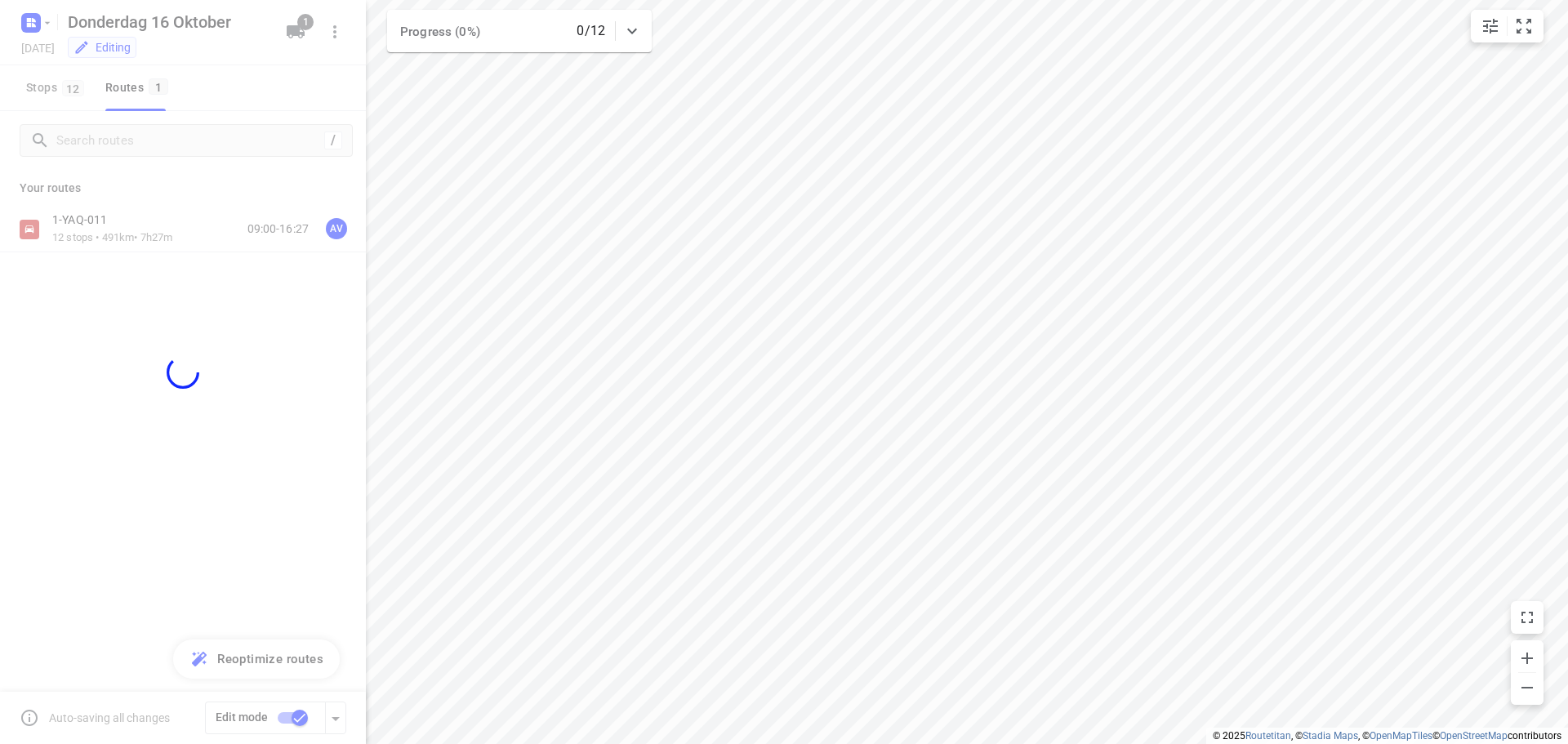
checkbox input "false"
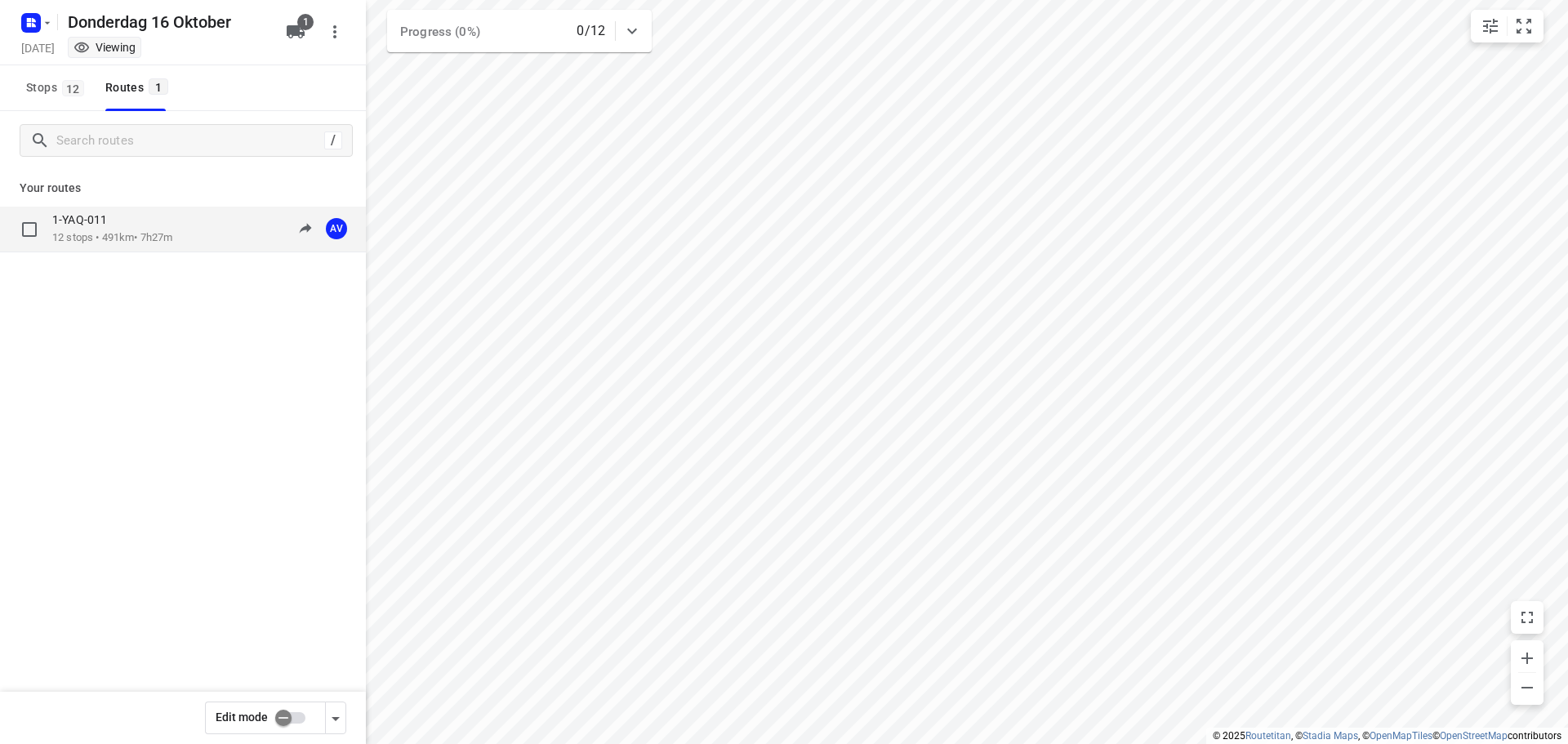
click at [199, 222] on div "1-YAQ-011 12 stops • 491km • 7h27m 09:00-16:27 AV" at bounding box center [209, 229] width 314 height 33
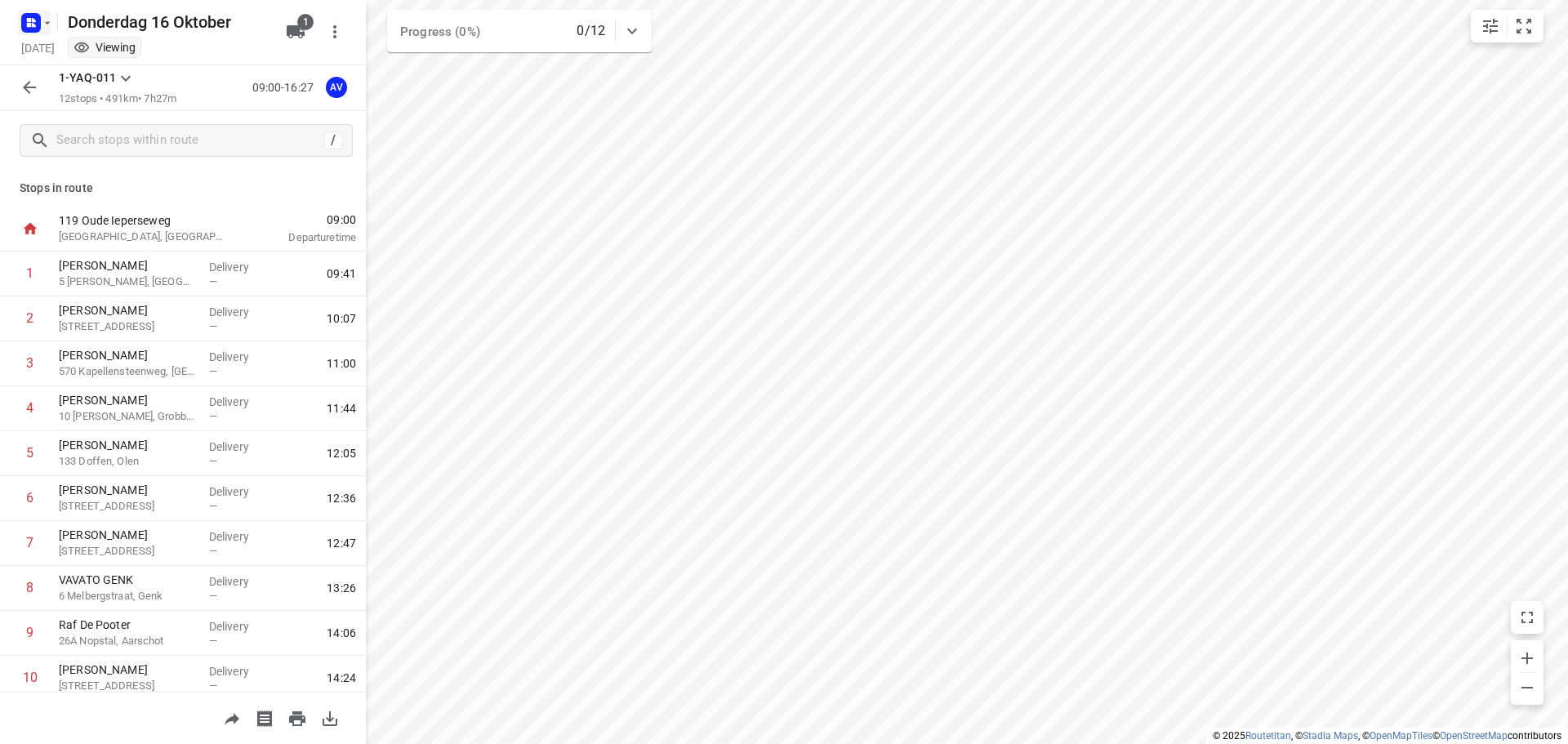
click at [38, 20] on rect "button" at bounding box center [31, 23] width 20 height 20
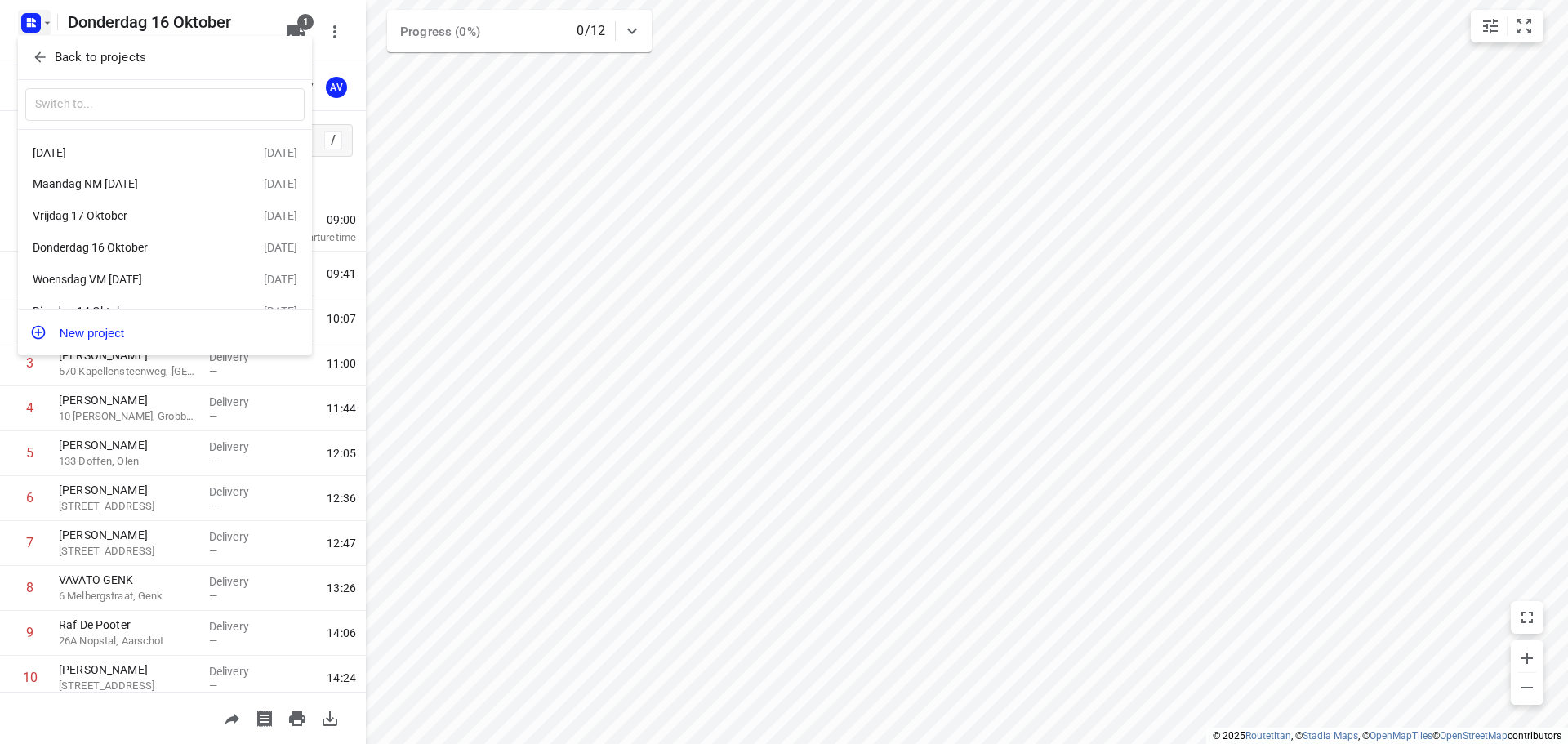
click at [118, 213] on div "Vrijdag 17 Oktober" at bounding box center [126, 216] width 188 height 13
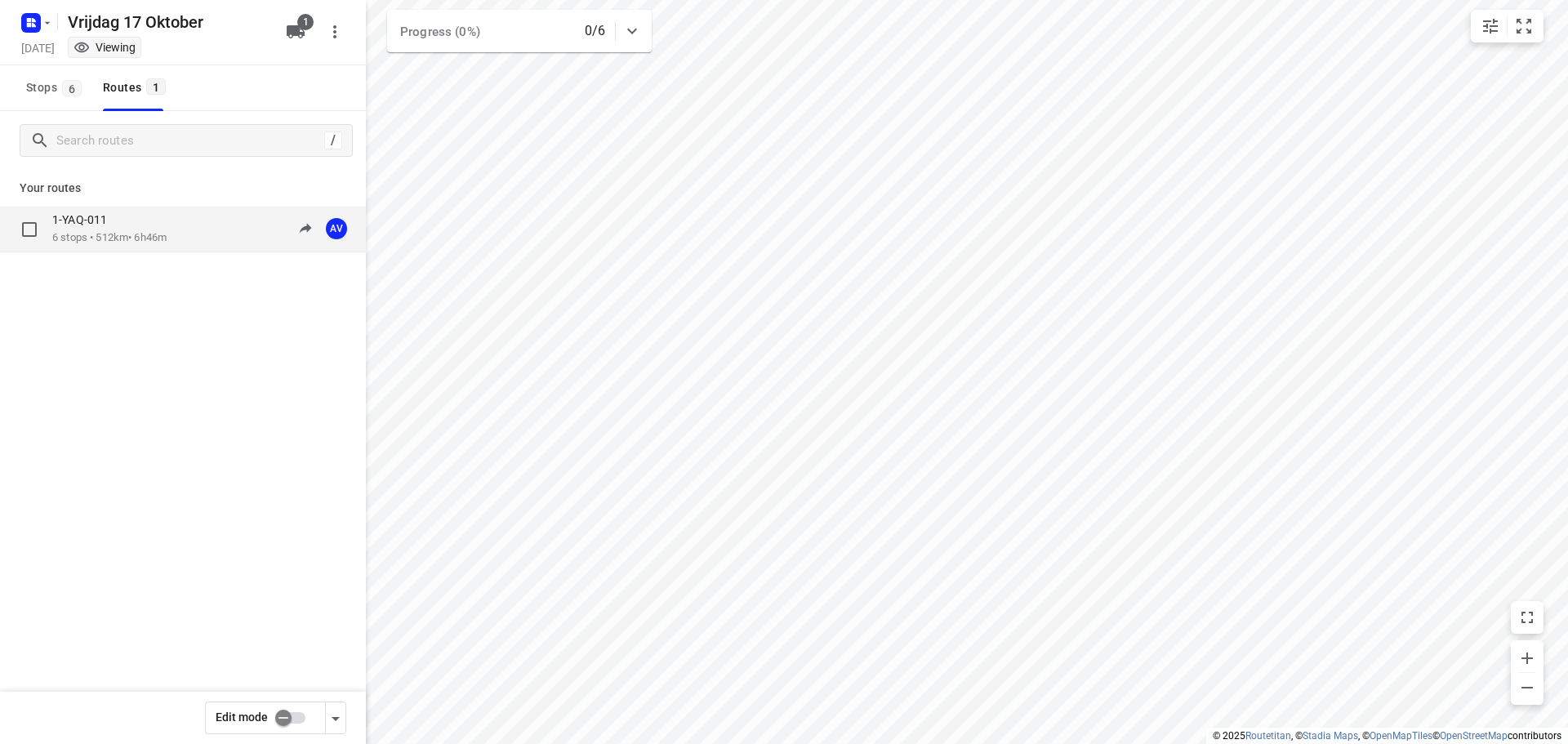
click at [178, 236] on div "1-YAQ-011 6 stops • 512km • 6h46m 09:00-15:46 AV" at bounding box center [209, 229] width 314 height 33
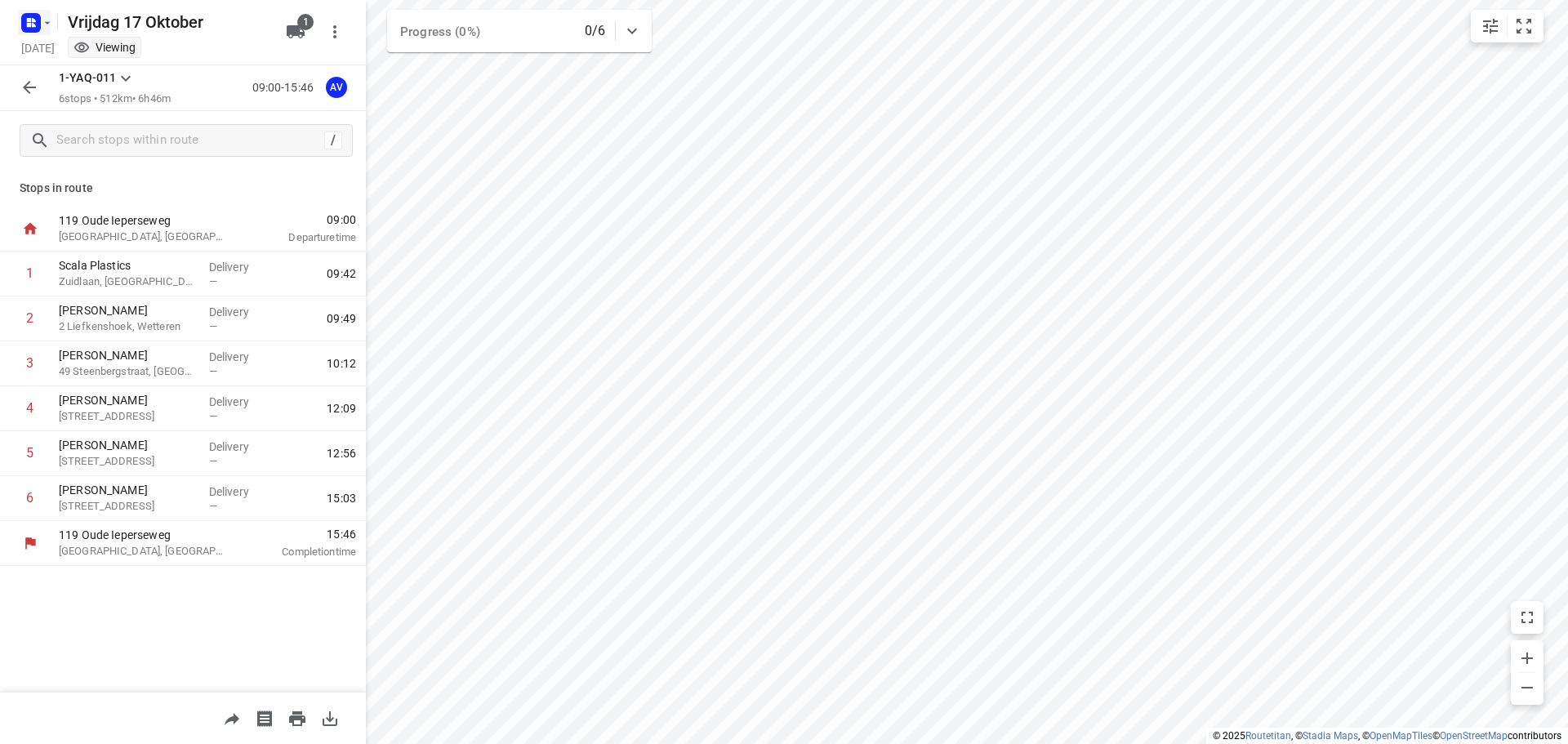
click at [34, 20] on icon "button" at bounding box center [33, 20] width 4 height 4
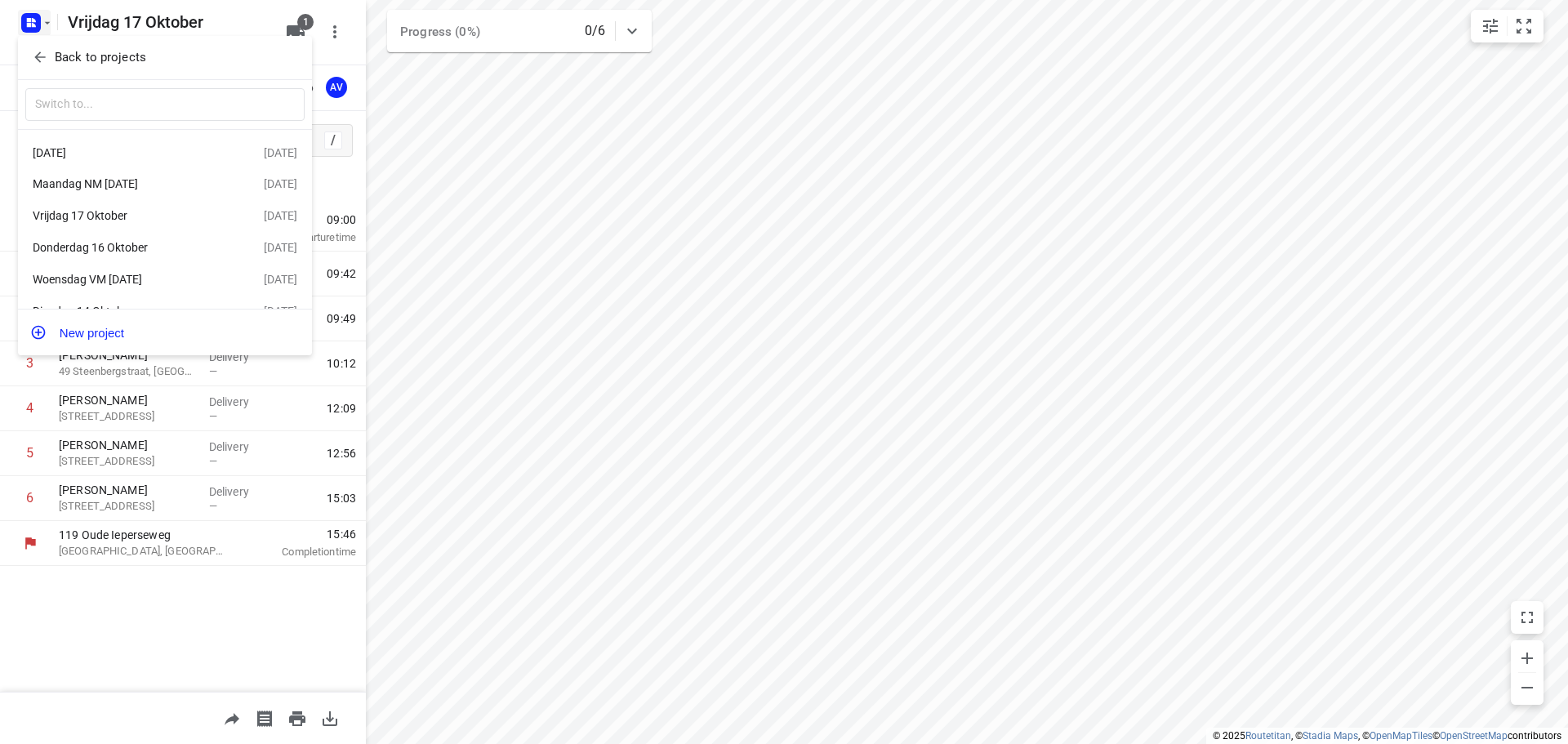
click at [125, 156] on div "[DATE]" at bounding box center [126, 153] width 188 height 13
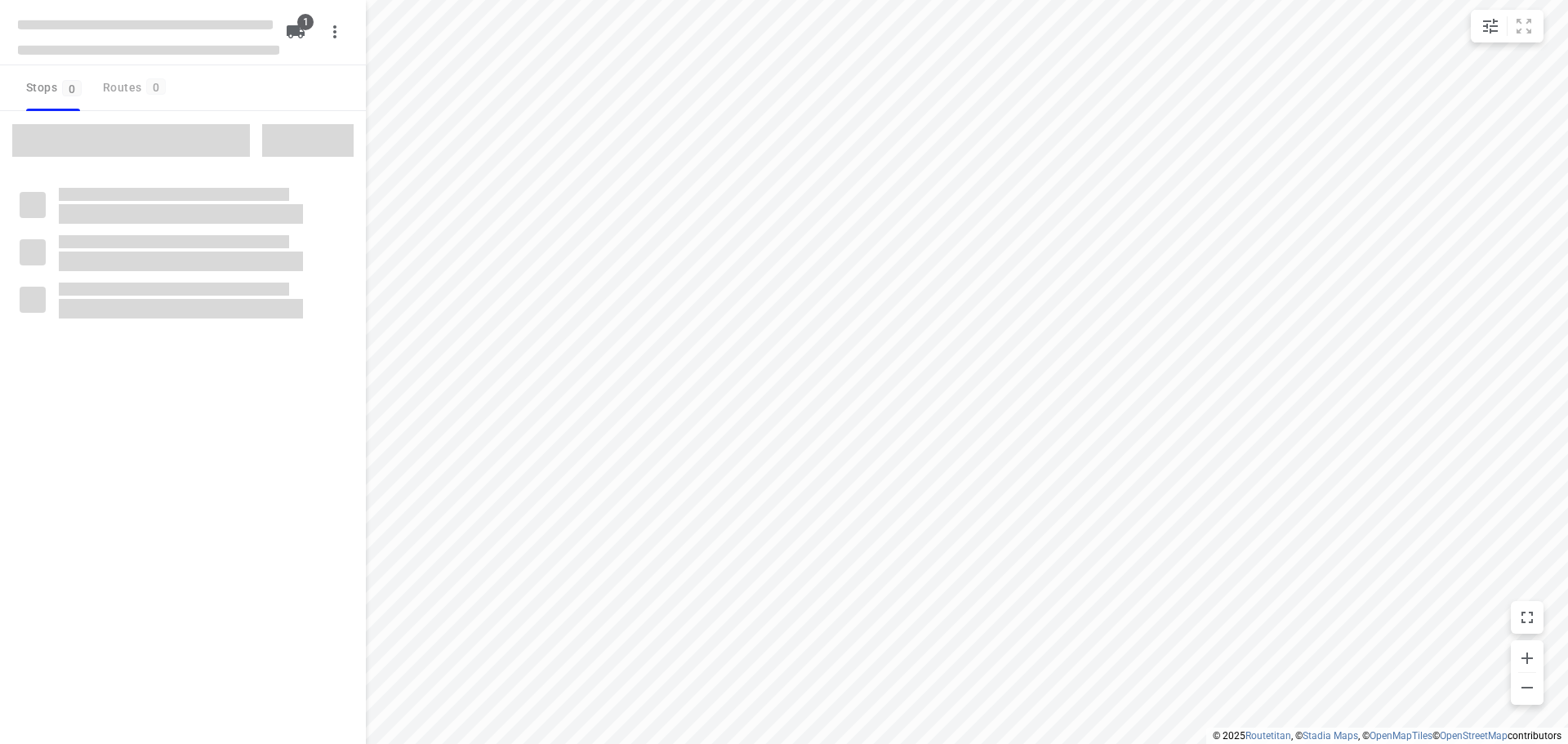
type input "distance"
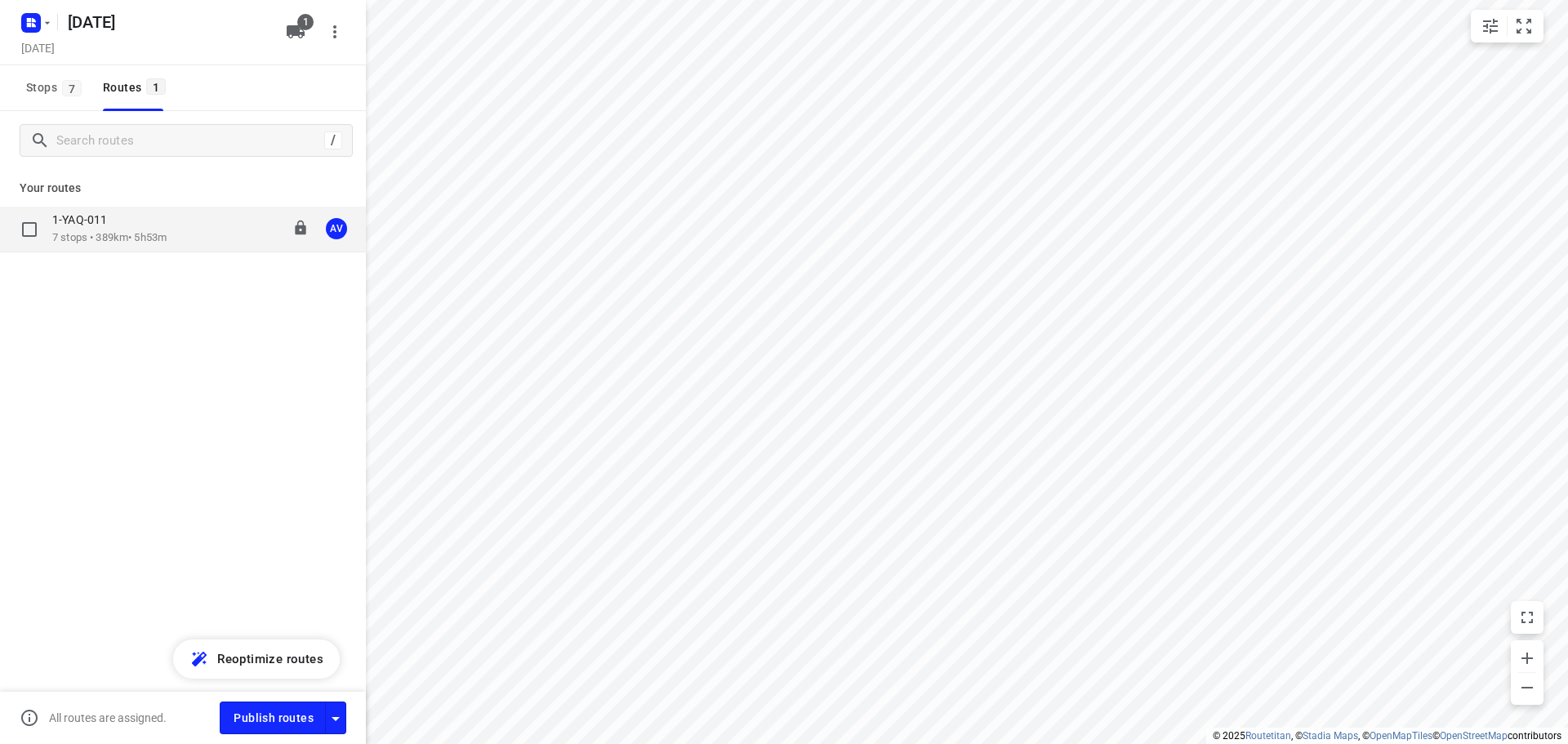
click at [189, 238] on div "1-YAQ-011 7 stops • 389km • 5h53m 09:00-14:58 AV" at bounding box center [209, 229] width 314 height 33
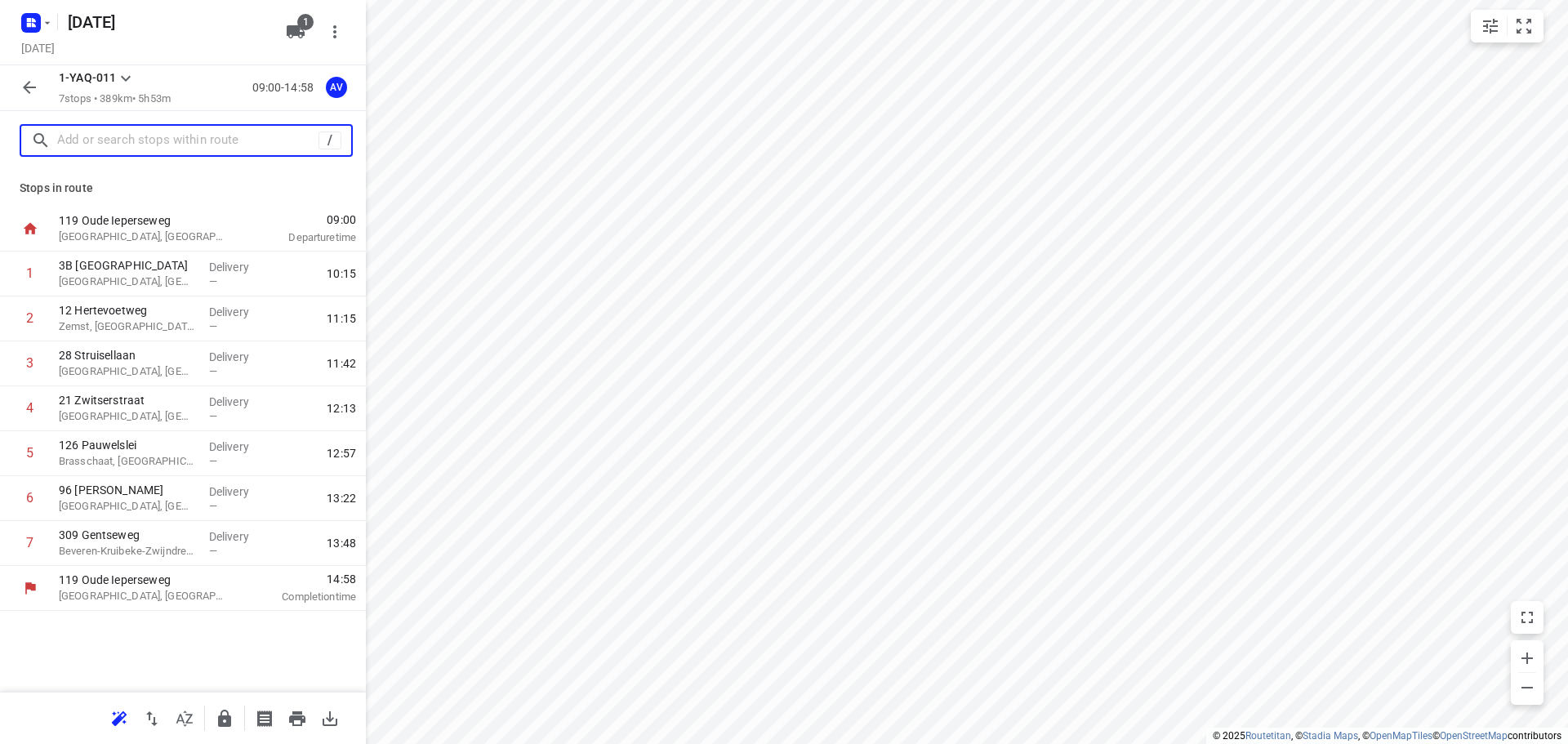
click at [128, 130] on input "text" at bounding box center [188, 141] width 261 height 26
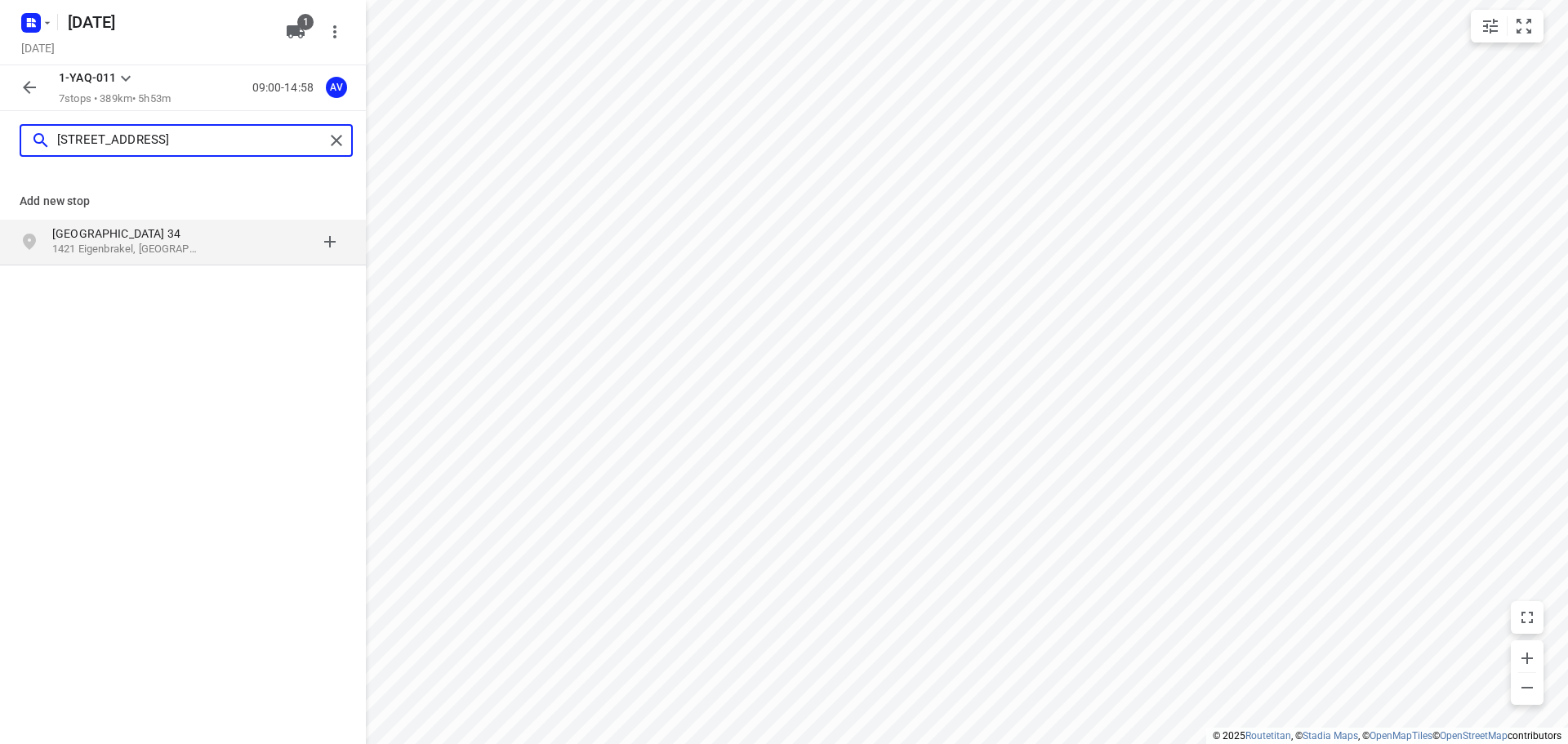
type input "[STREET_ADDRESS]"
click at [191, 241] on p "[GEOGRAPHIC_DATA] 34" at bounding box center [127, 233] width 151 height 17
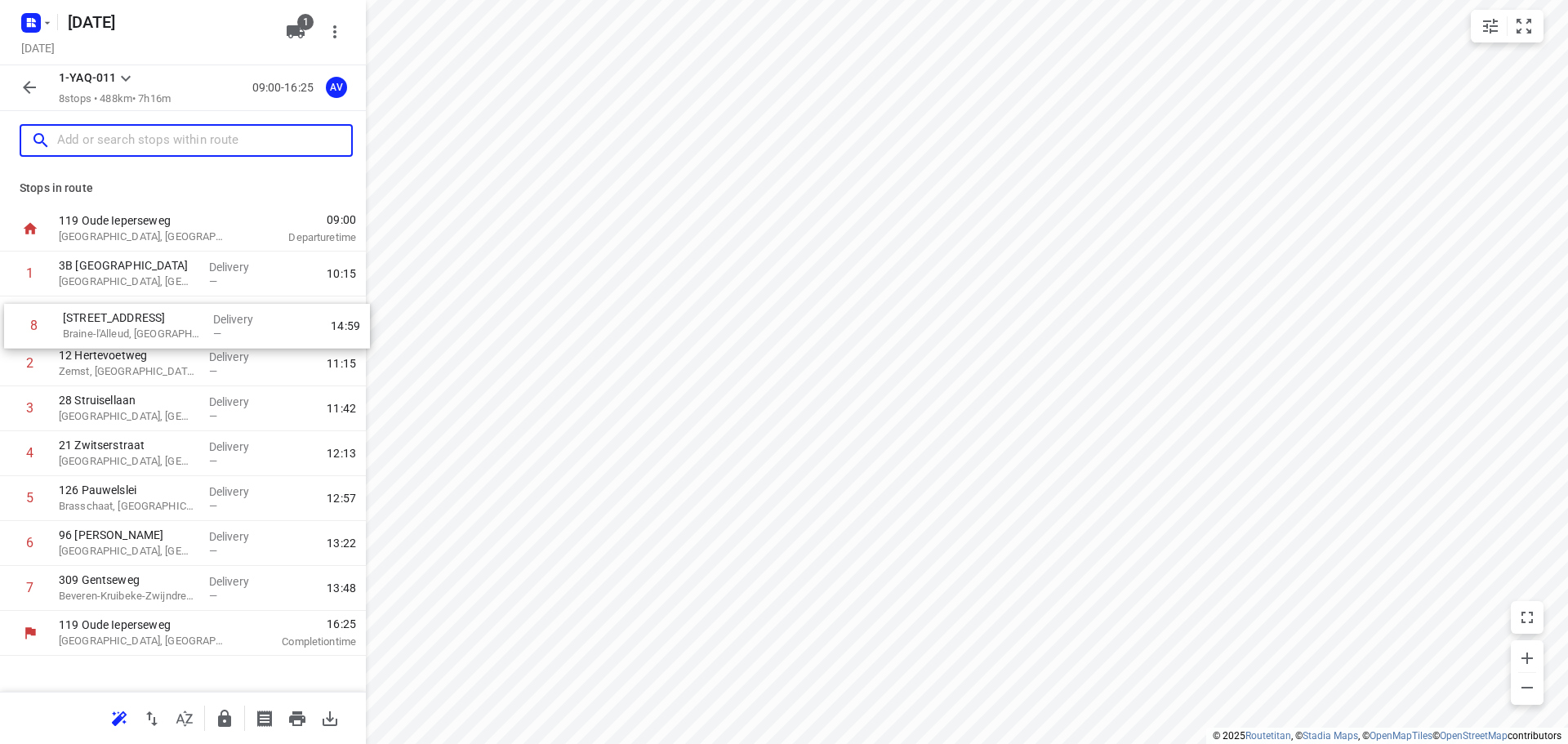
drag, startPoint x: 10, startPoint y: 588, endPoint x: 14, endPoint y: 320, distance: 268.0
click at [14, 320] on div "1 3B [GEOGRAPHIC_DATA], [GEOGRAPHIC_DATA] Delivery — 10:15 2 12 Hertevoetweg [G…" at bounding box center [183, 431] width 366 height 359
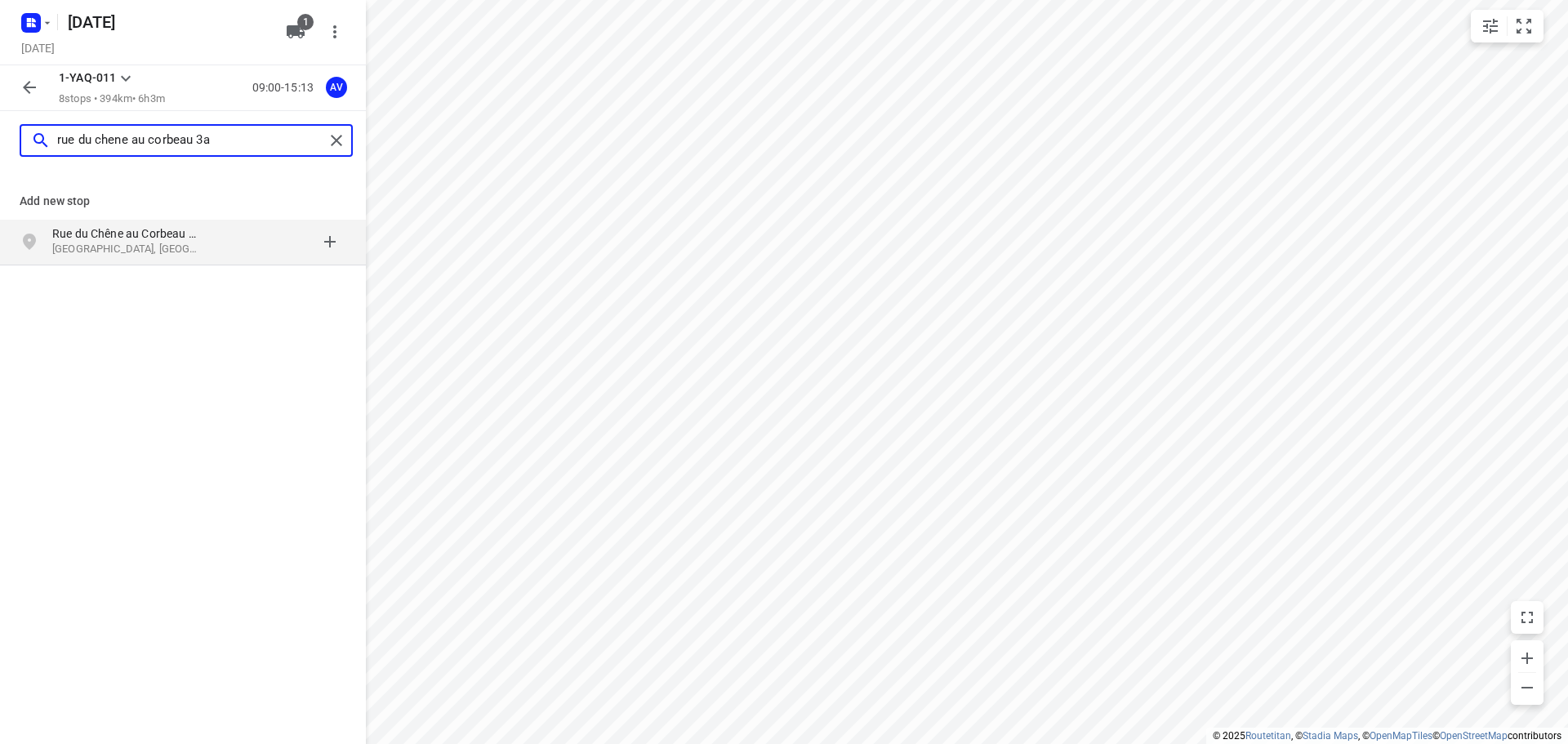
type input "rue du chene au corbeau 3a"
click at [219, 246] on div at bounding box center [283, 241] width 127 height 32
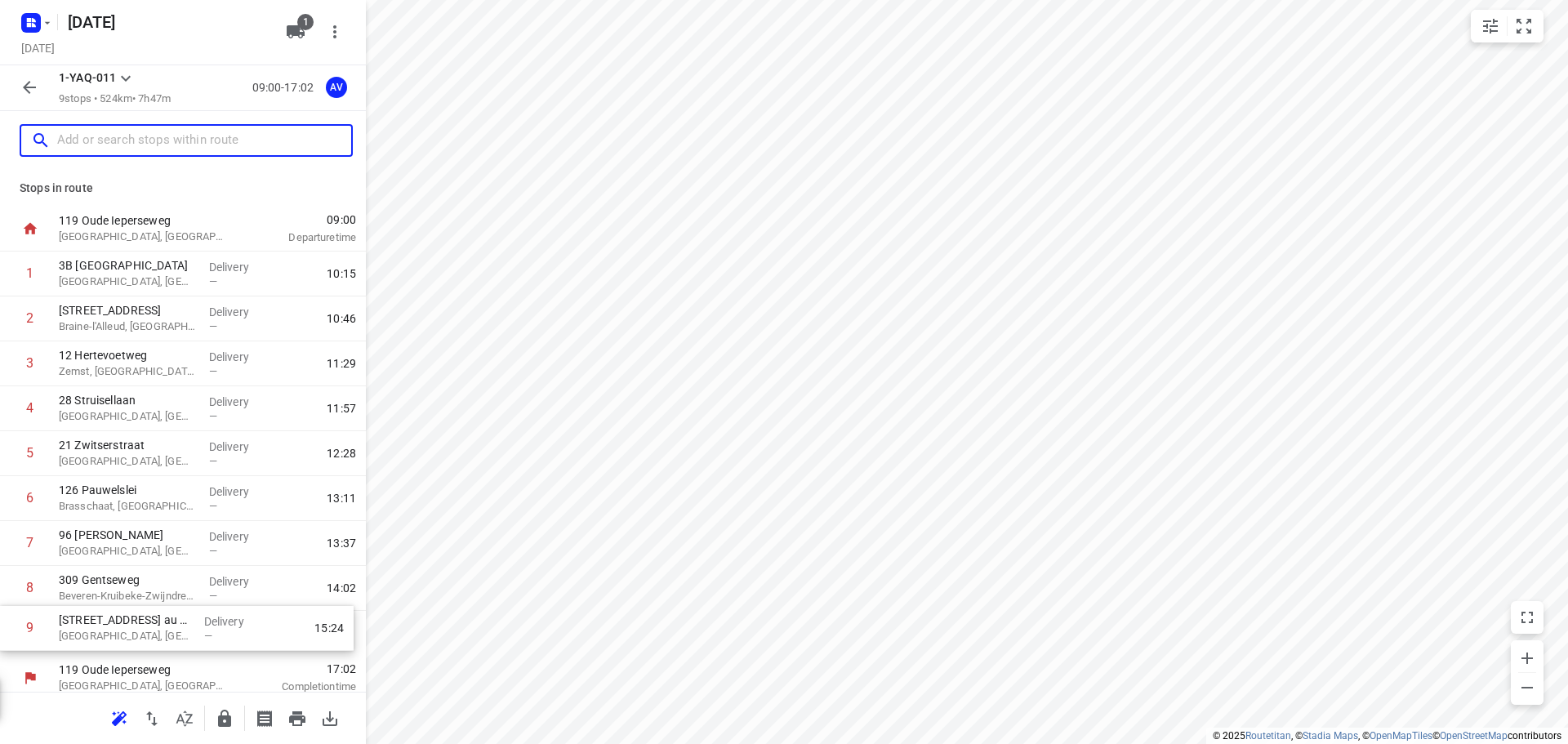
scroll to position [9, 0]
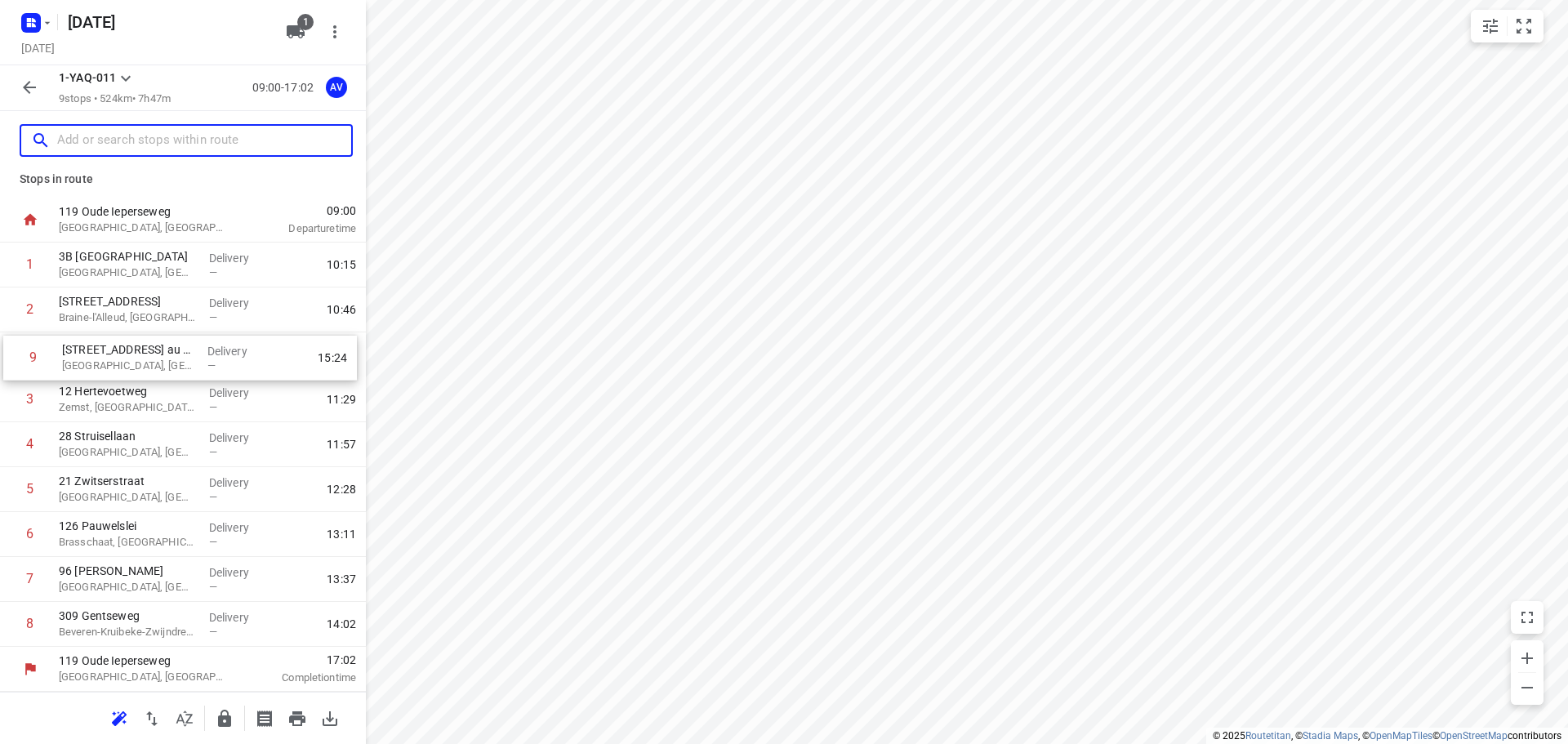
drag, startPoint x: 7, startPoint y: 640, endPoint x: 10, endPoint y: 358, distance: 282.0
click at [10, 358] on div "[STREET_ADDRESS] Delivery — 10:15 2 [STREET_ADDRESS] Delivery — 10:46 3 12 Hert…" at bounding box center [183, 444] width 366 height 405
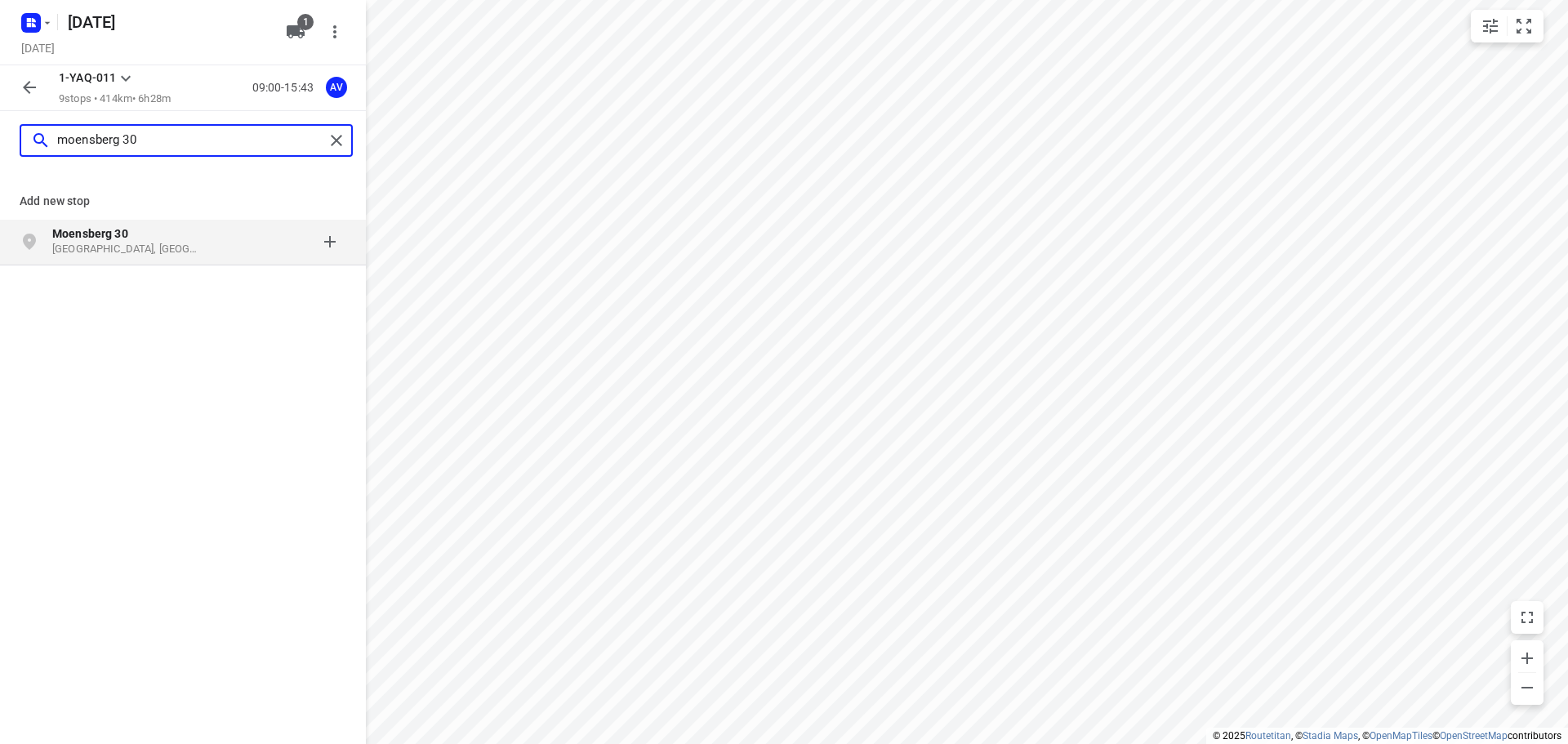
type input "moensberg 30"
click at [166, 242] on p "Moensberg 30" at bounding box center [127, 233] width 151 height 17
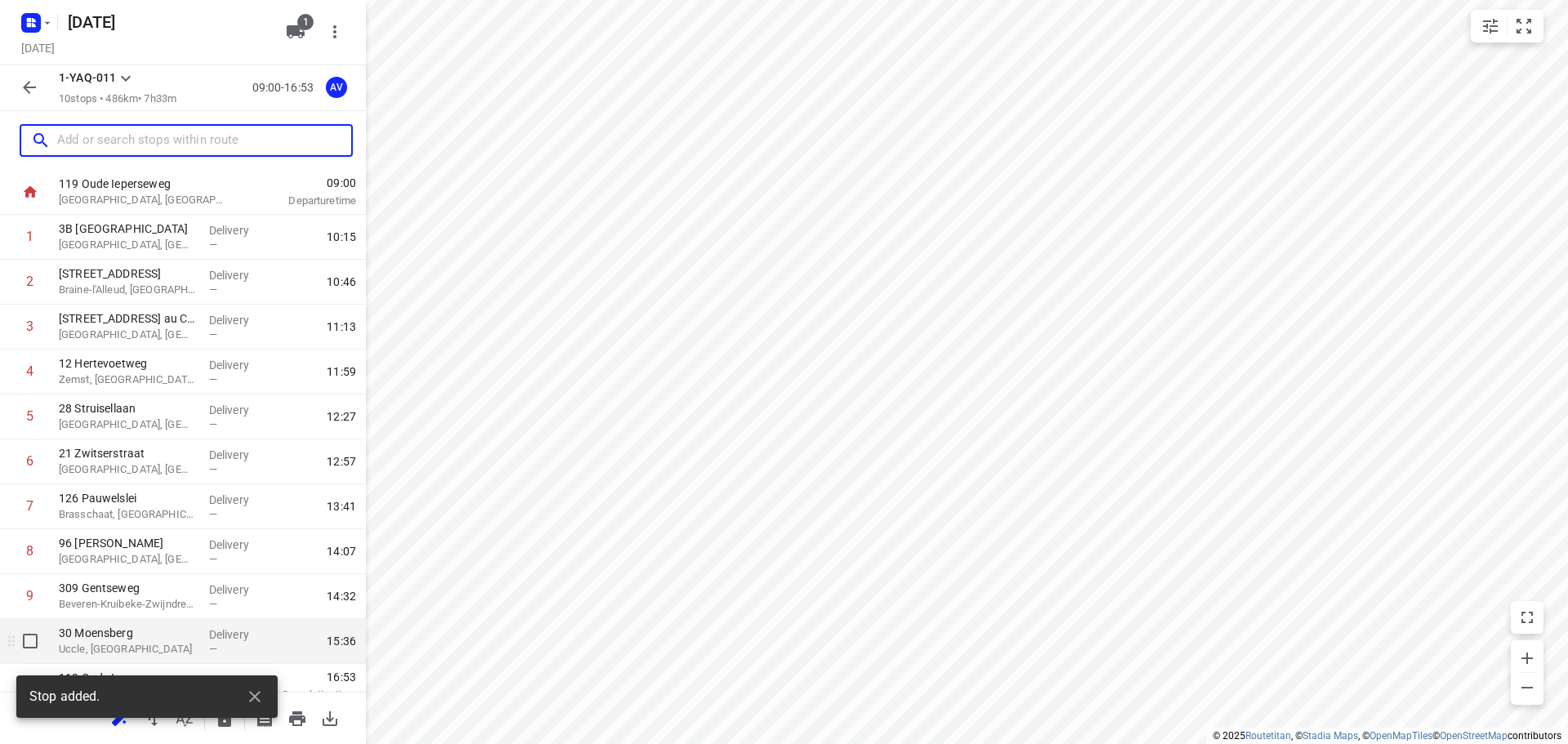
scroll to position [54, 0]
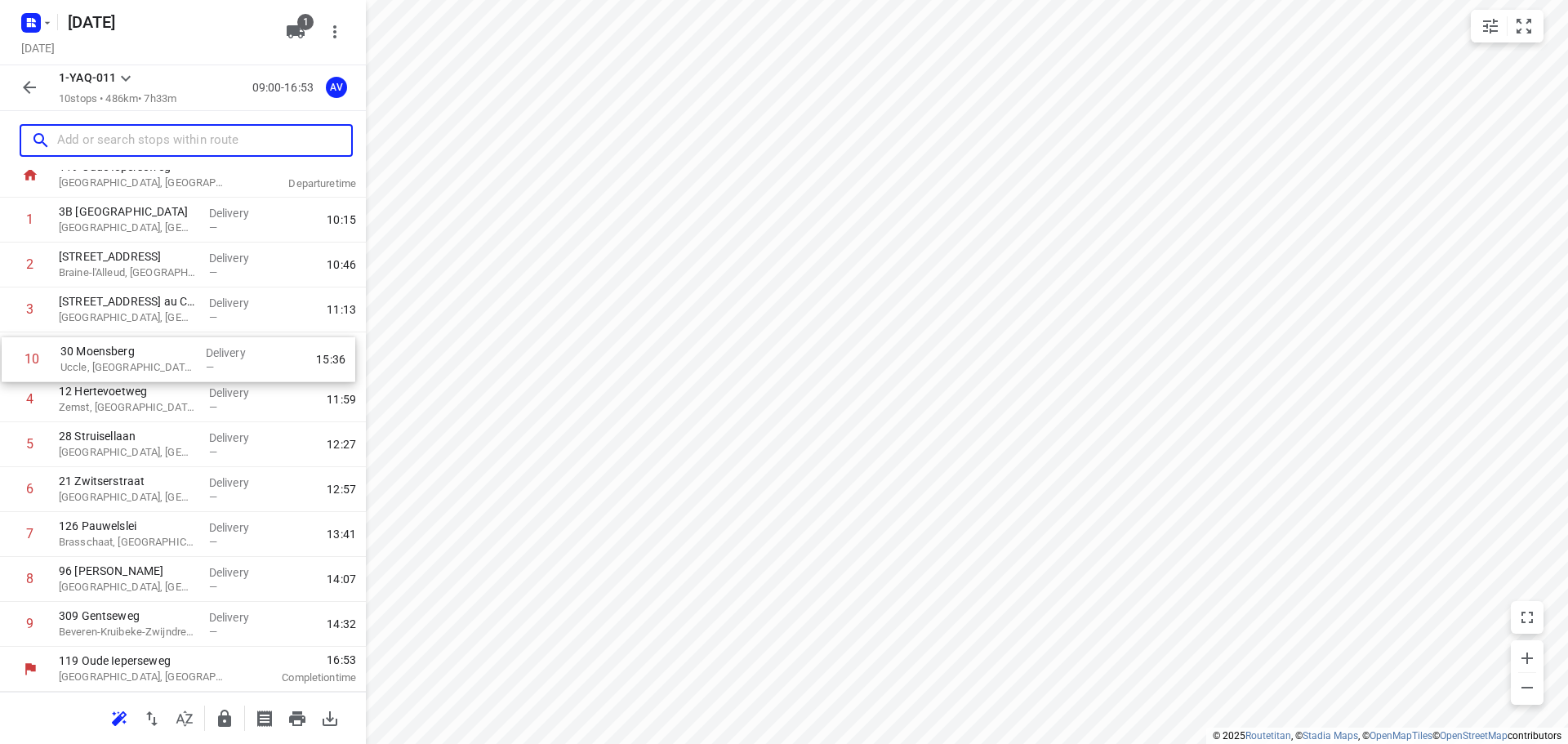
drag, startPoint x: 8, startPoint y: 631, endPoint x: 10, endPoint y: 362, distance: 269.0
click at [10, 362] on div "[STREET_ADDRESS] Delivery — 10:15 2 [STREET_ADDRESS] Delivery — 10:46 3 [STREET…" at bounding box center [183, 422] width 366 height 449
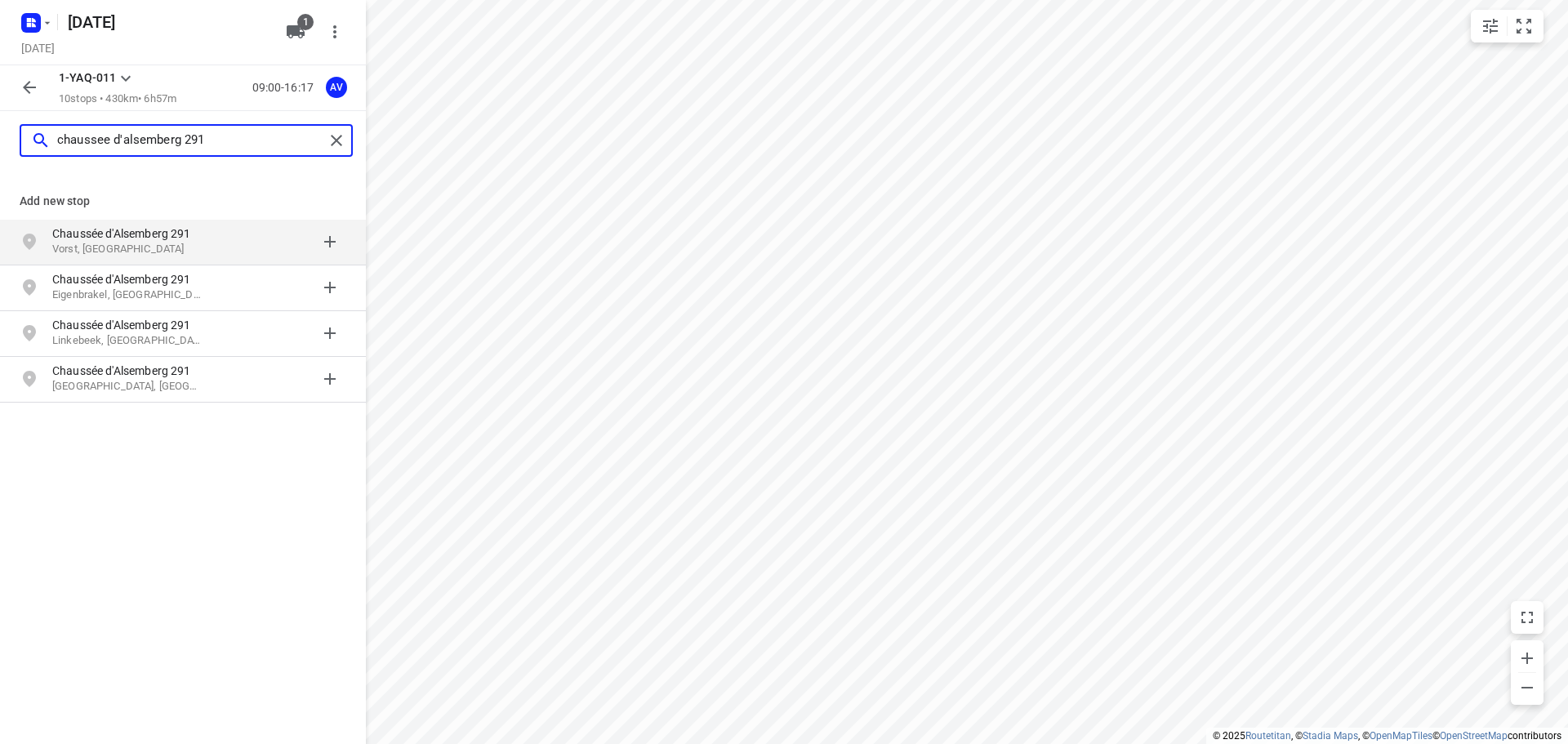
type input "chaussee d'alsemberg 291"
click at [231, 242] on div at bounding box center [283, 241] width 127 height 32
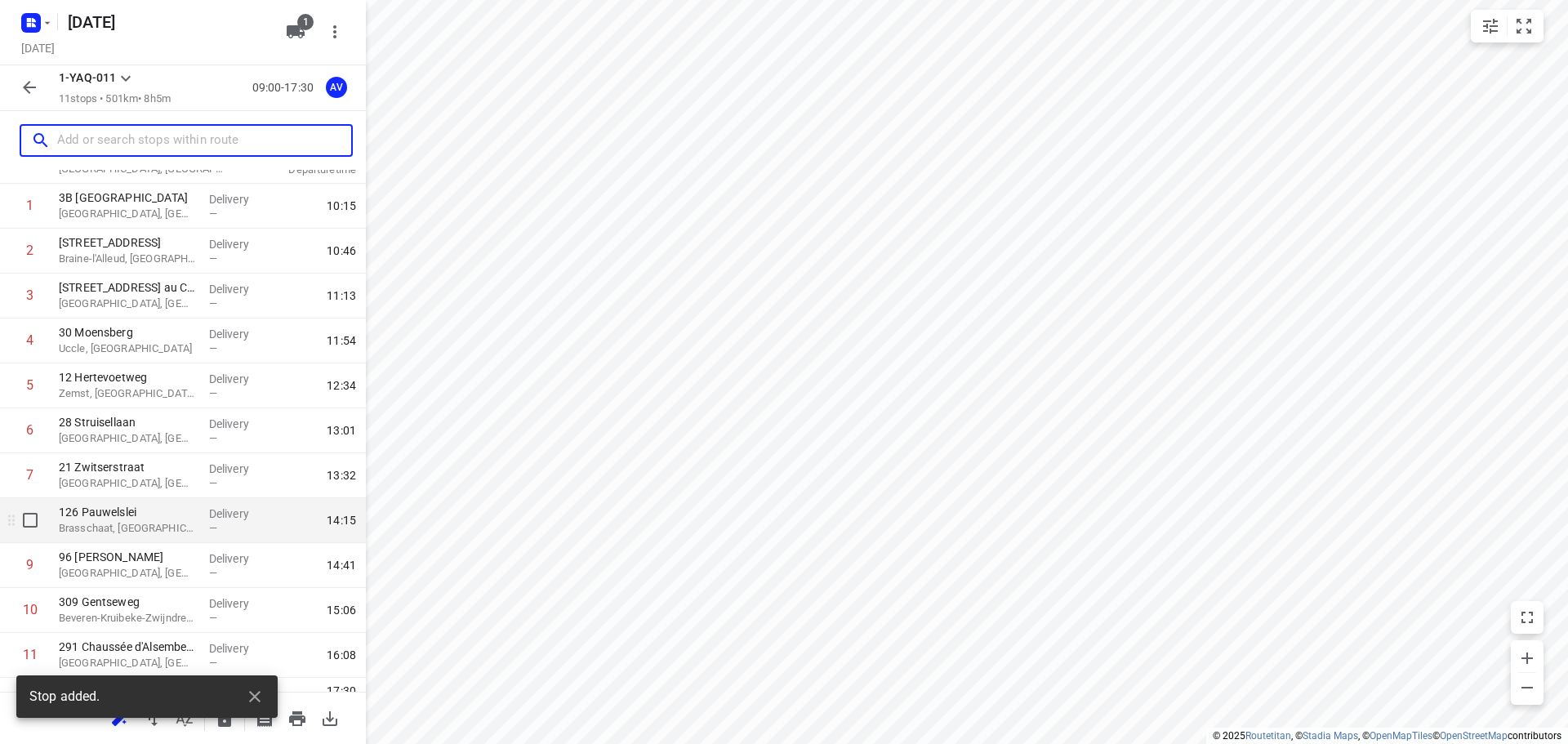
scroll to position [98, 0]
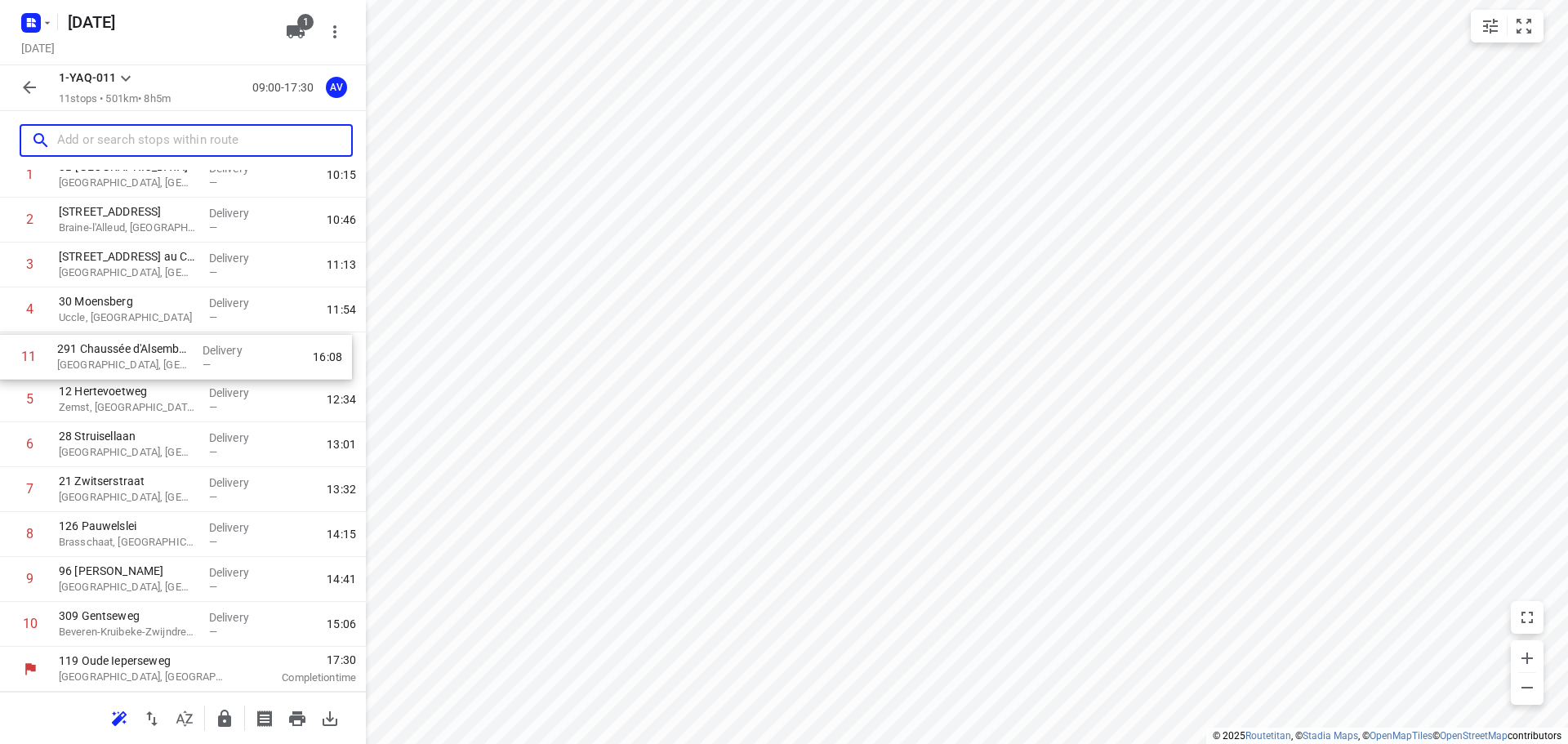
drag, startPoint x: 11, startPoint y: 629, endPoint x: 9, endPoint y: 356, distance: 273.0
click at [9, 356] on div "1 [STREET_ADDRESS] Delivery — 10:15 2 [STREET_ADDRESS] Delivery — 10:46 3 [STRE…" at bounding box center [183, 400] width 366 height 494
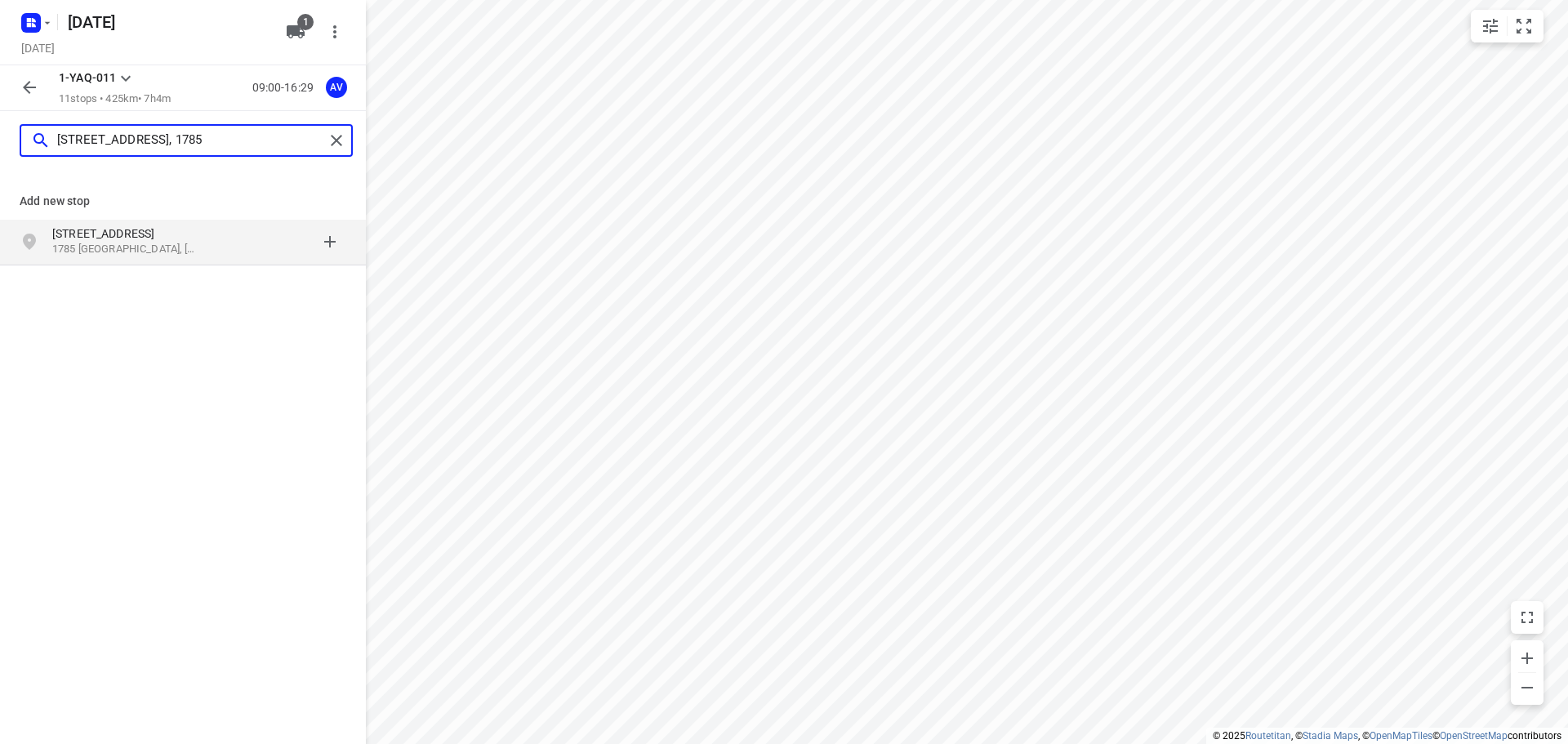
type input "[STREET_ADDRESS], 1785"
click at [181, 243] on p "1785 [GEOGRAPHIC_DATA], [GEOGRAPHIC_DATA]" at bounding box center [127, 249] width 151 height 16
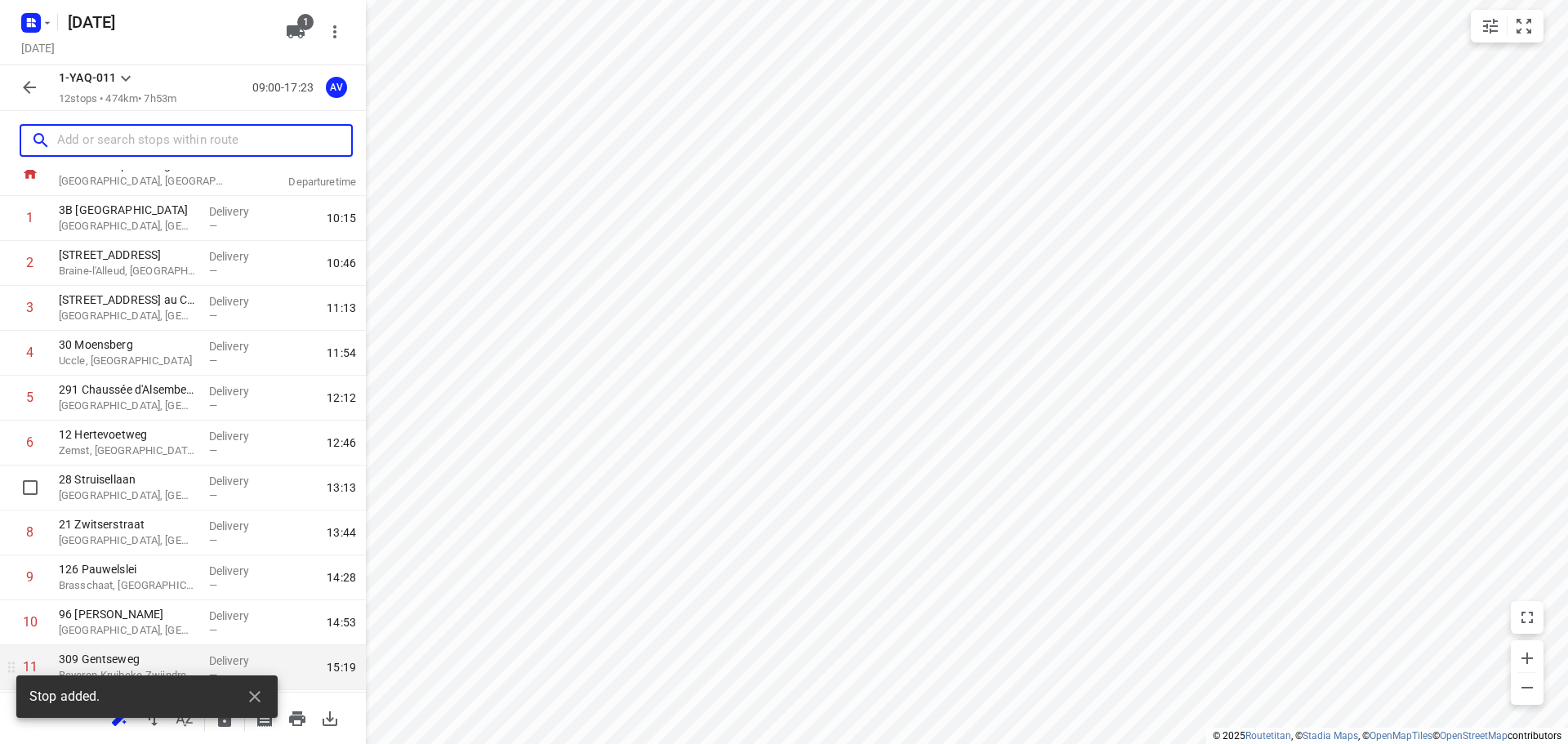
scroll to position [144, 0]
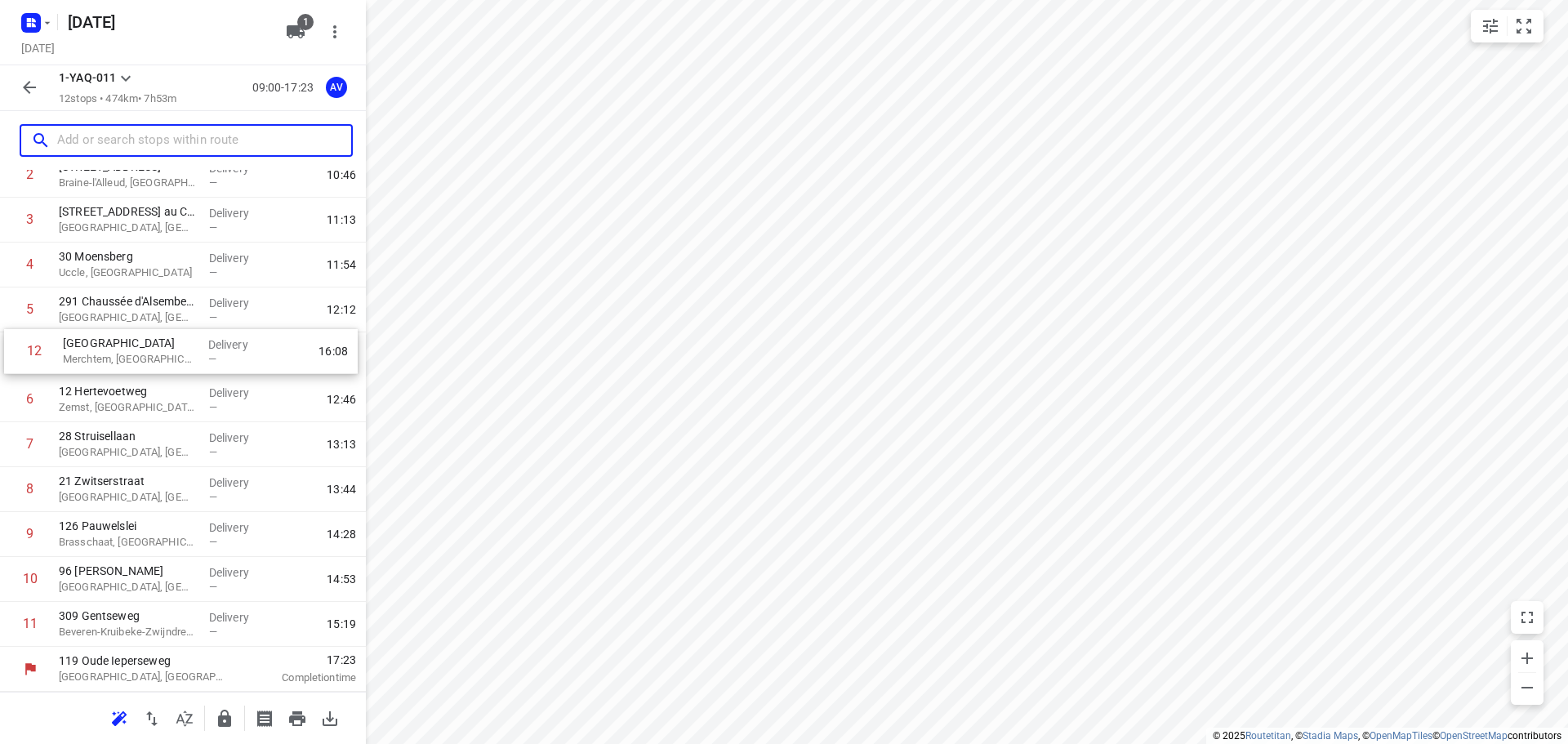
drag, startPoint x: 10, startPoint y: 627, endPoint x: 14, endPoint y: 348, distance: 279.0
click at [14, 348] on div "[STREET_ADDRESS] Delivery — 10:15 2 [STREET_ADDRESS] Delivery — 10:46 3 [STREET…" at bounding box center [183, 377] width 366 height 539
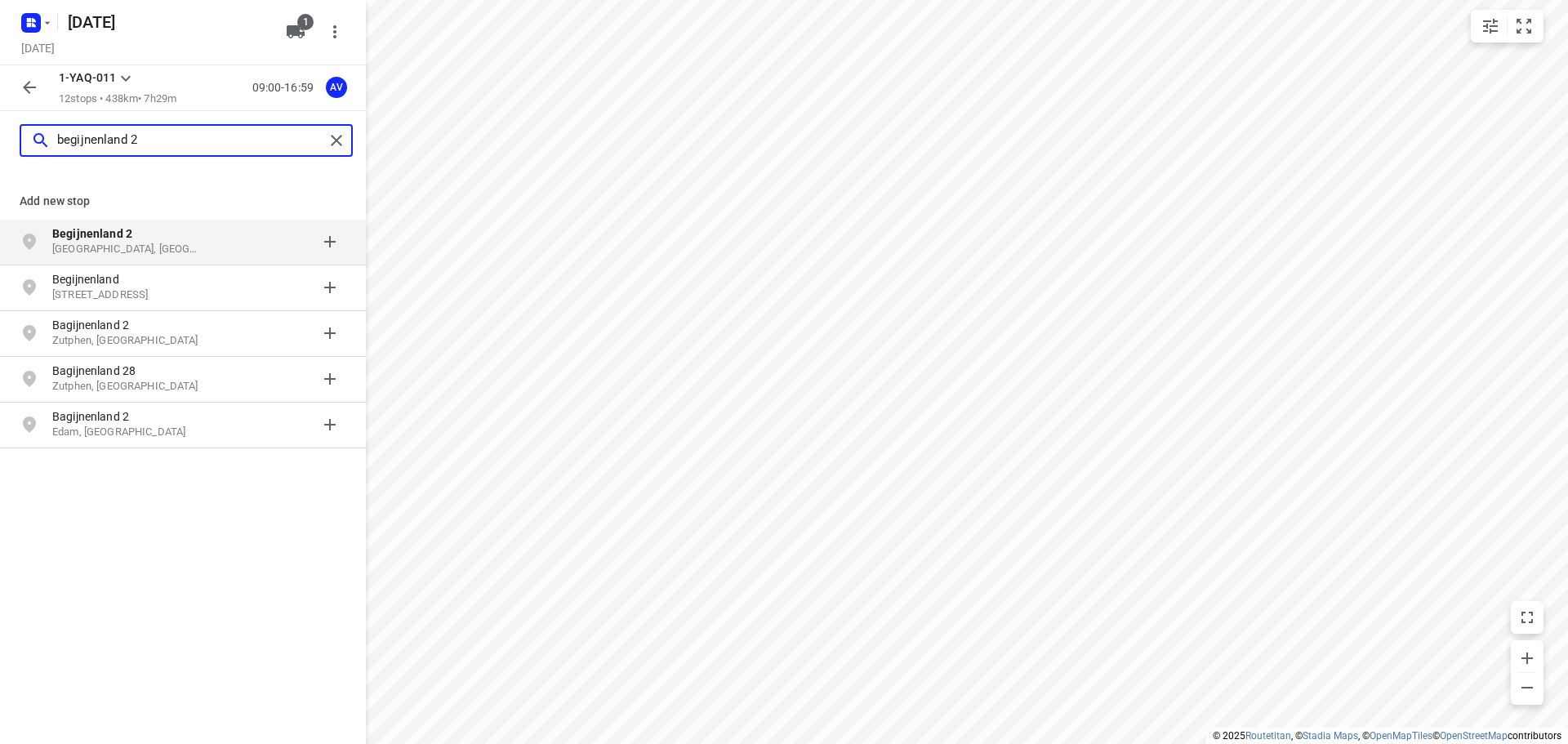
type input "begijnenland 2"
click at [165, 239] on p "Begijnenland 2" at bounding box center [127, 233] width 151 height 17
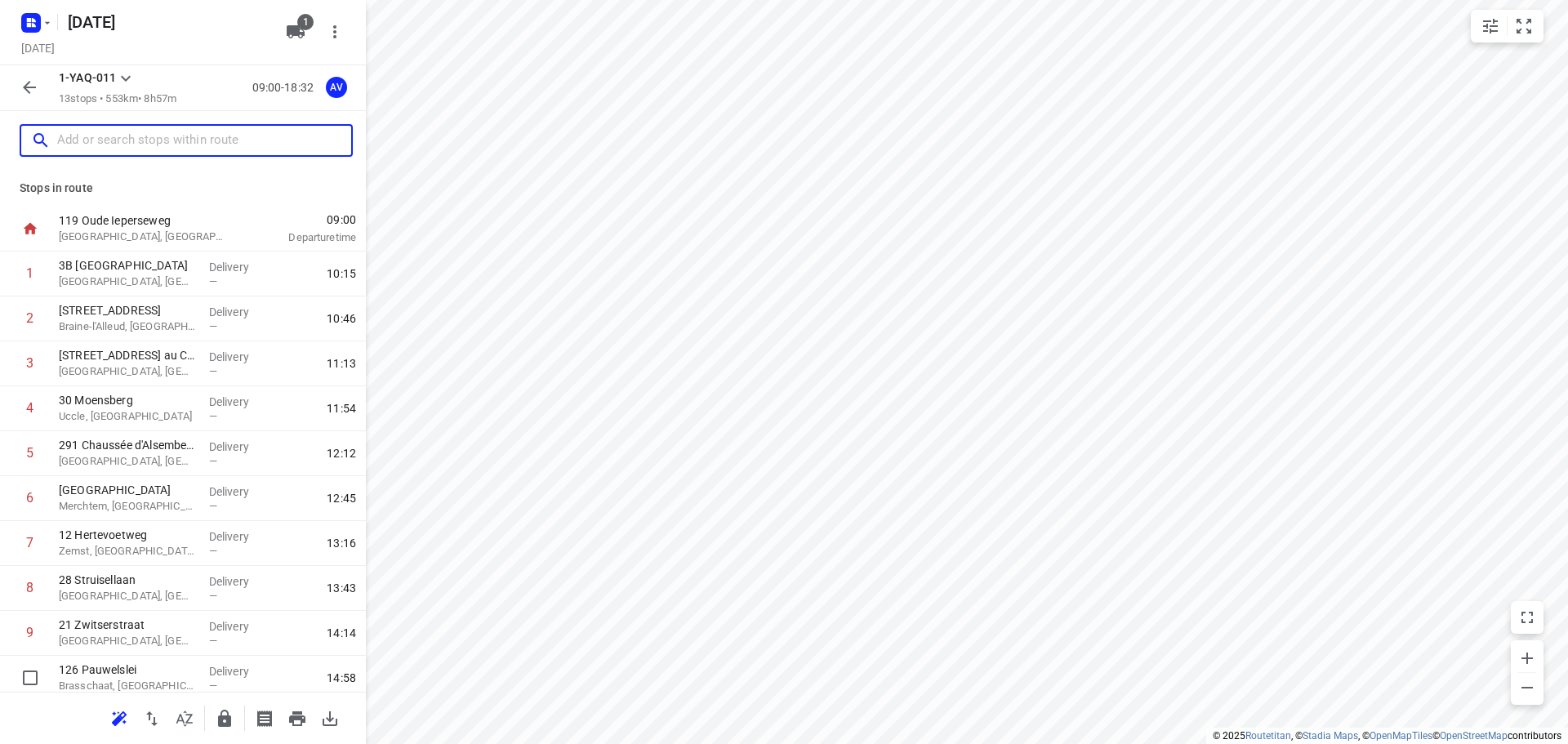
scroll to position [189, 0]
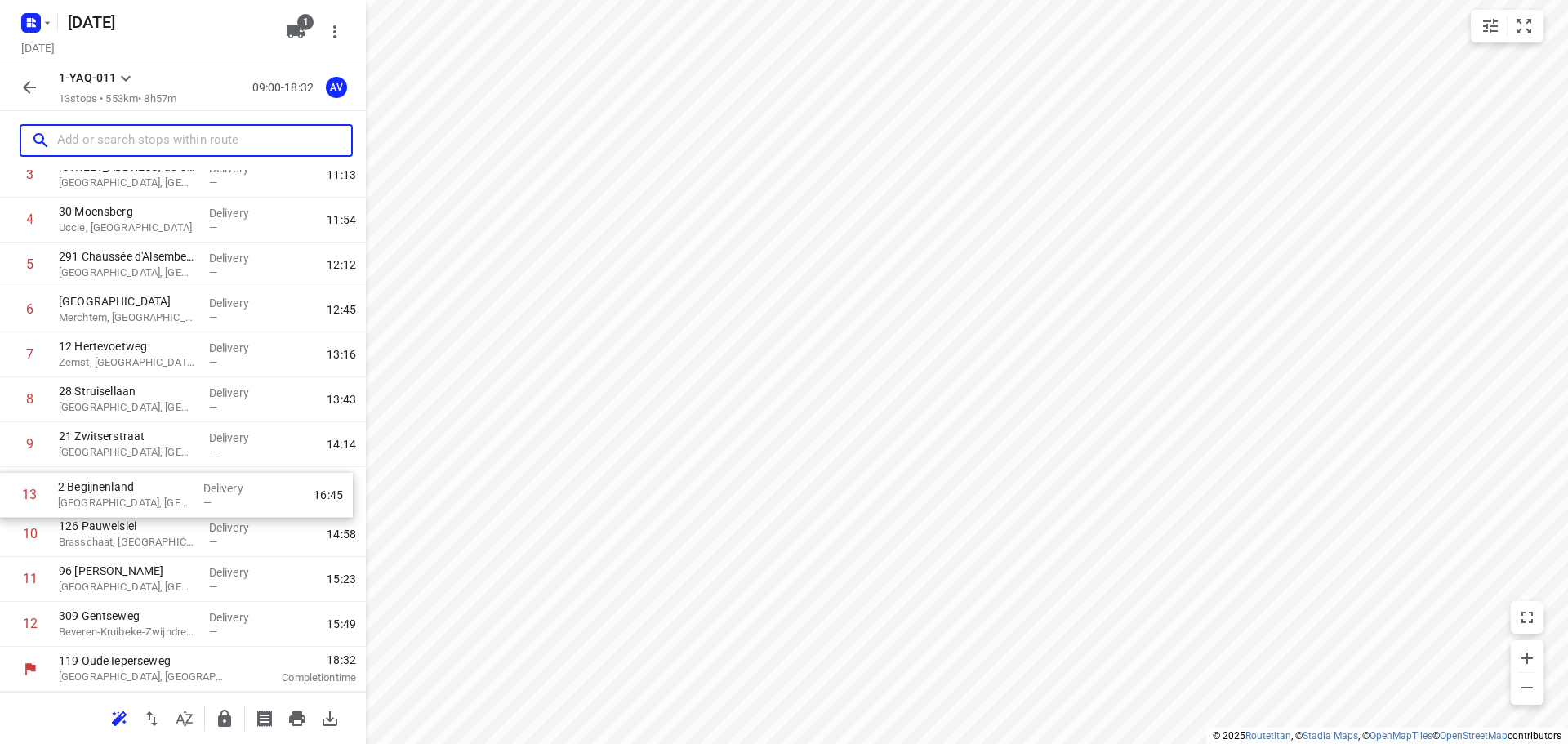
drag, startPoint x: 7, startPoint y: 631, endPoint x: 6, endPoint y: 495, distance: 136.0
click at [6, 495] on div "[STREET_ADDRESS] Delivery — 10:15 2 [STREET_ADDRESS] Delivery — 10:46 3 [STREET…" at bounding box center [183, 355] width 366 height 584
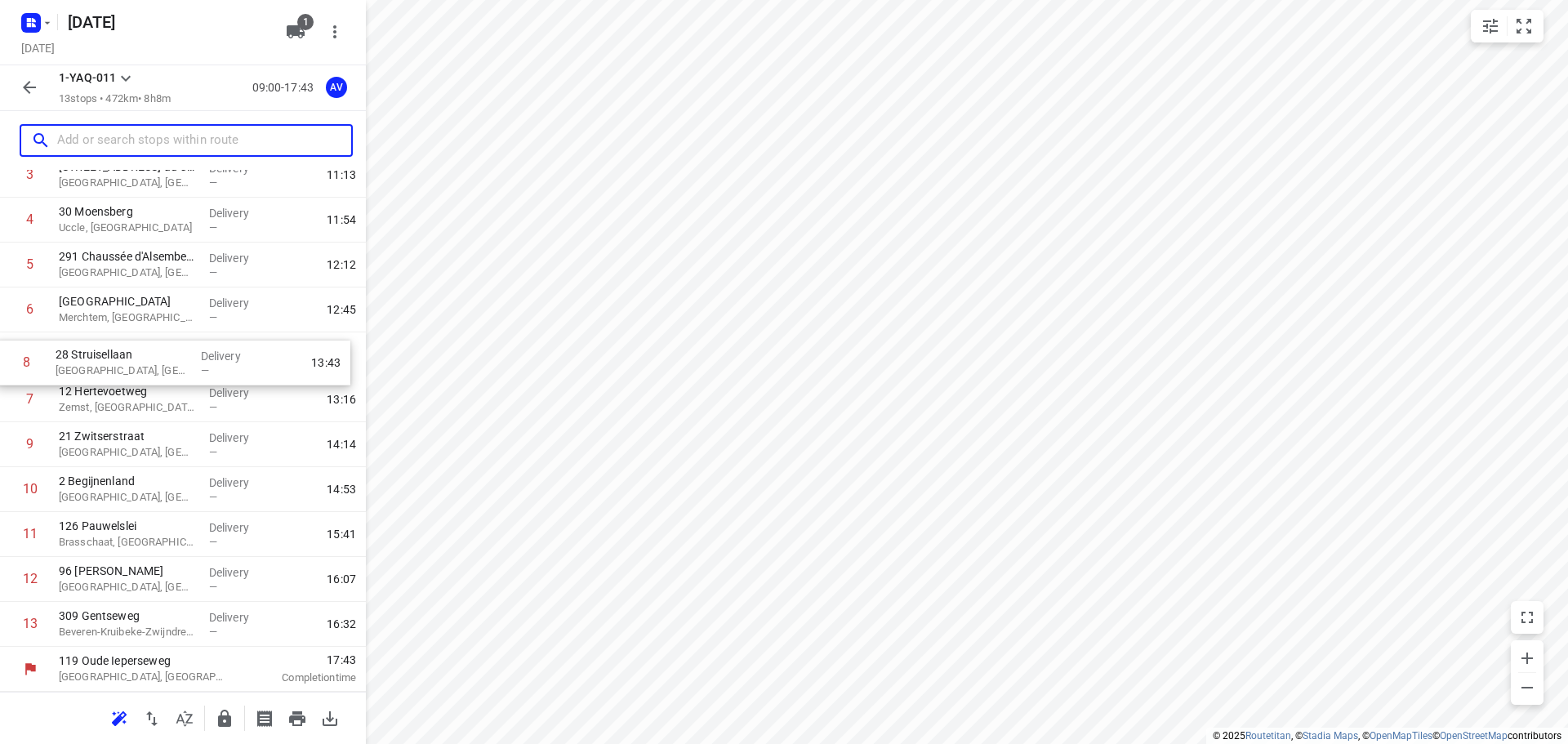
drag, startPoint x: 6, startPoint y: 404, endPoint x: 2, endPoint y: 362, distance: 42.2
click at [2, 362] on div "[STREET_ADDRESS] Delivery — 10:15 2 [STREET_ADDRESS] Delivery — 10:46 3 [STREET…" at bounding box center [183, 355] width 366 height 584
drag, startPoint x: 9, startPoint y: 401, endPoint x: 10, endPoint y: 358, distance: 43.0
click at [10, 358] on div "[STREET_ADDRESS] Delivery — 10:15 2 [STREET_ADDRESS] Delivery — 10:46 3 [STREET…" at bounding box center [183, 355] width 366 height 584
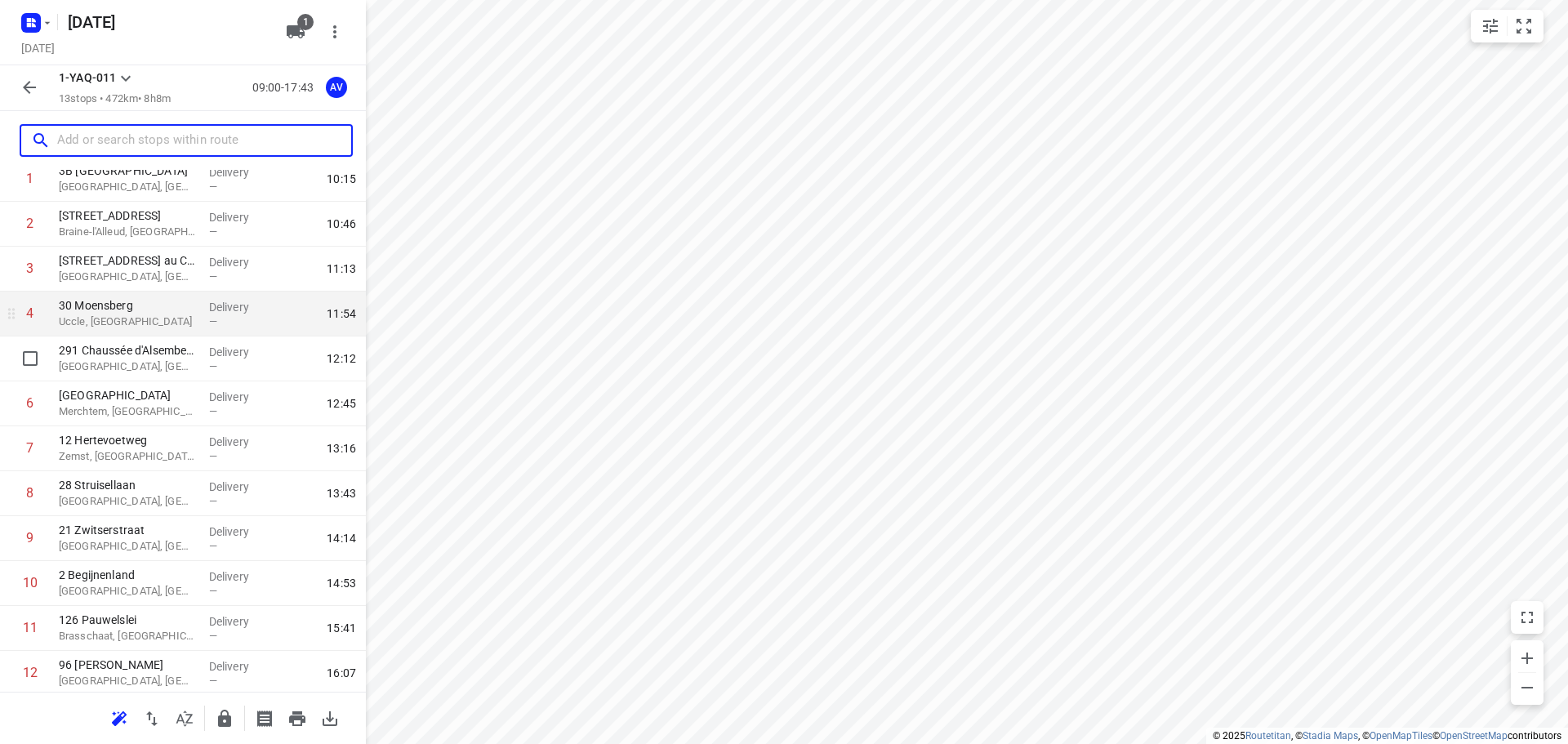
scroll to position [0, 0]
